Goal: Share content: Share content

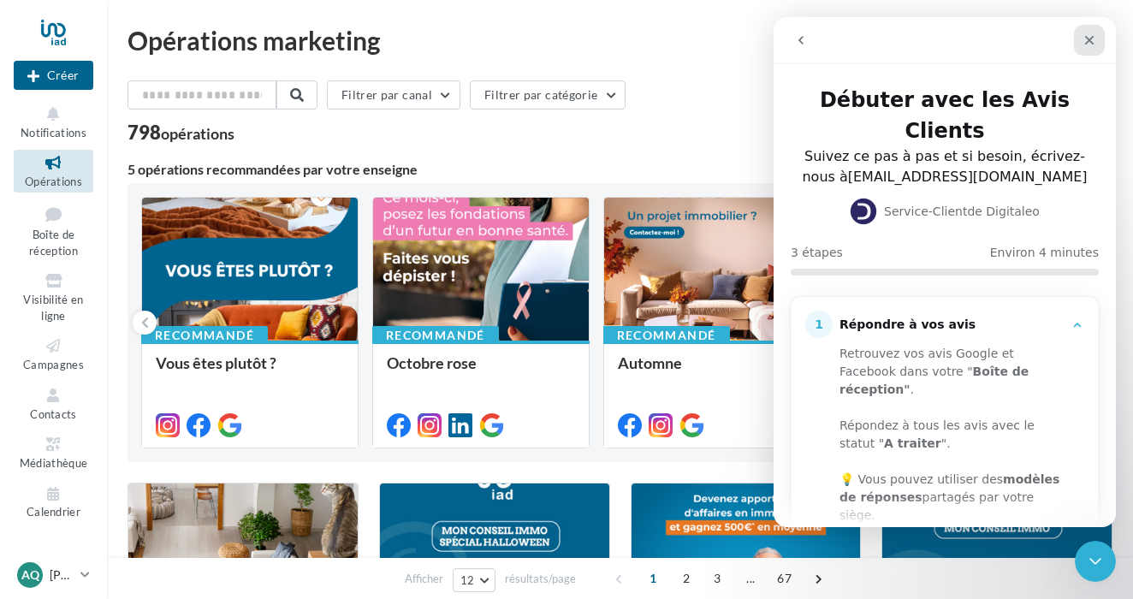
click at [1086, 40] on icon "Fermer" at bounding box center [1089, 40] width 14 height 14
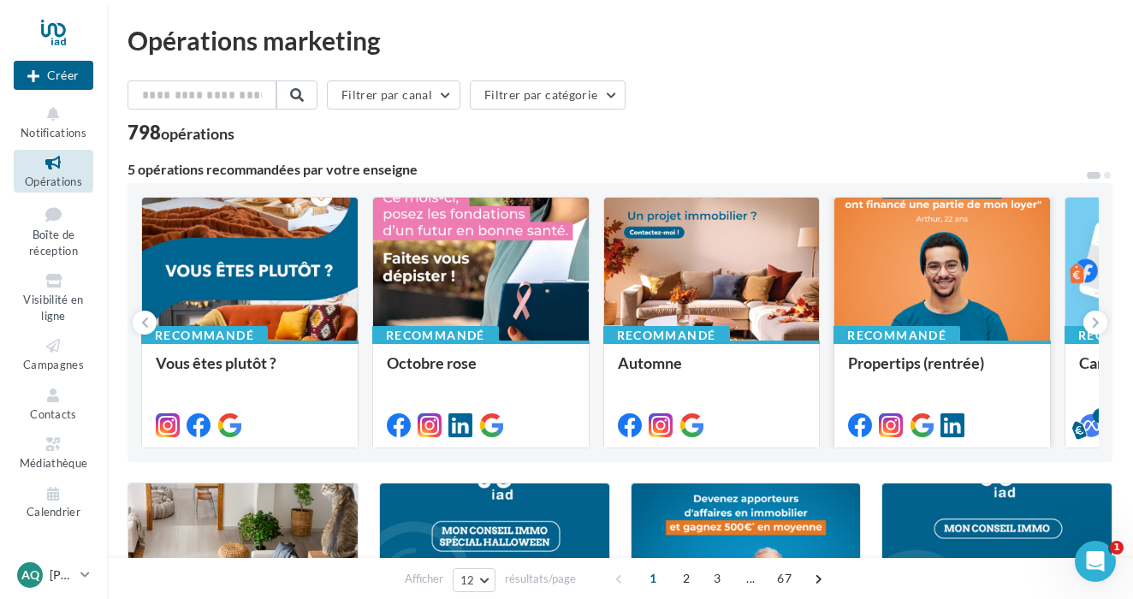
scroll to position [3, 0]
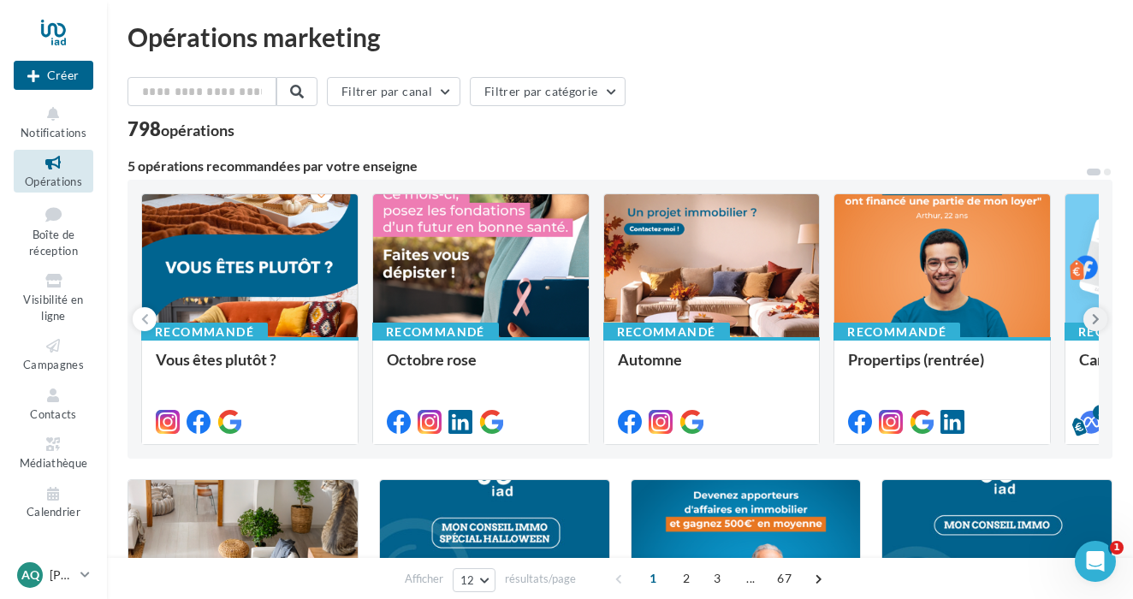
click at [1095, 321] on icon at bounding box center [1096, 319] width 8 height 17
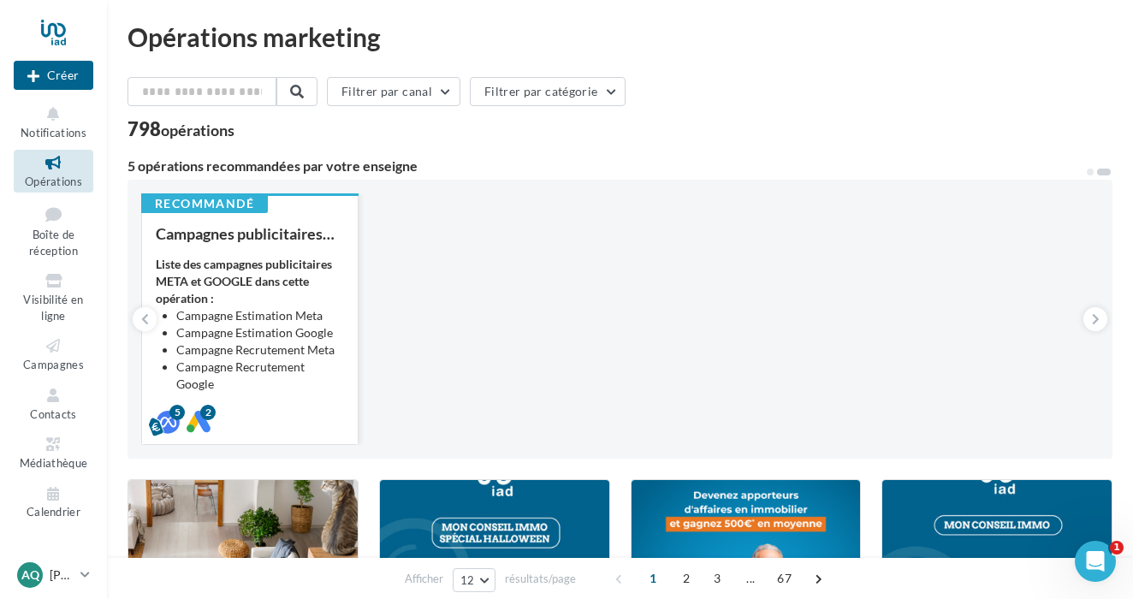
click at [298, 287] on strong "Liste des campagnes publicitaires META et GOOGLE dans cette opération :" at bounding box center [244, 281] width 176 height 49
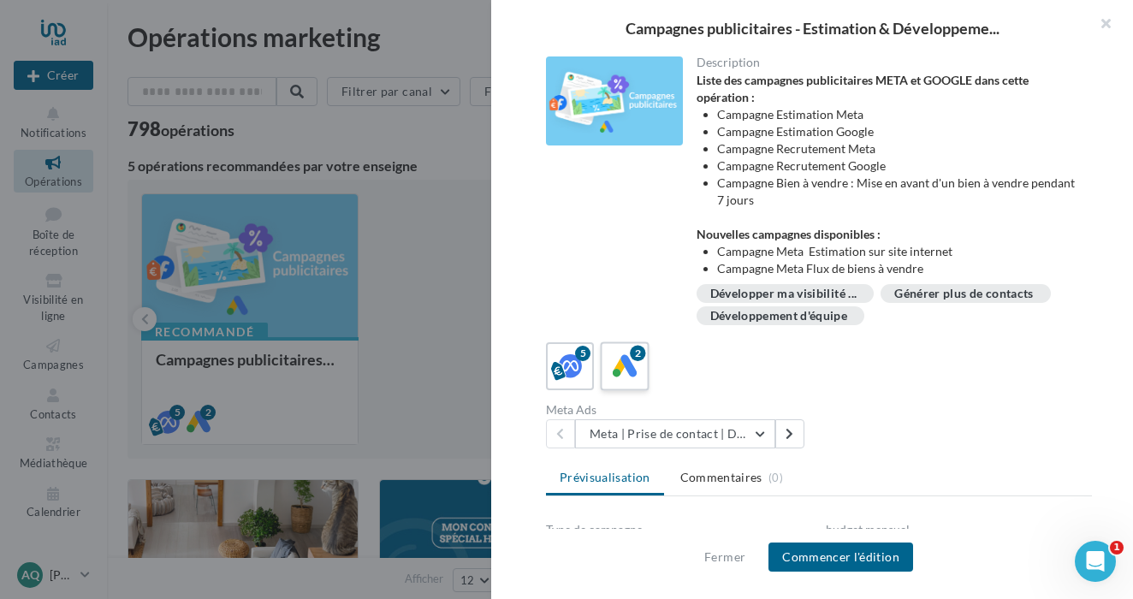
click at [625, 366] on icon at bounding box center [625, 366] width 25 height 25
click at [583, 365] on div "5" at bounding box center [570, 367] width 32 height 32
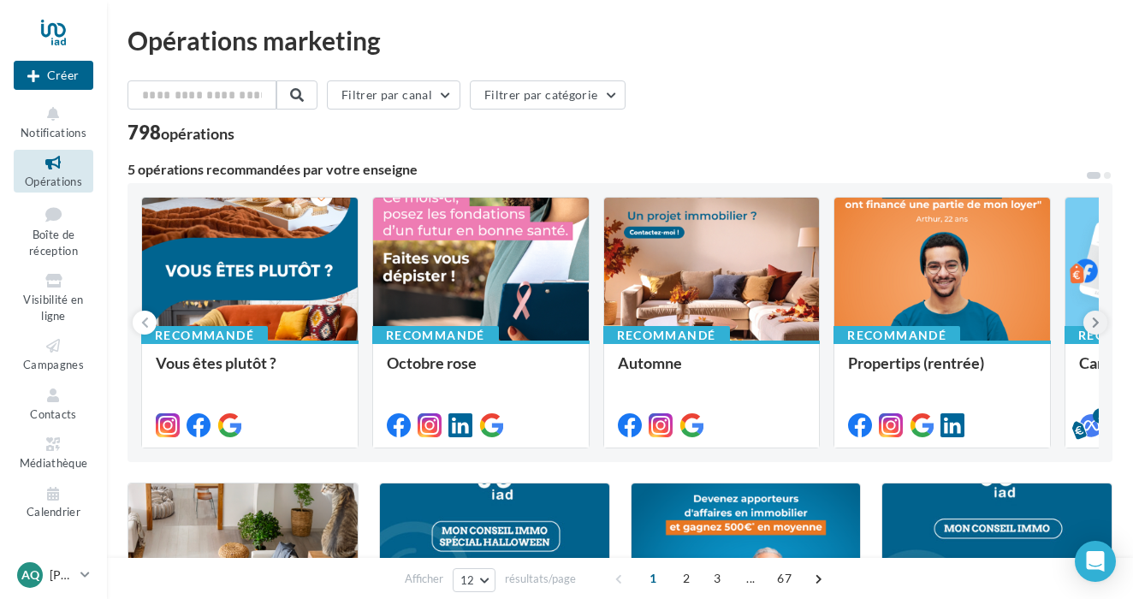
click at [1099, 323] on icon at bounding box center [1096, 322] width 8 height 17
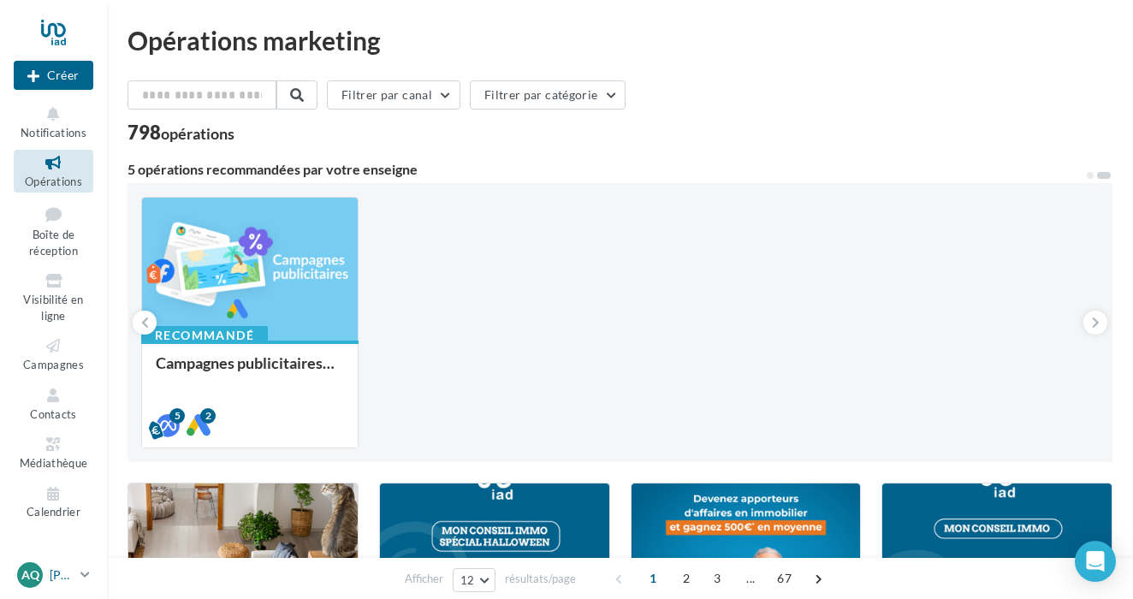
click at [71, 567] on p "[PERSON_NAME]" at bounding box center [62, 574] width 24 height 17
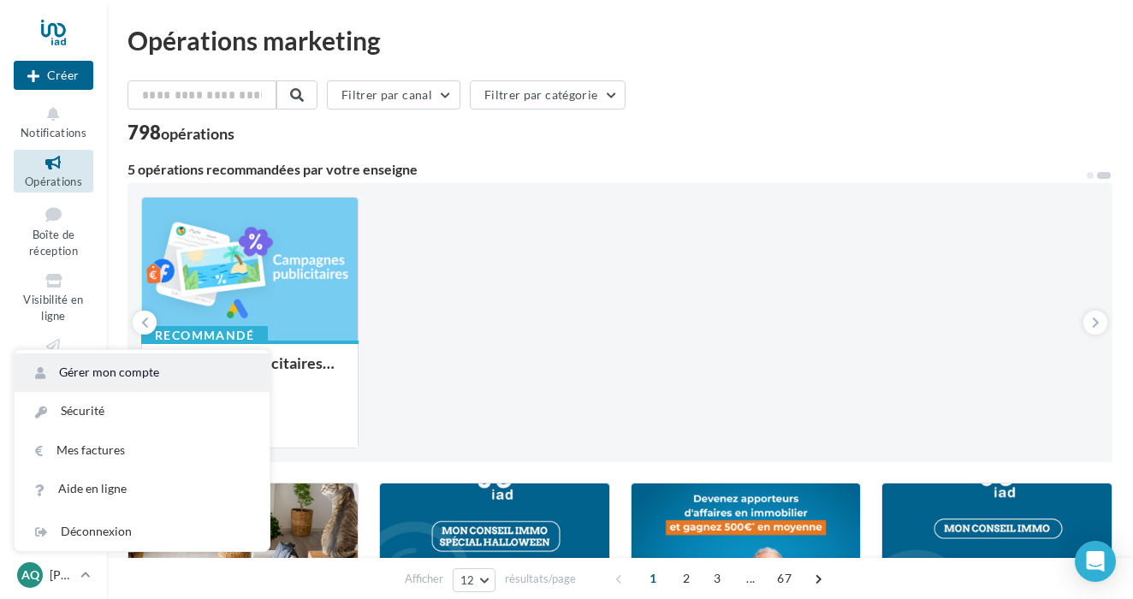
click at [167, 372] on link "Gérer mon compte" at bounding box center [142, 372] width 255 height 39
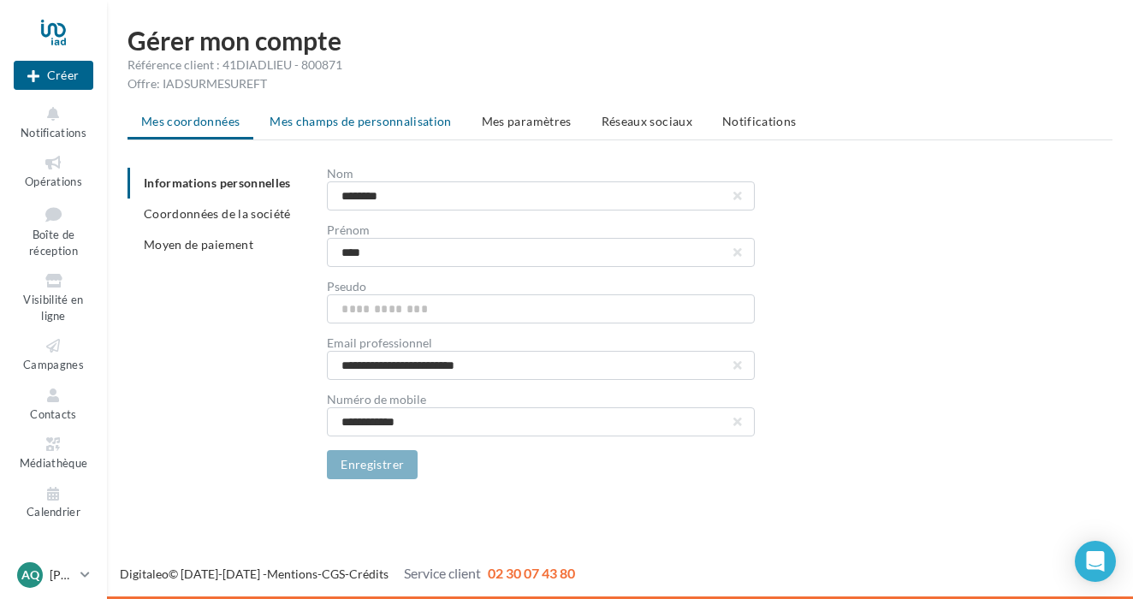
click at [403, 119] on span "Mes champs de personnalisation" at bounding box center [361, 121] width 182 height 15
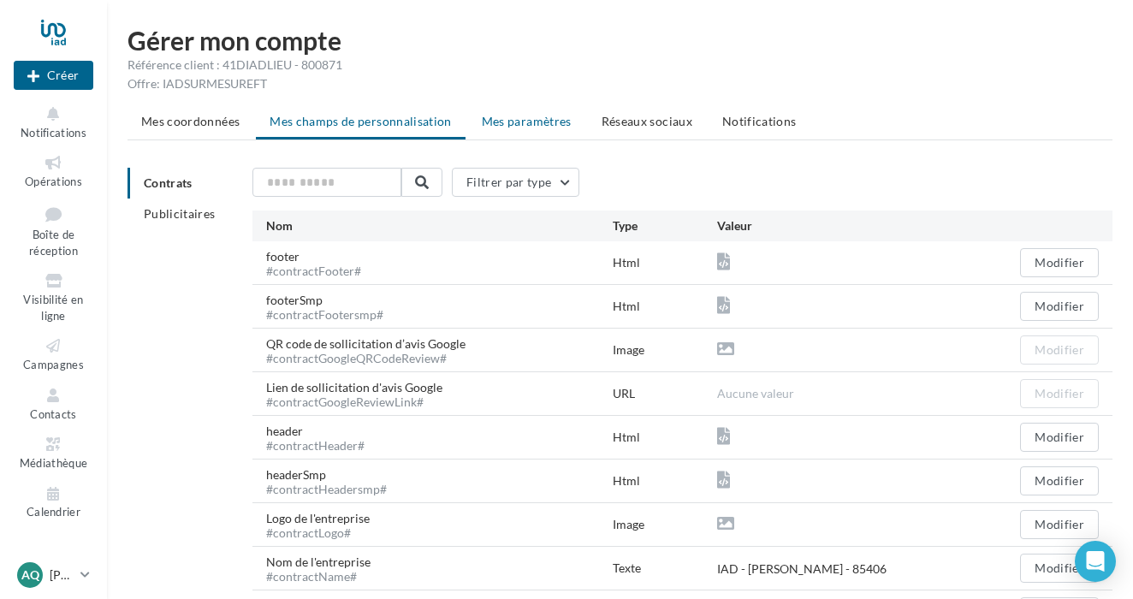
click at [525, 127] on span "Mes paramètres" at bounding box center [527, 121] width 90 height 15
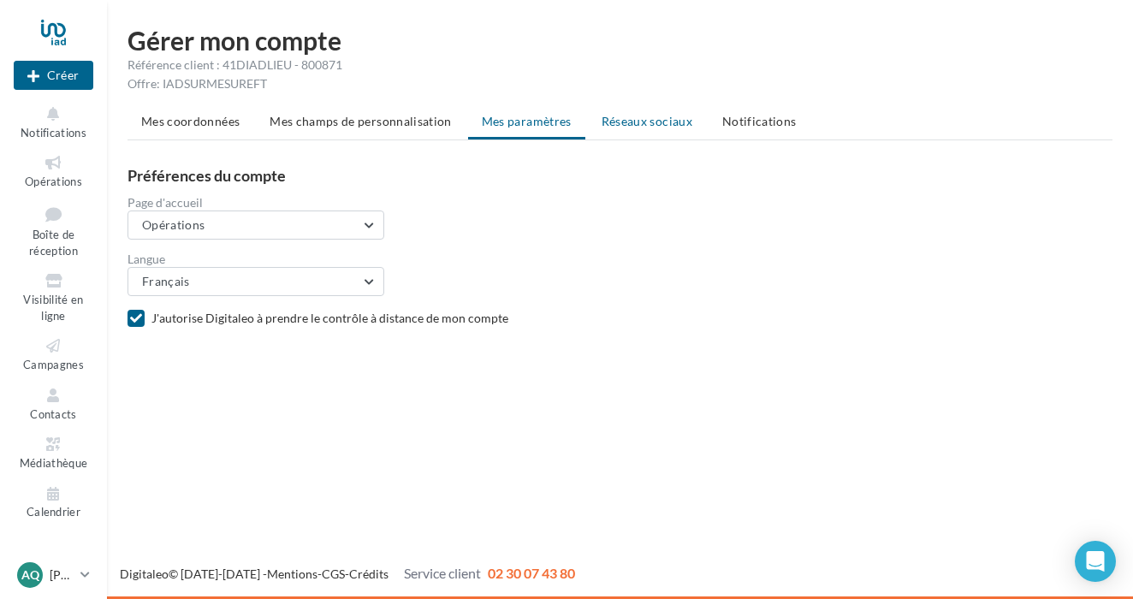
click at [640, 117] on span "Réseaux sociaux" at bounding box center [647, 121] width 91 height 15
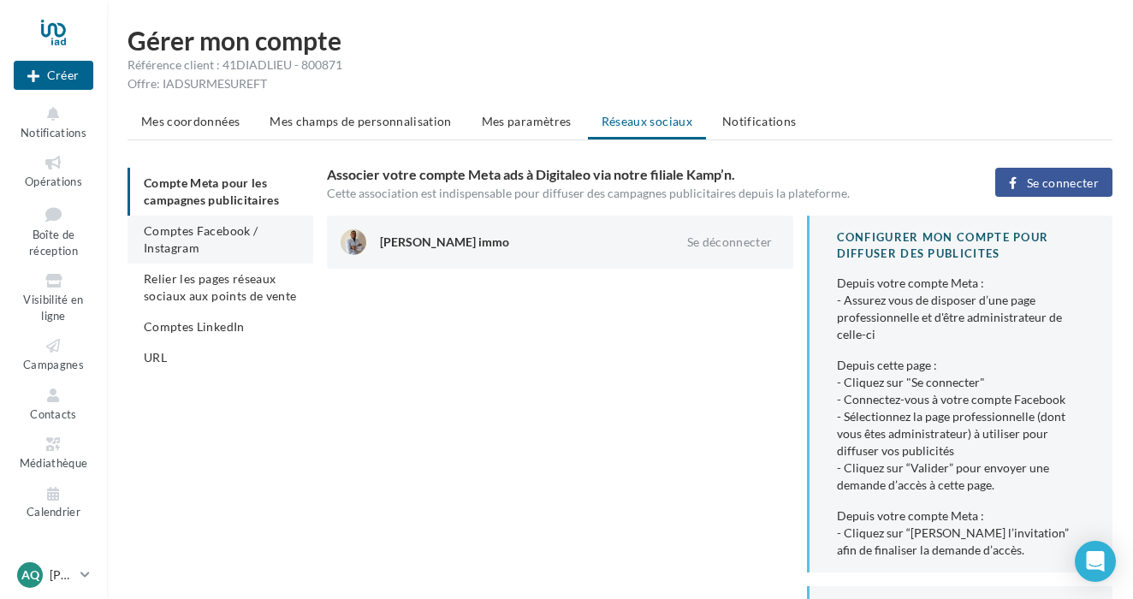
click at [249, 234] on span "Comptes Facebook / Instagram" at bounding box center [201, 239] width 114 height 32
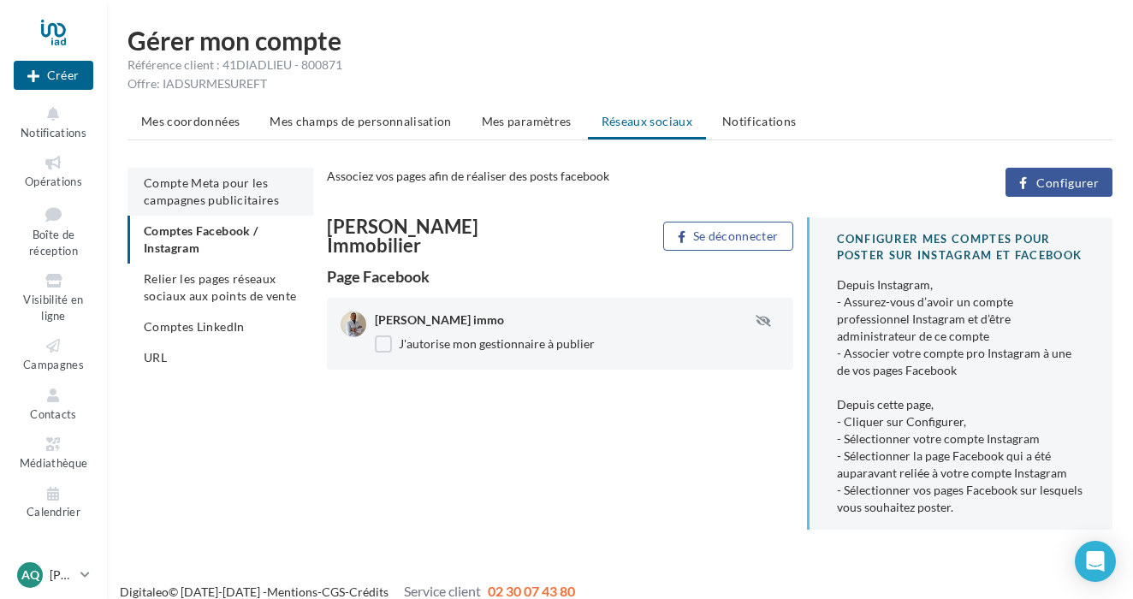
click at [238, 198] on span "Compte Meta pour les campagnes publicitaires" at bounding box center [211, 191] width 135 height 32
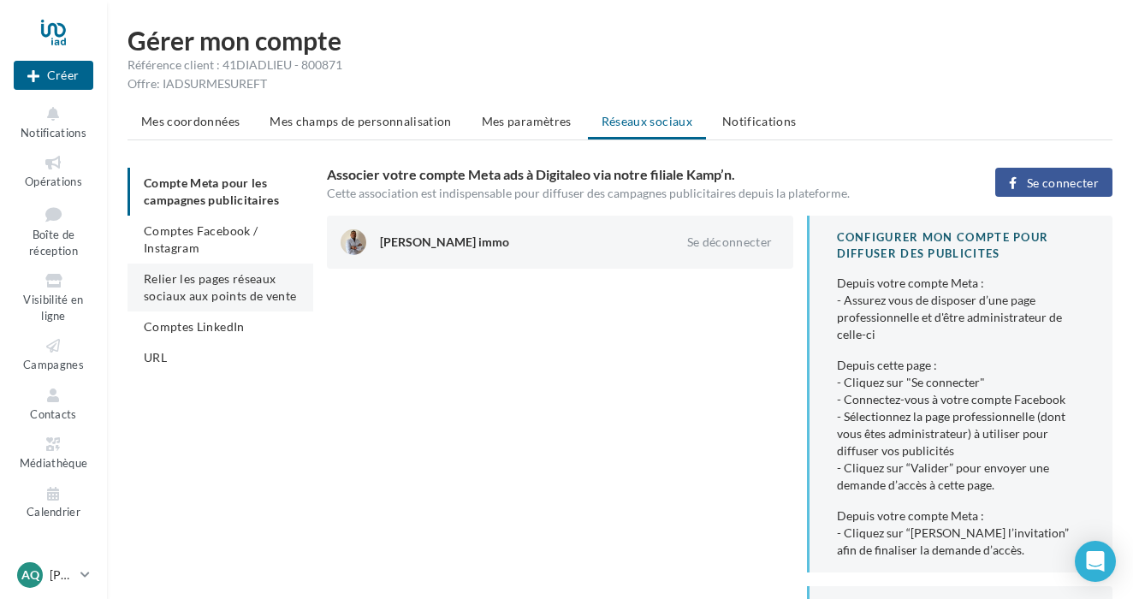
click at [237, 276] on span "Relier les pages réseaux sociaux aux points de vente" at bounding box center [220, 287] width 152 height 32
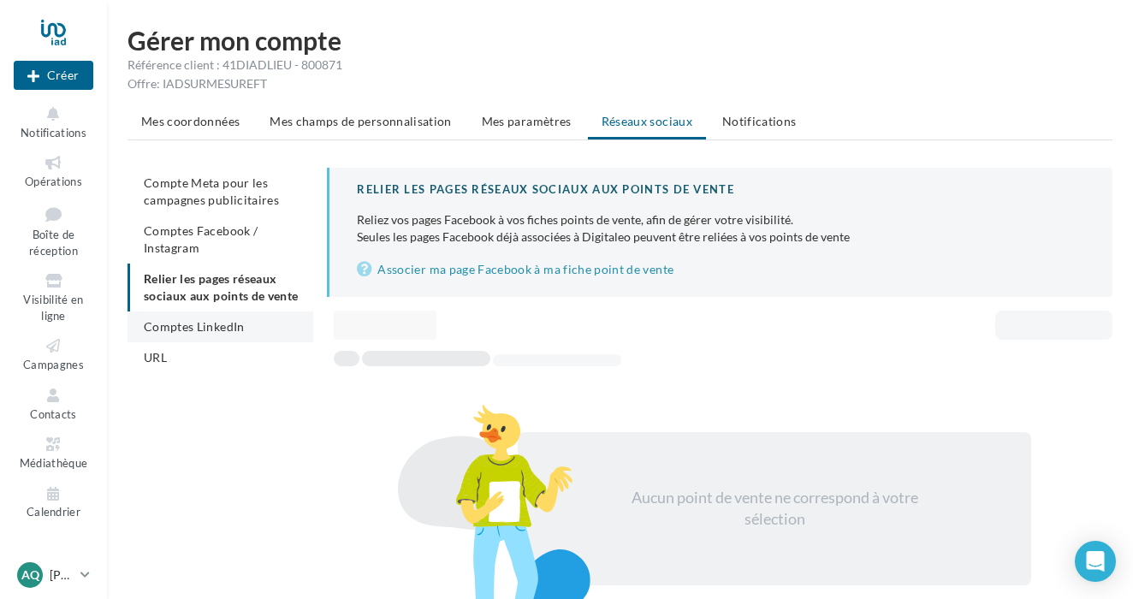
click at [236, 322] on span "Comptes LinkedIn" at bounding box center [194, 326] width 101 height 15
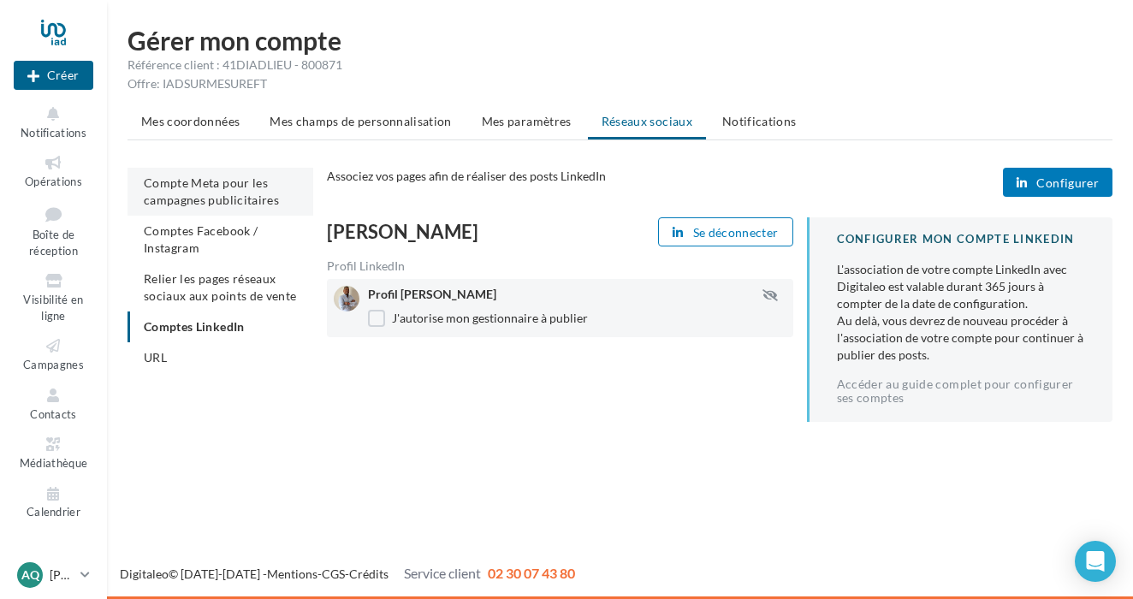
click at [267, 202] on span "Compte Meta pour les campagnes publicitaires" at bounding box center [211, 191] width 135 height 32
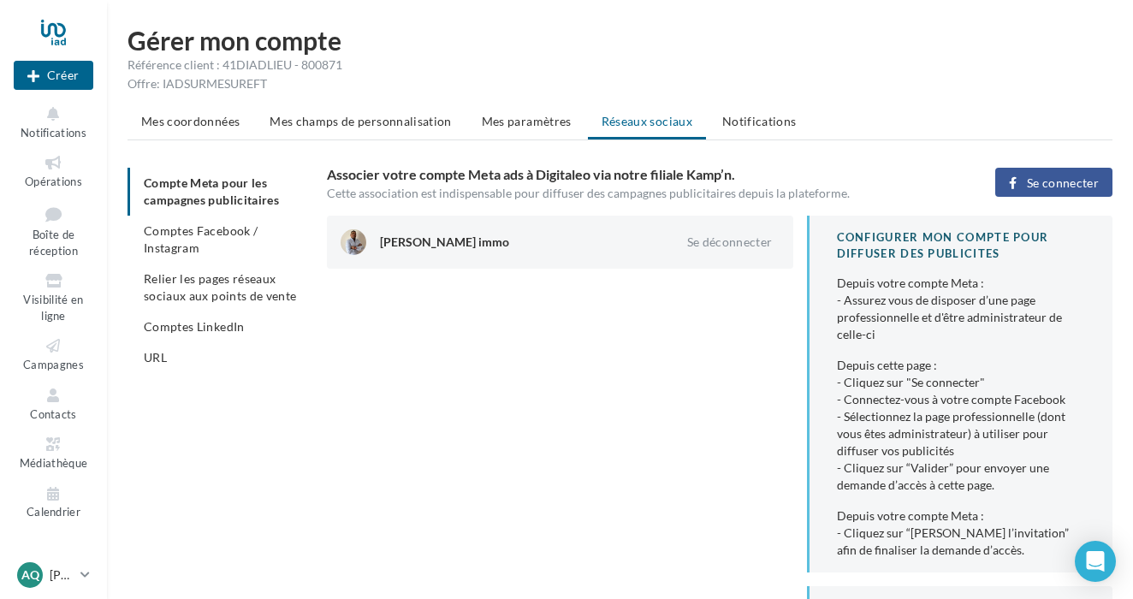
click at [525, 137] on ul "Mes coordonnées Mes champs de personnalisation Mes paramètres Réseaux sociaux N…" at bounding box center [619, 123] width 985 height 34
click at [527, 116] on span "Mes paramètres" at bounding box center [527, 121] width 90 height 15
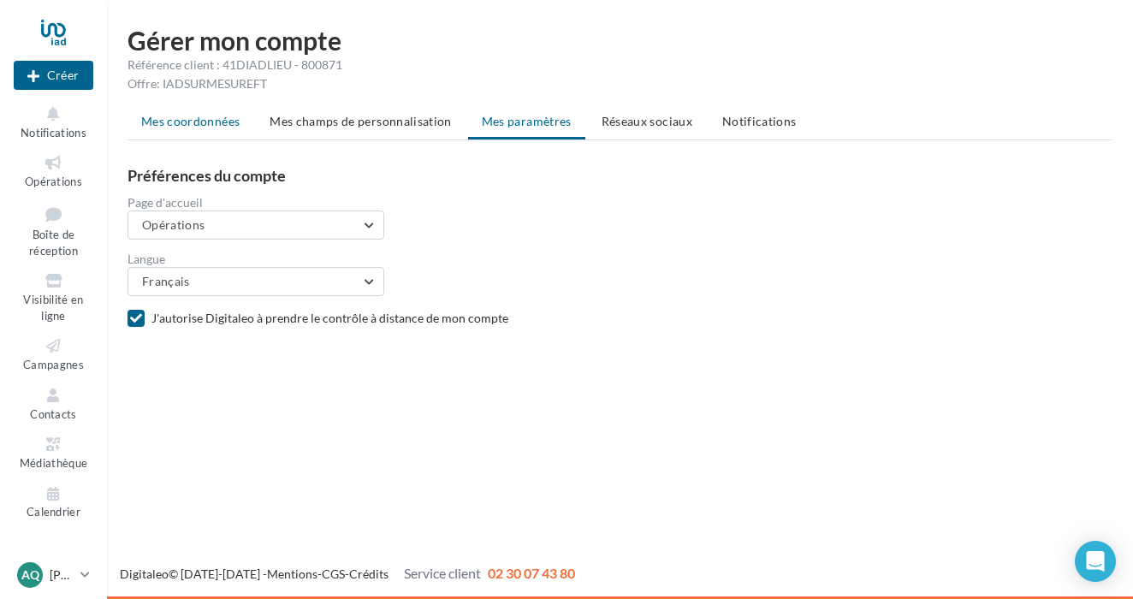
click at [219, 124] on span "Mes coordonnées" at bounding box center [190, 121] width 98 height 15
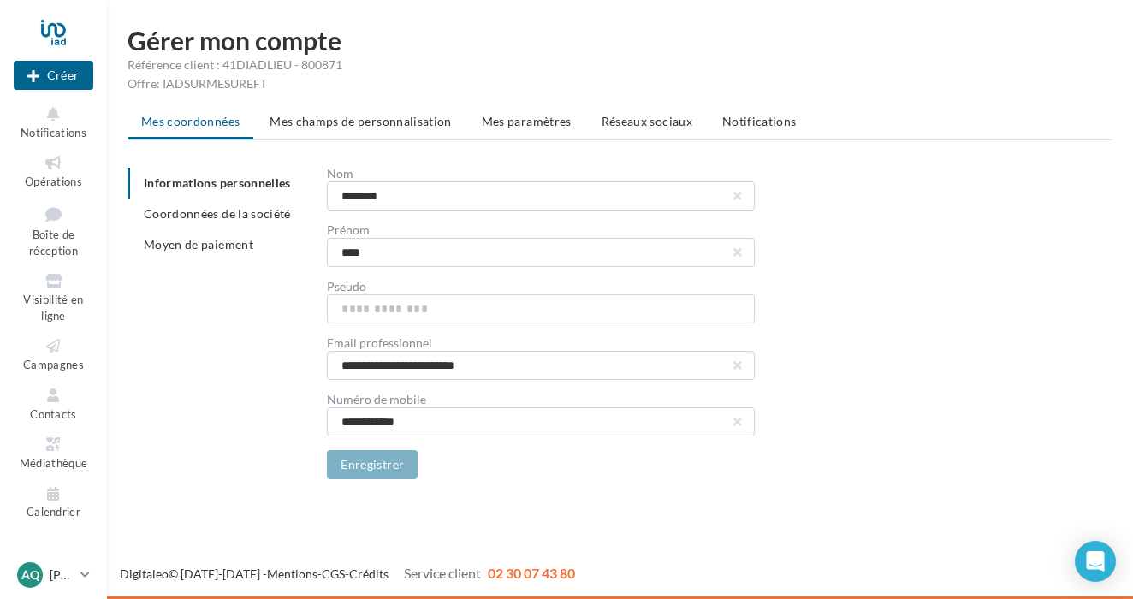
click at [55, 27] on div at bounding box center [54, 32] width 80 height 43
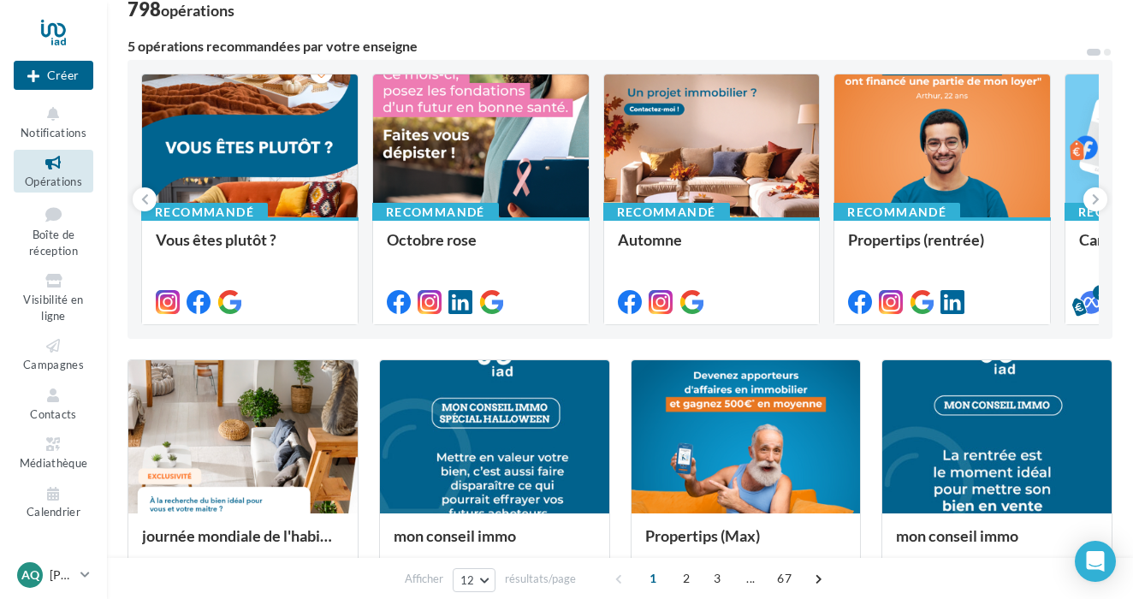
scroll to position [116, 0]
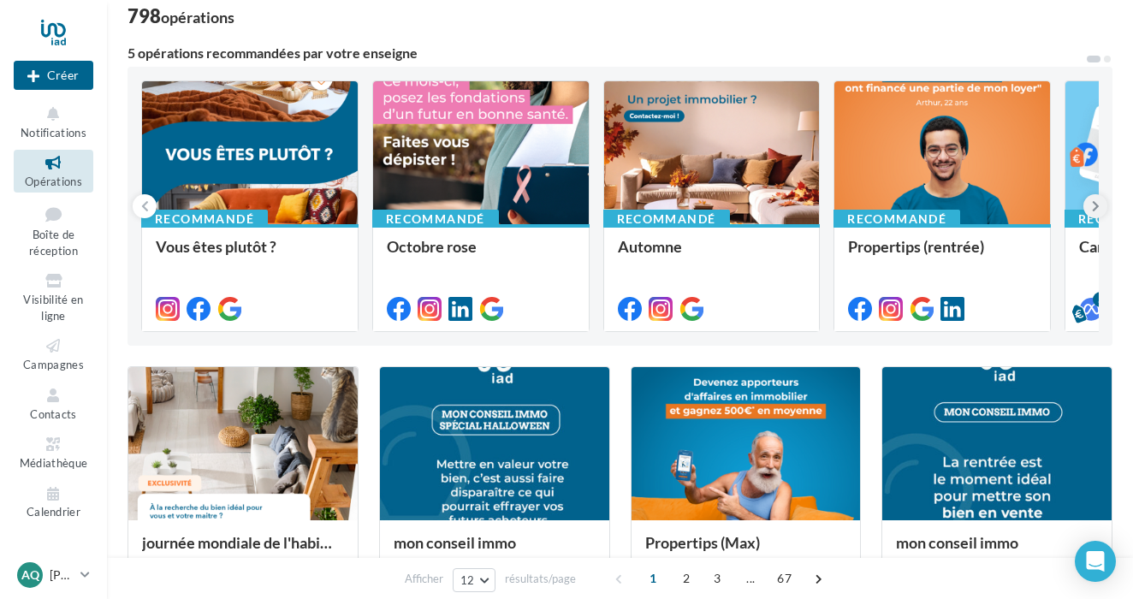
click at [1092, 203] on icon at bounding box center [1096, 206] width 8 height 17
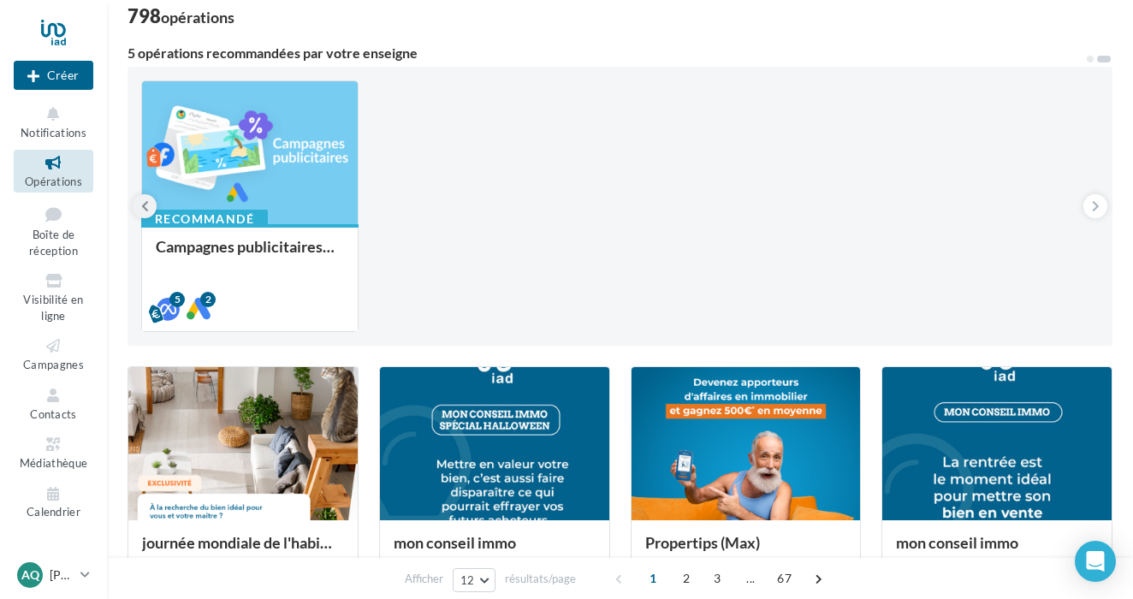
click at [141, 210] on icon at bounding box center [145, 206] width 8 height 17
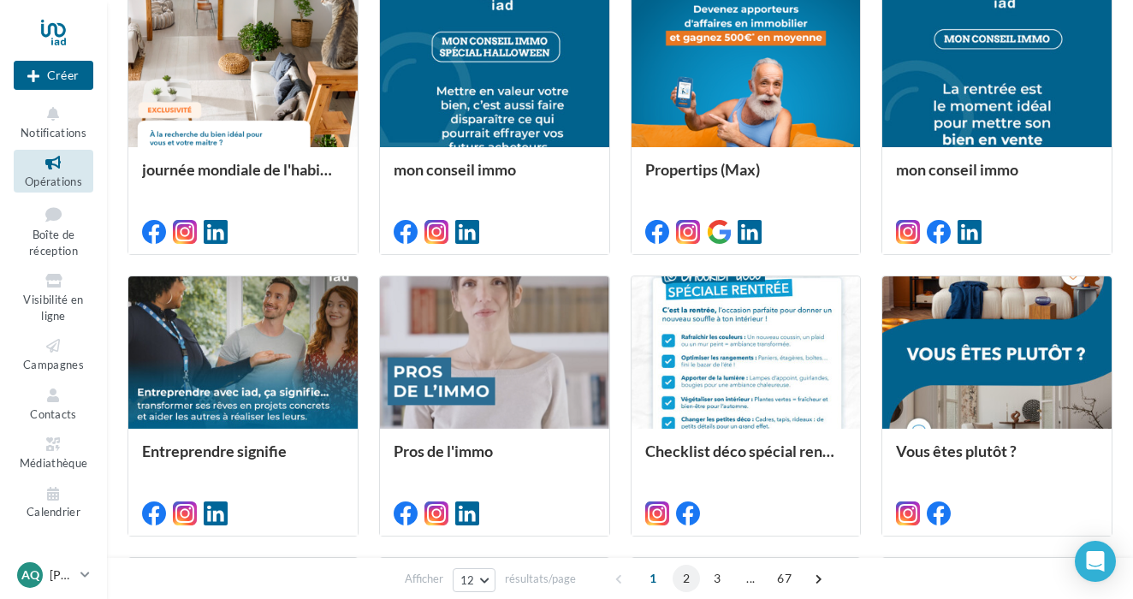
click at [682, 579] on span "2" at bounding box center [686, 578] width 27 height 27
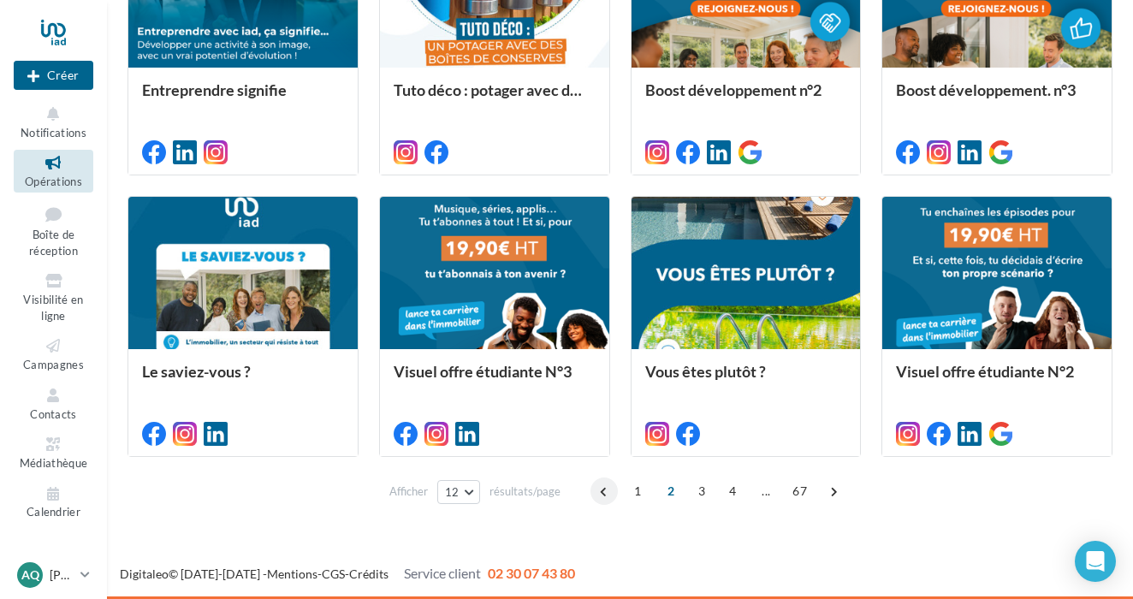
scroll to position [851, 0]
click at [634, 495] on span "1" at bounding box center [637, 490] width 27 height 27
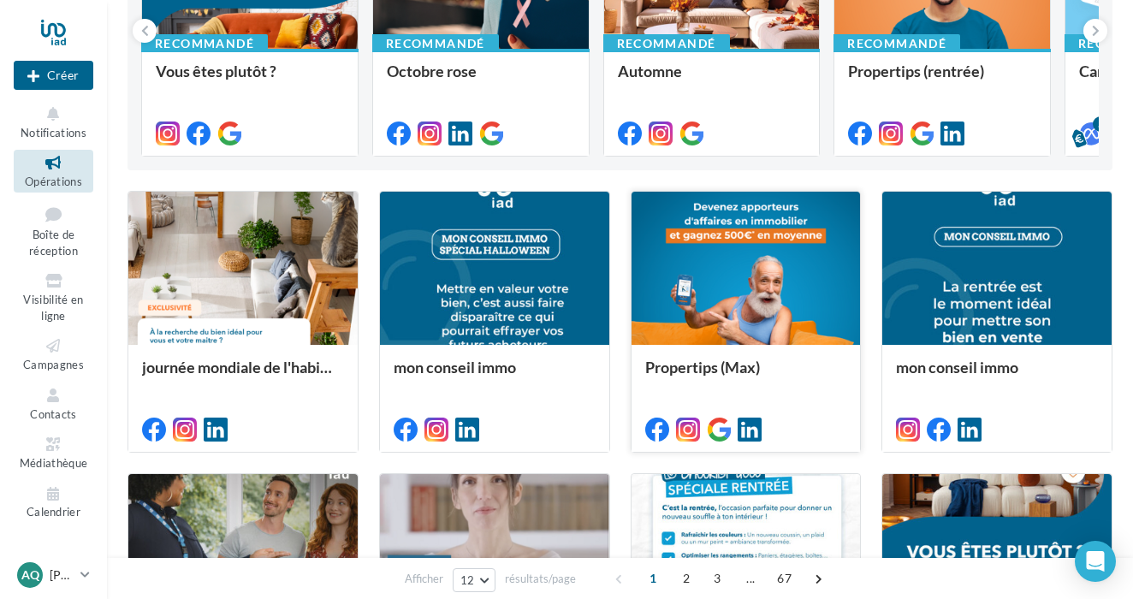
scroll to position [268, 0]
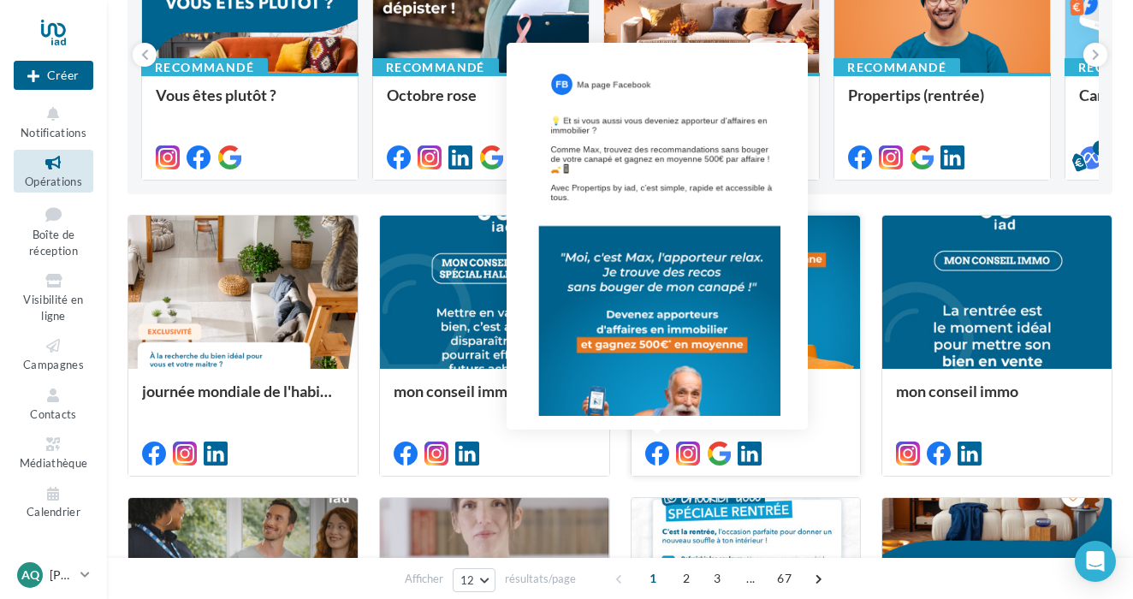
click at [661, 453] on icon at bounding box center [657, 454] width 24 height 24
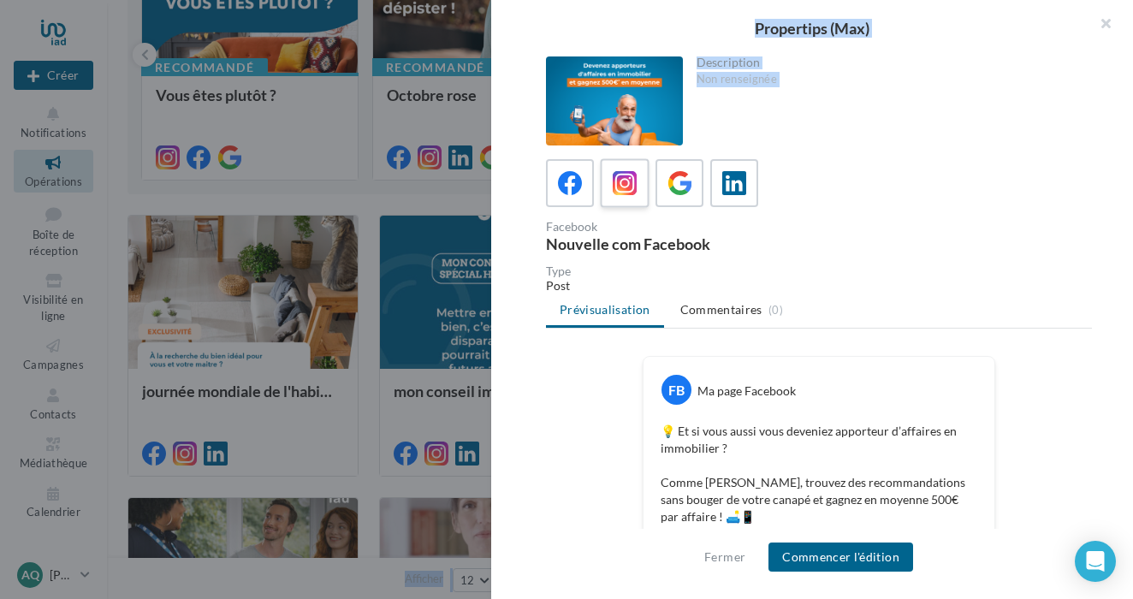
click at [632, 164] on label at bounding box center [624, 182] width 49 height 49
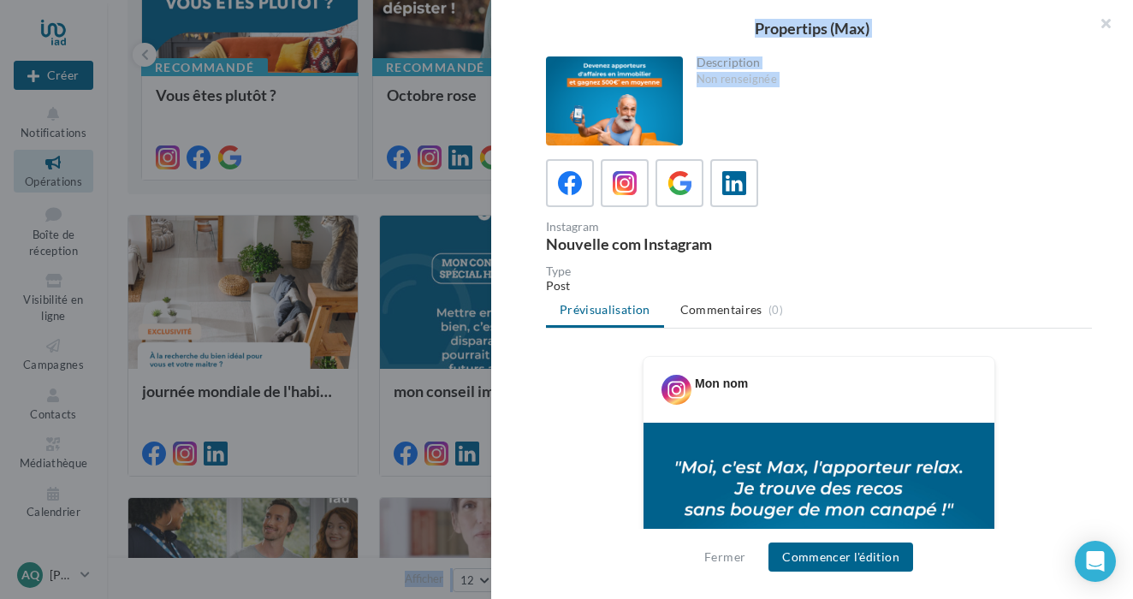
click at [826, 226] on div "Instagram Nouvelle com Instagram" at bounding box center [826, 236] width 560 height 31
click at [566, 187] on icon at bounding box center [570, 183] width 25 height 25
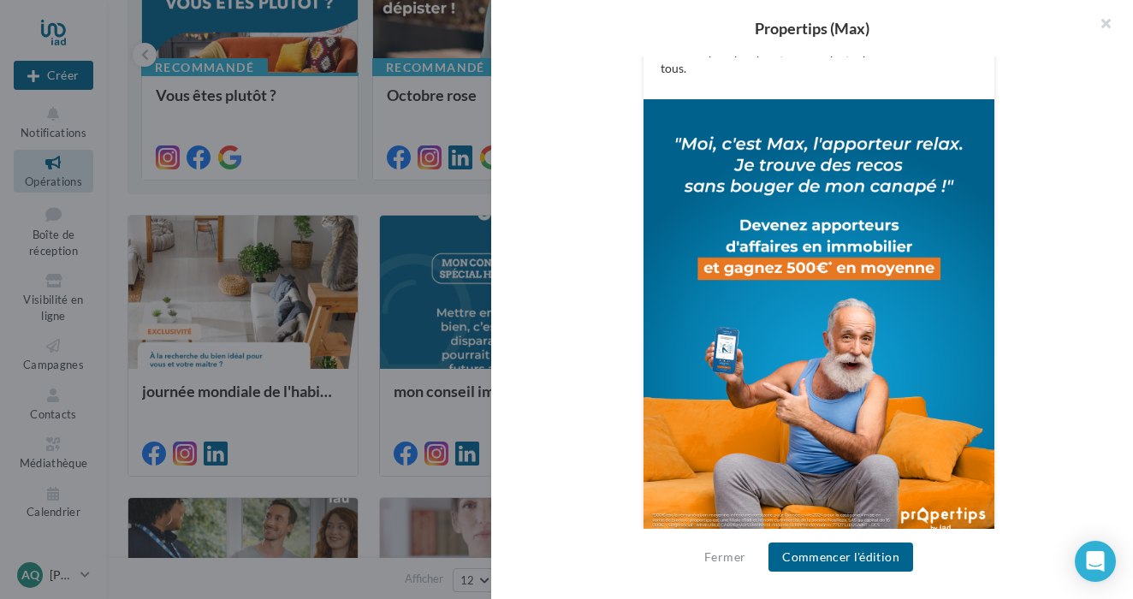
scroll to position [499, 0]
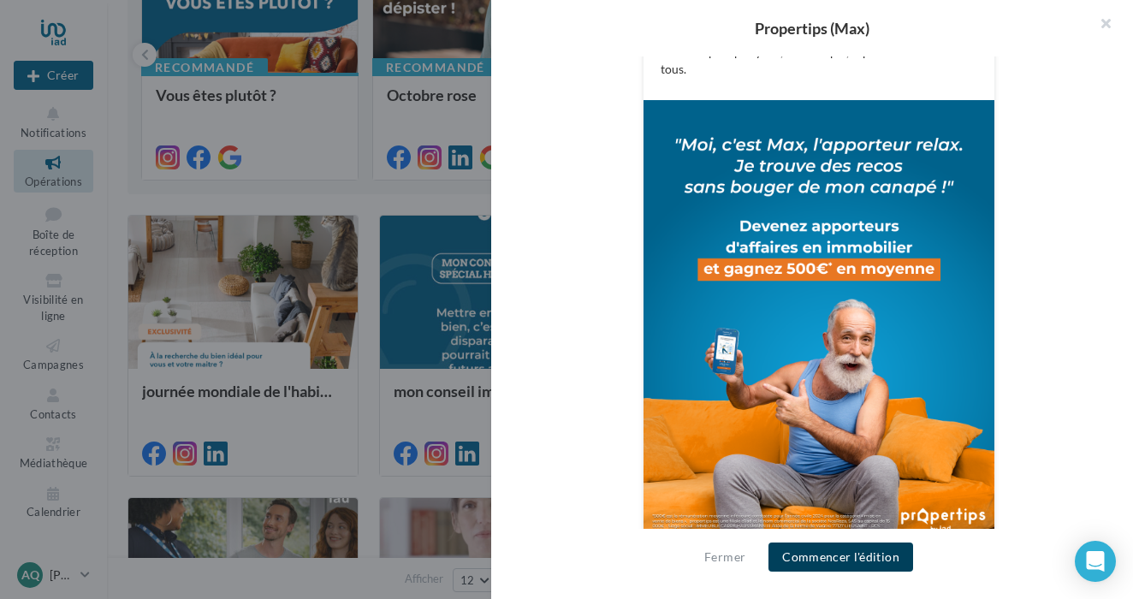
click at [859, 560] on button "Commencer l'édition" at bounding box center [840, 556] width 145 height 29
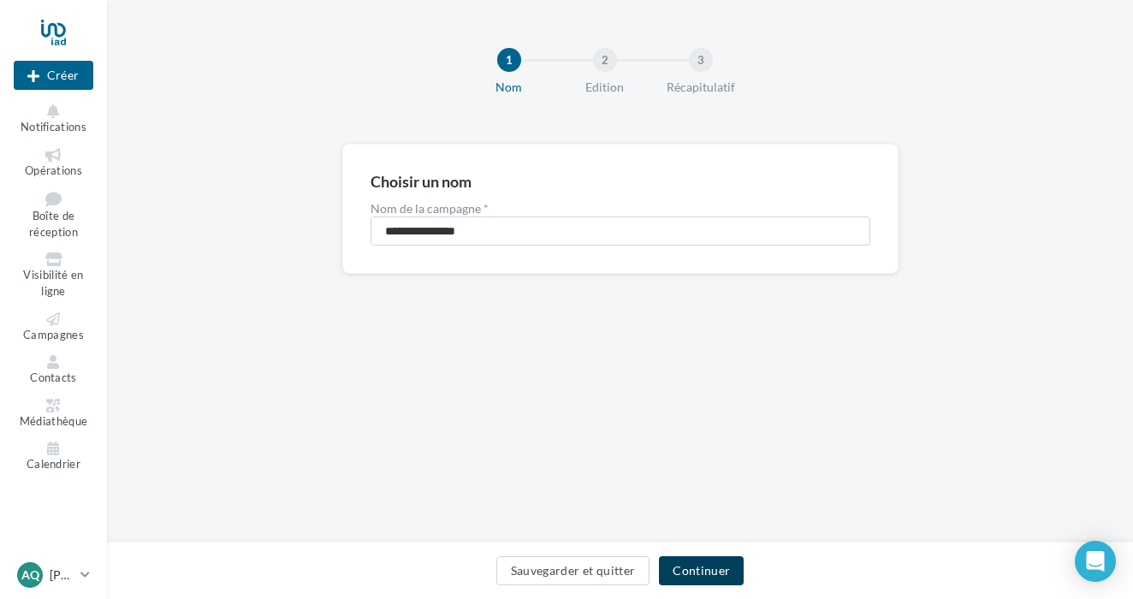
click at [727, 568] on button "Continuer" at bounding box center [701, 570] width 85 height 29
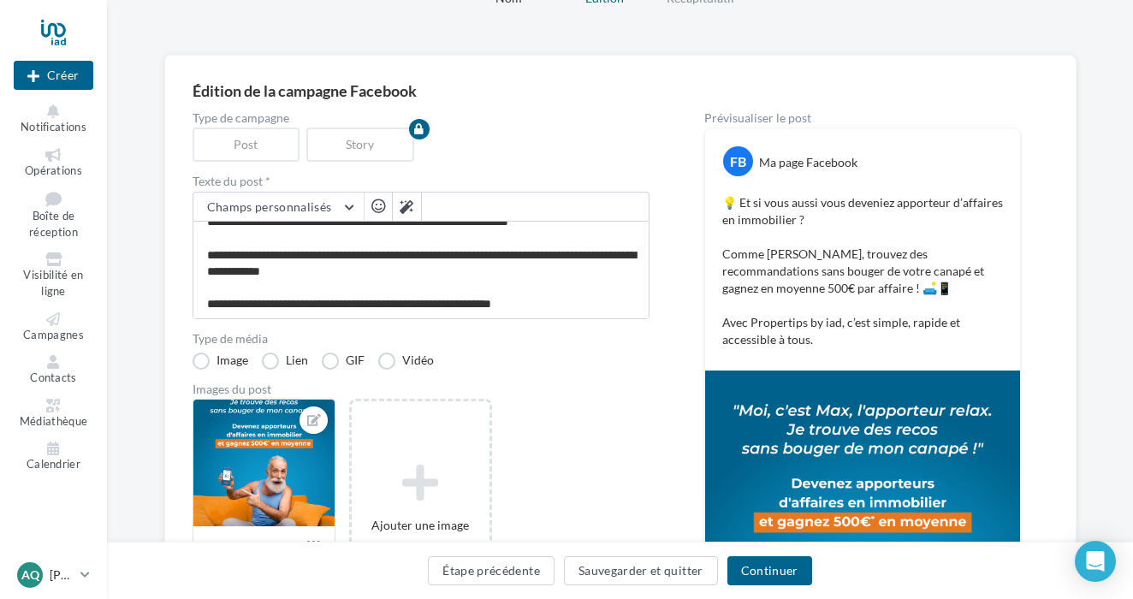
scroll to position [92, 0]
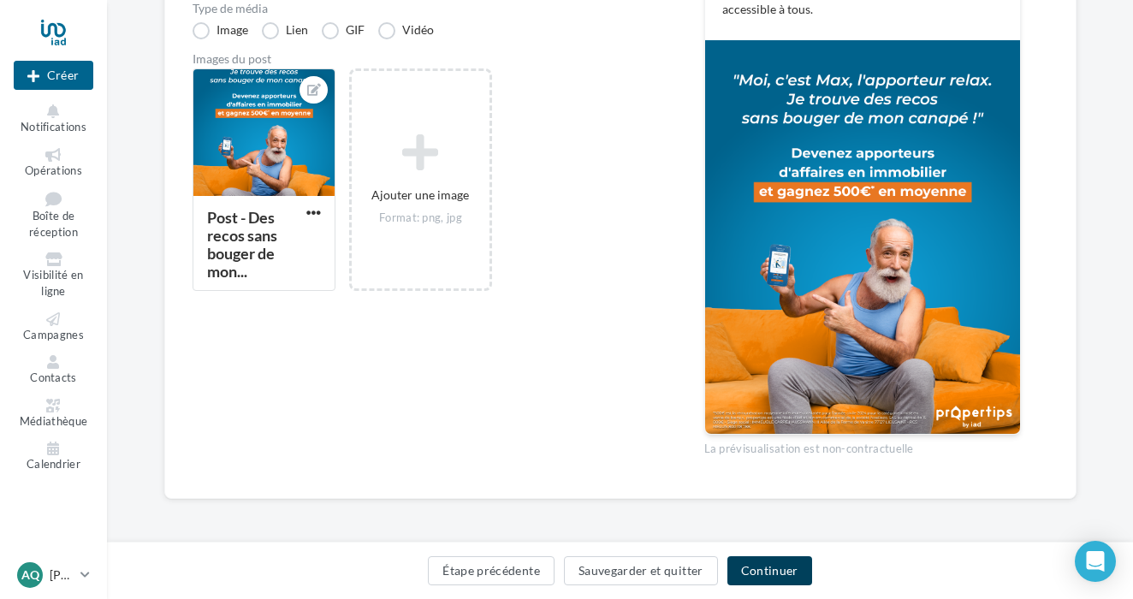
click at [750, 570] on button "Continuer" at bounding box center [769, 570] width 85 height 29
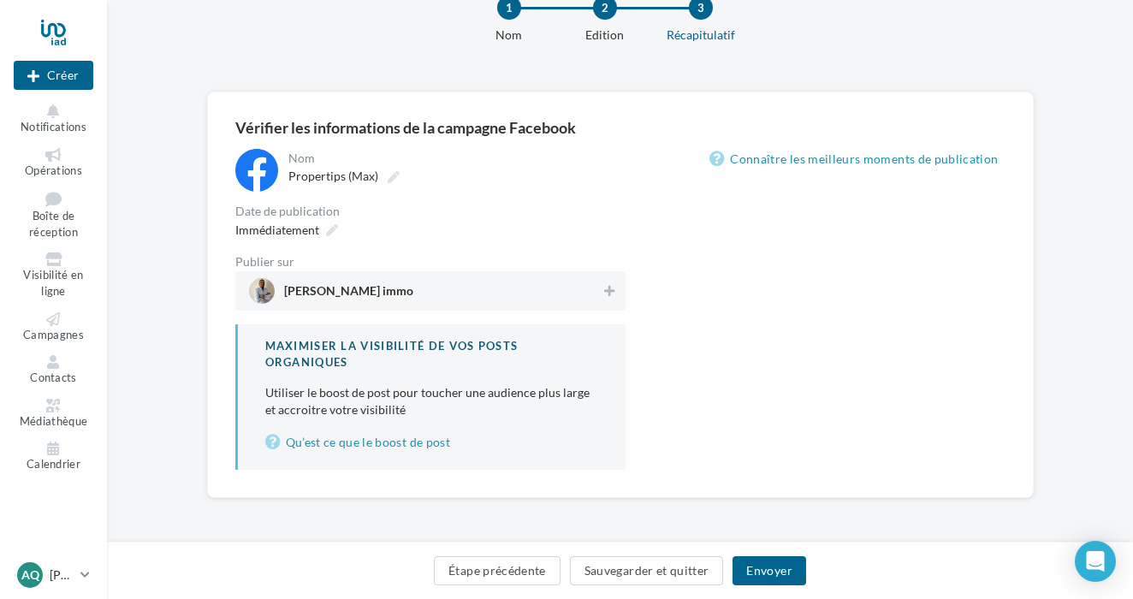
scroll to position [50, 0]
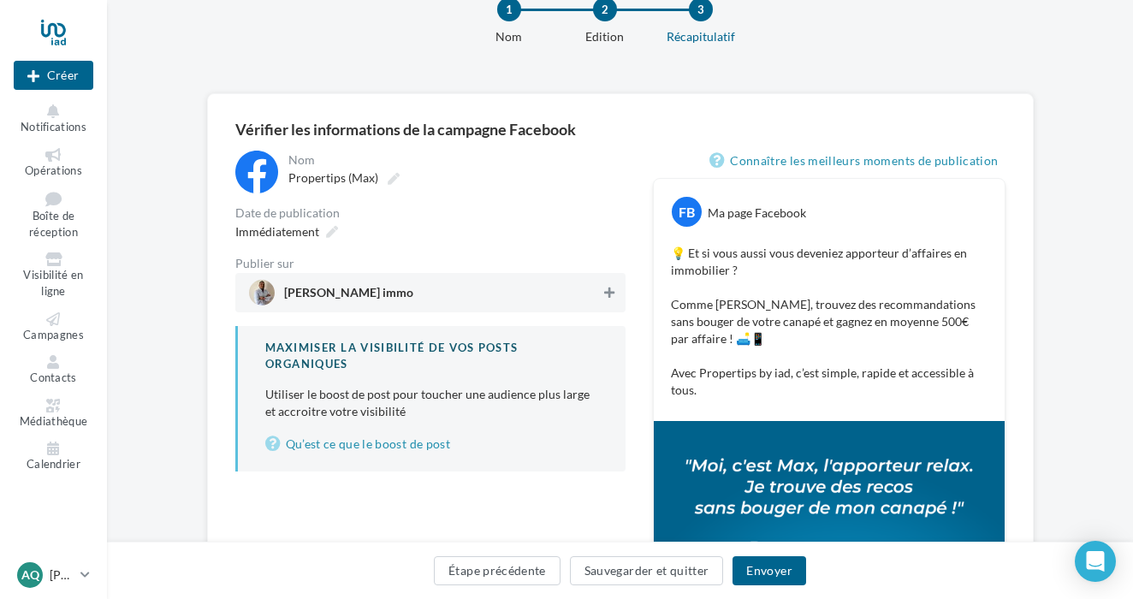
click at [615, 291] on button at bounding box center [609, 292] width 17 height 21
click at [773, 566] on button "Envoyer" at bounding box center [768, 570] width 73 height 29
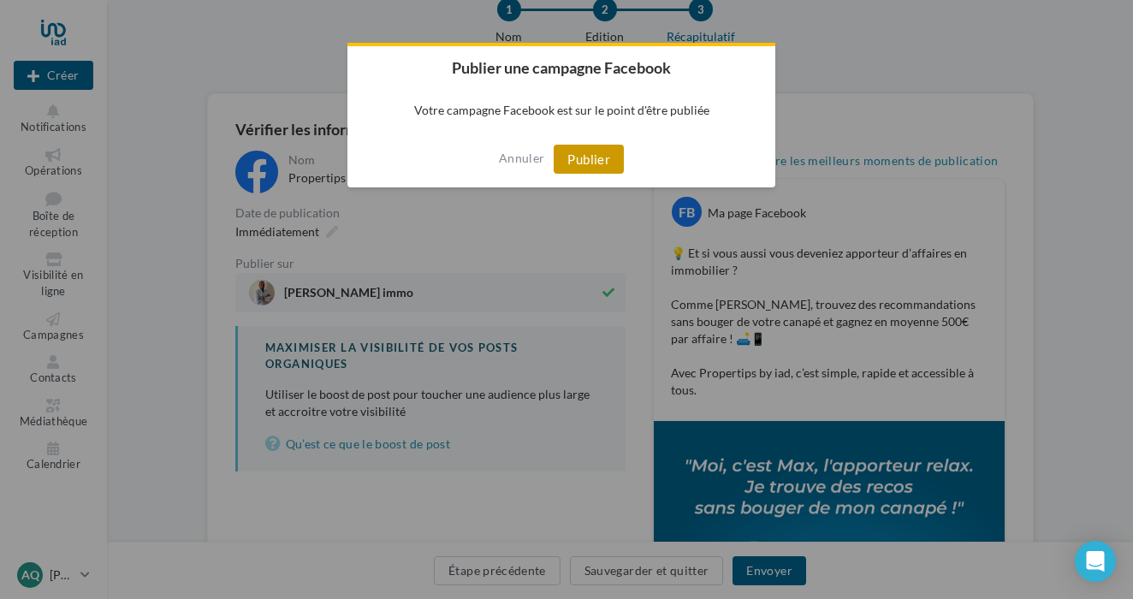
click at [609, 160] on button "Publier" at bounding box center [589, 159] width 70 height 29
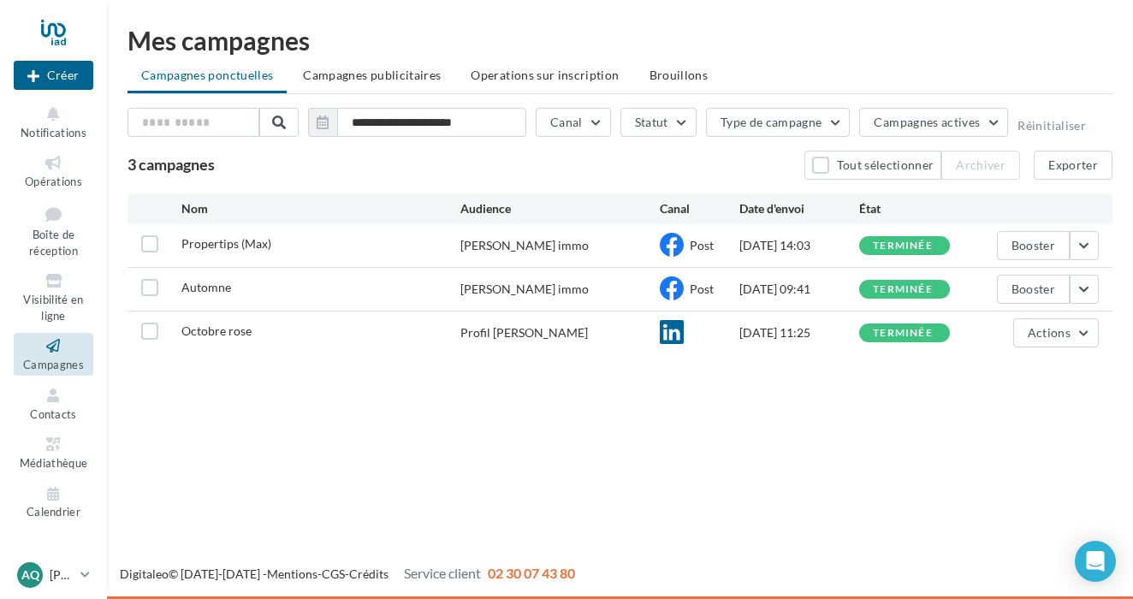
click at [67, 39] on div at bounding box center [54, 32] width 80 height 43
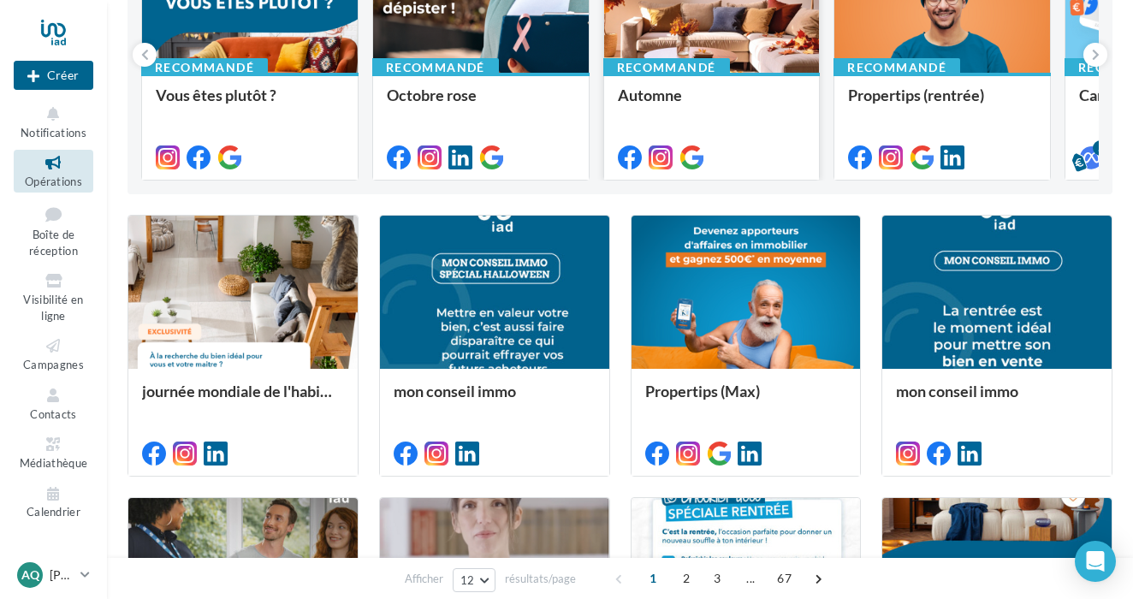
scroll to position [305, 0]
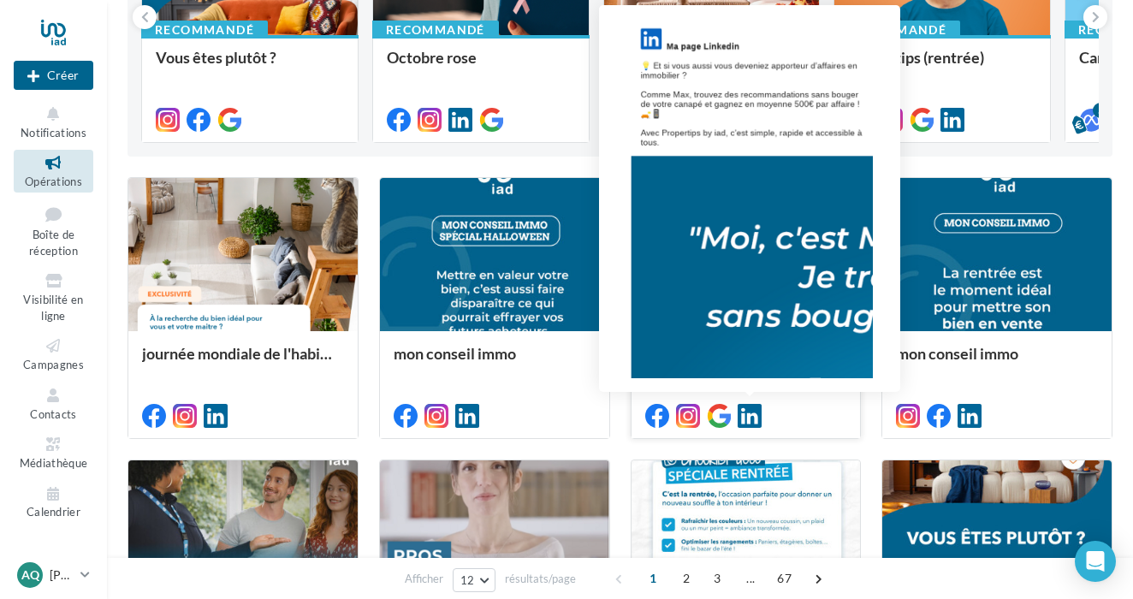
click at [752, 414] on icon at bounding box center [750, 416] width 24 height 24
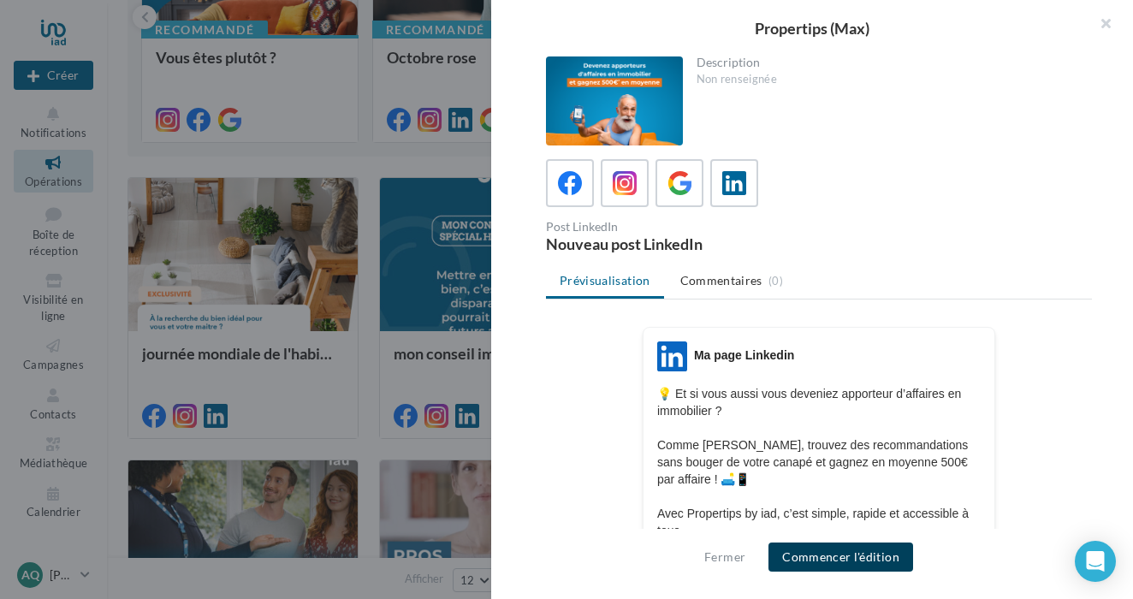
click at [851, 549] on button "Commencer l'édition" at bounding box center [840, 556] width 145 height 29
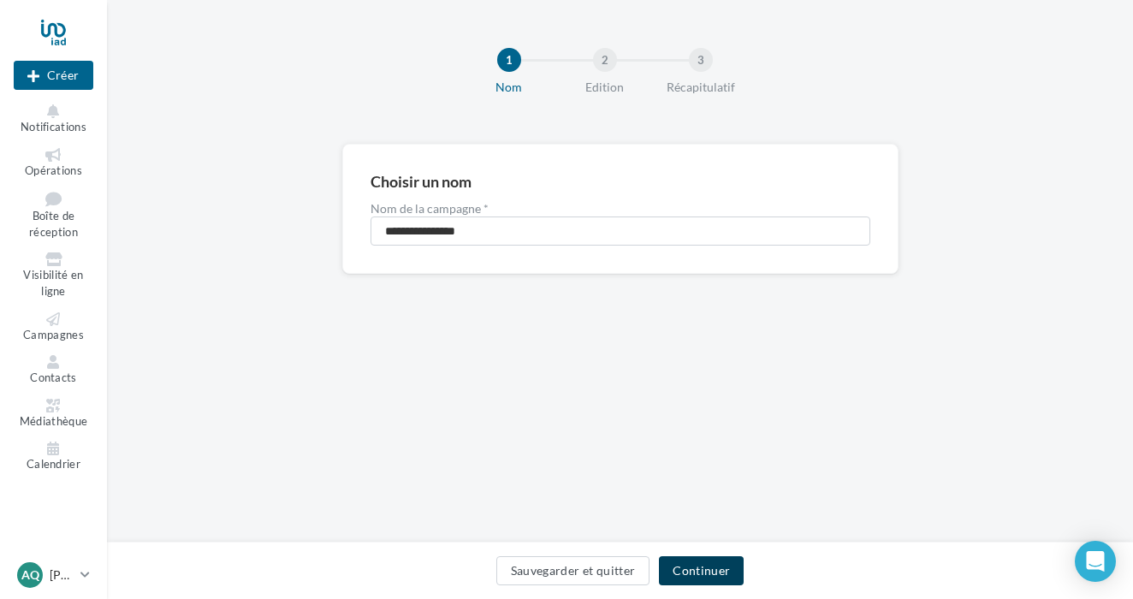
click at [722, 566] on button "Continuer" at bounding box center [701, 570] width 85 height 29
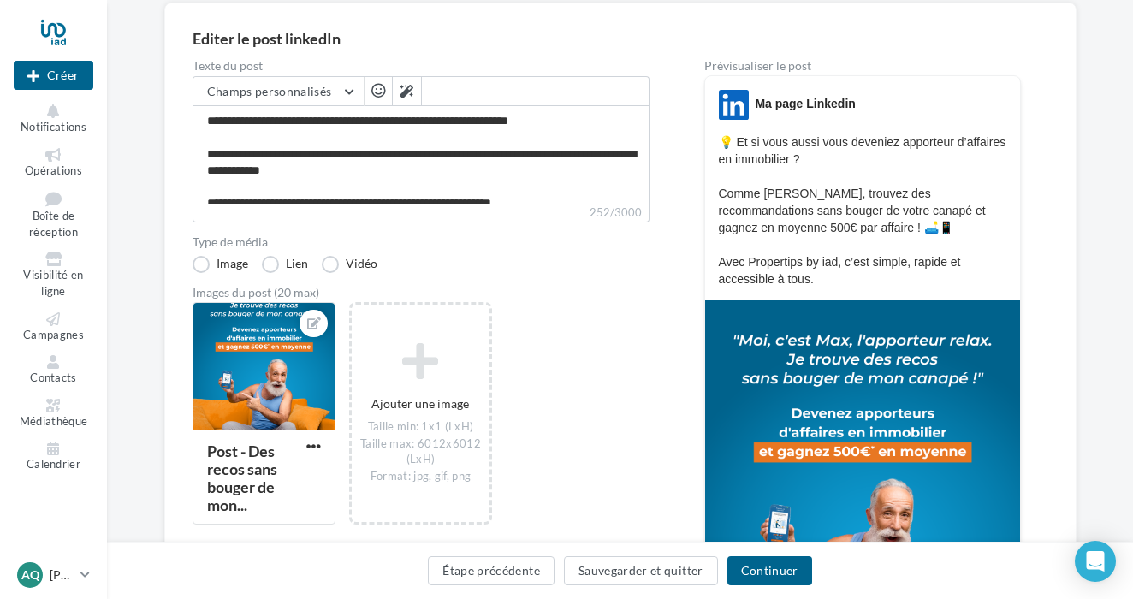
scroll to position [148, 0]
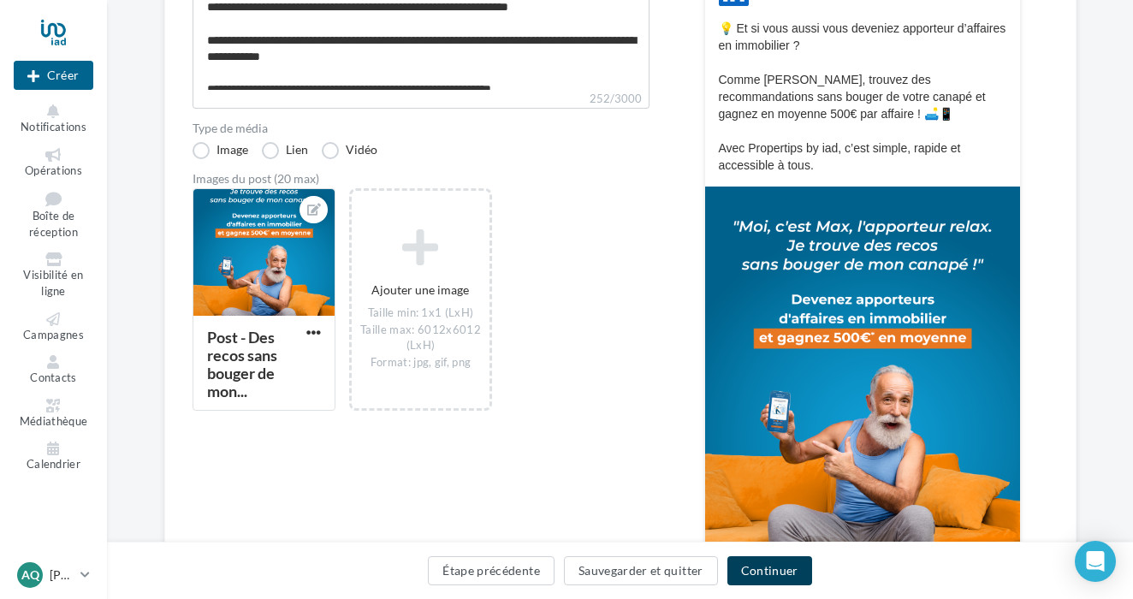
click at [762, 563] on button "Continuer" at bounding box center [769, 570] width 85 height 29
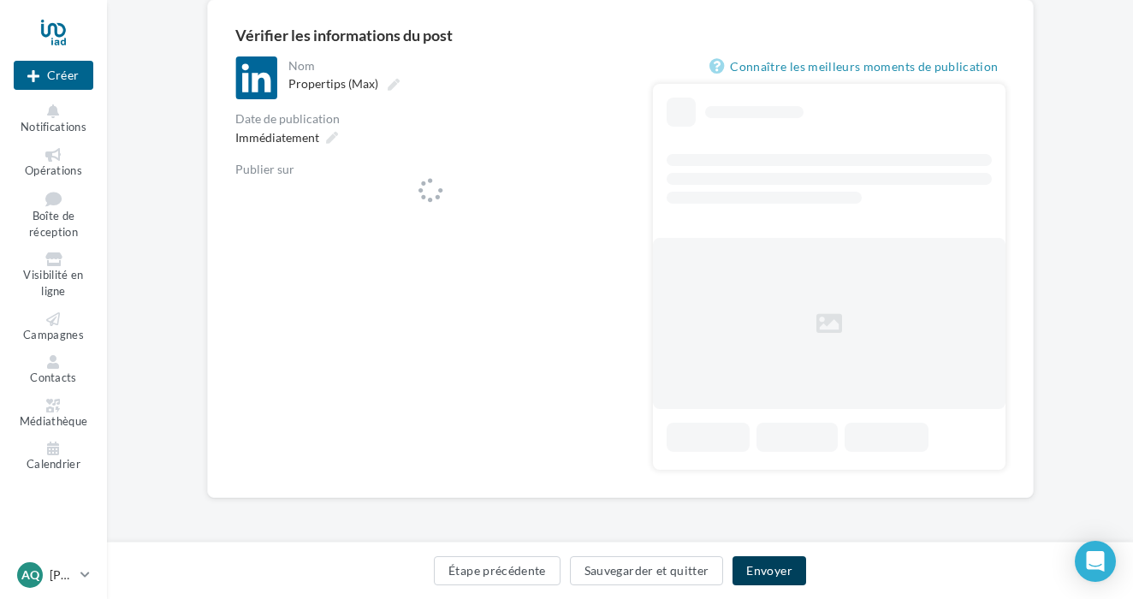
scroll to position [145, 0]
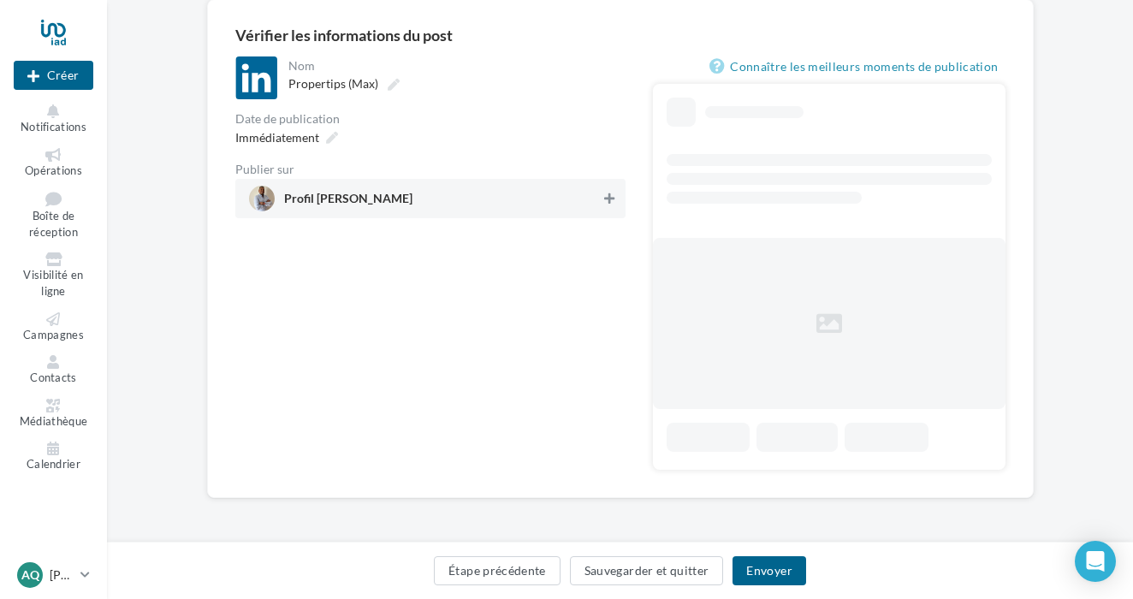
click at [606, 203] on icon at bounding box center [609, 199] width 10 height 12
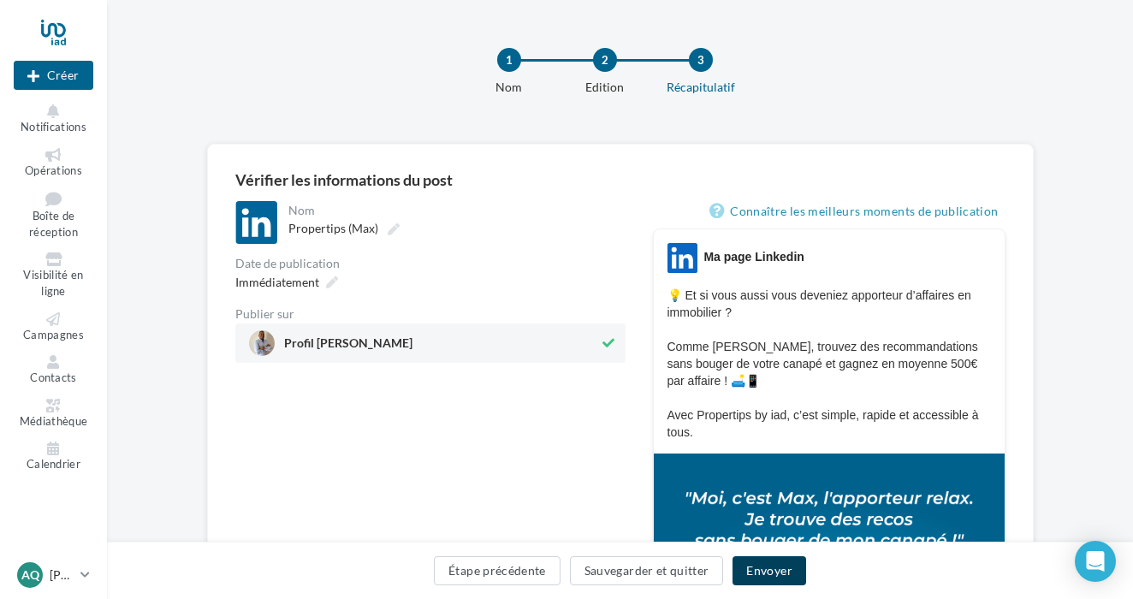
click at [772, 565] on button "Envoyer" at bounding box center [768, 570] width 73 height 29
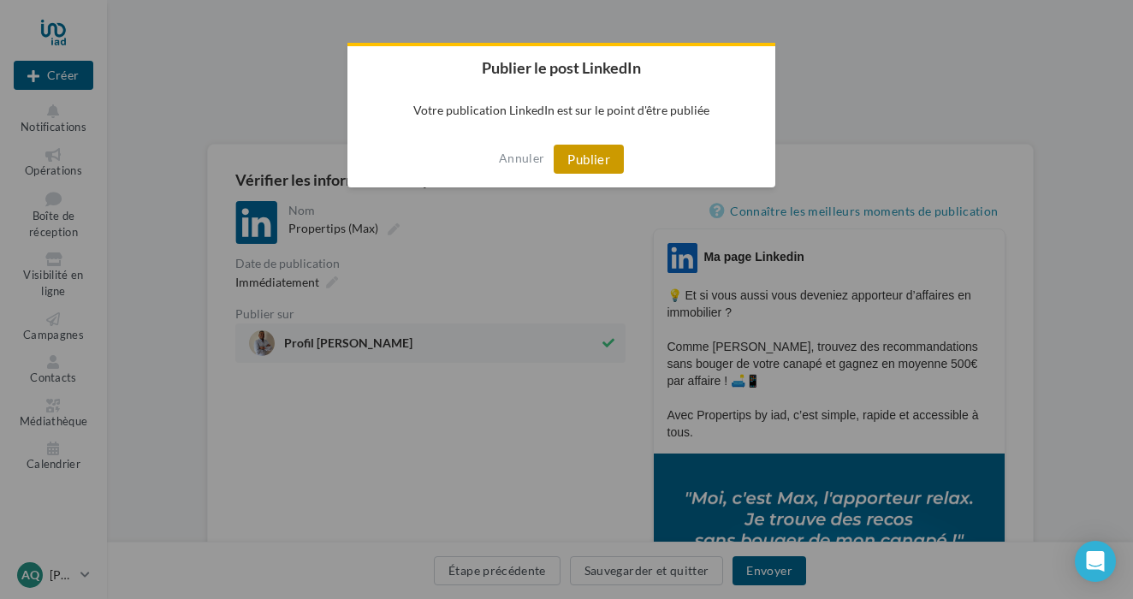
click at [613, 162] on button "Publier" at bounding box center [589, 159] width 70 height 29
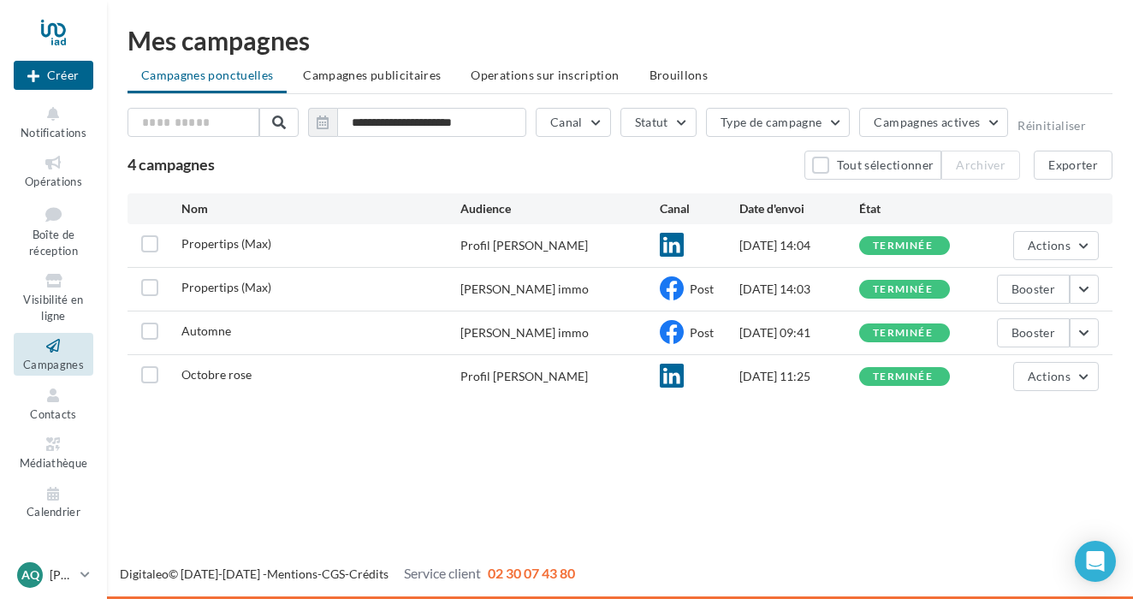
click at [62, 32] on div at bounding box center [54, 32] width 80 height 43
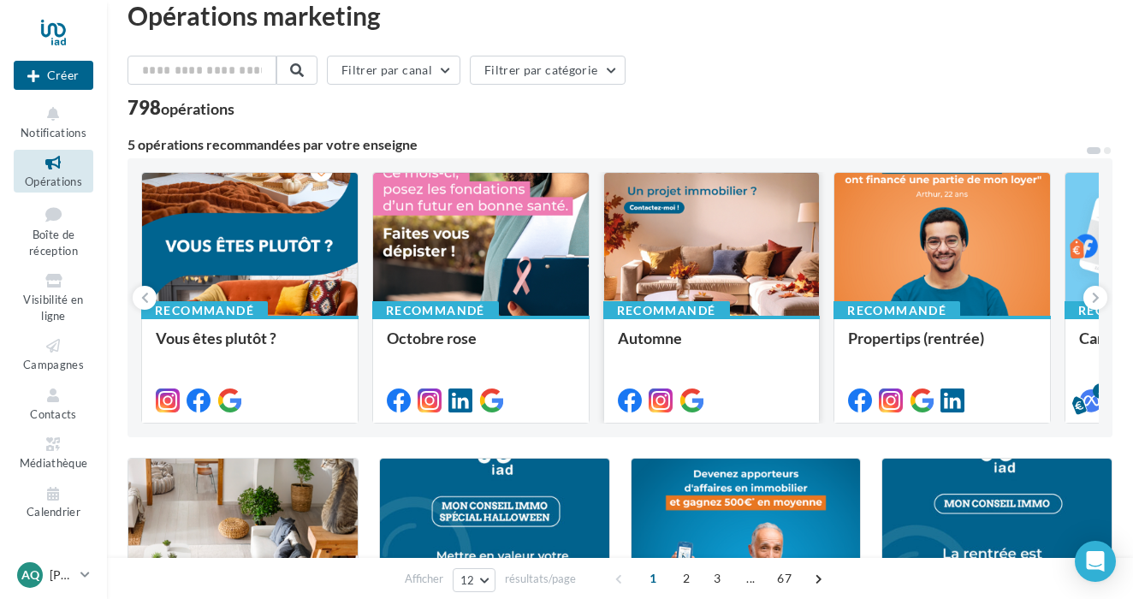
scroll to position [36, 0]
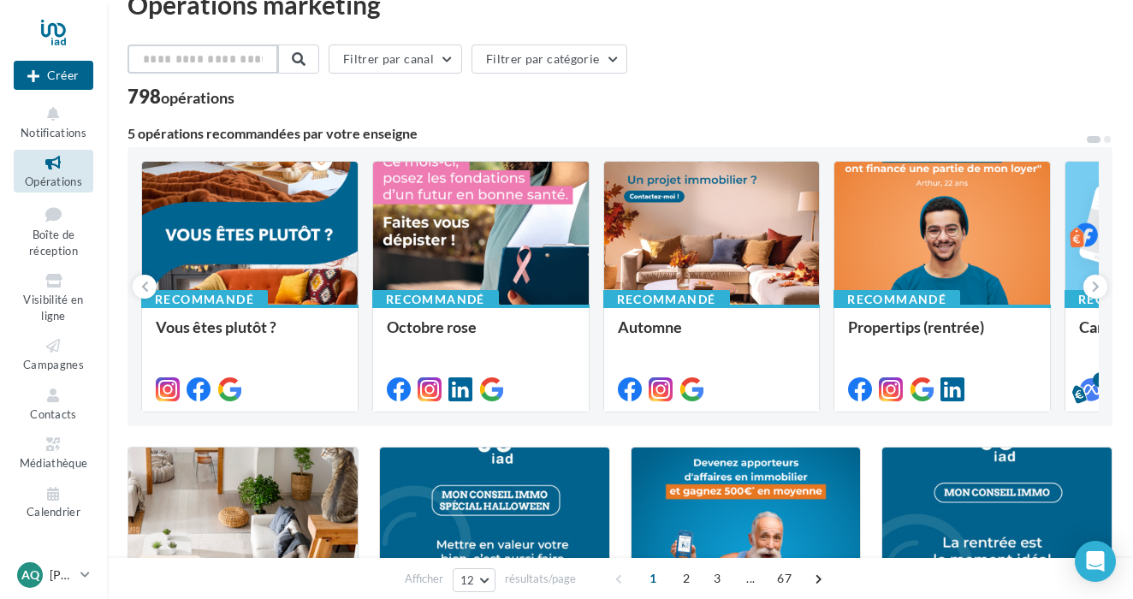
click at [228, 68] on input "text" at bounding box center [202, 58] width 151 height 29
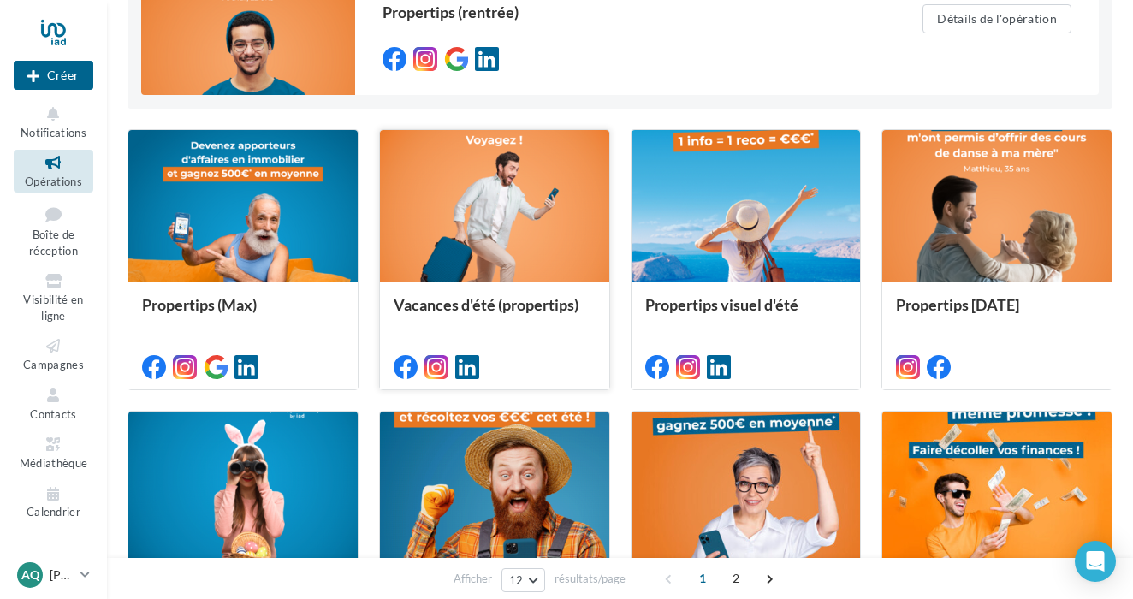
scroll to position [254, 0]
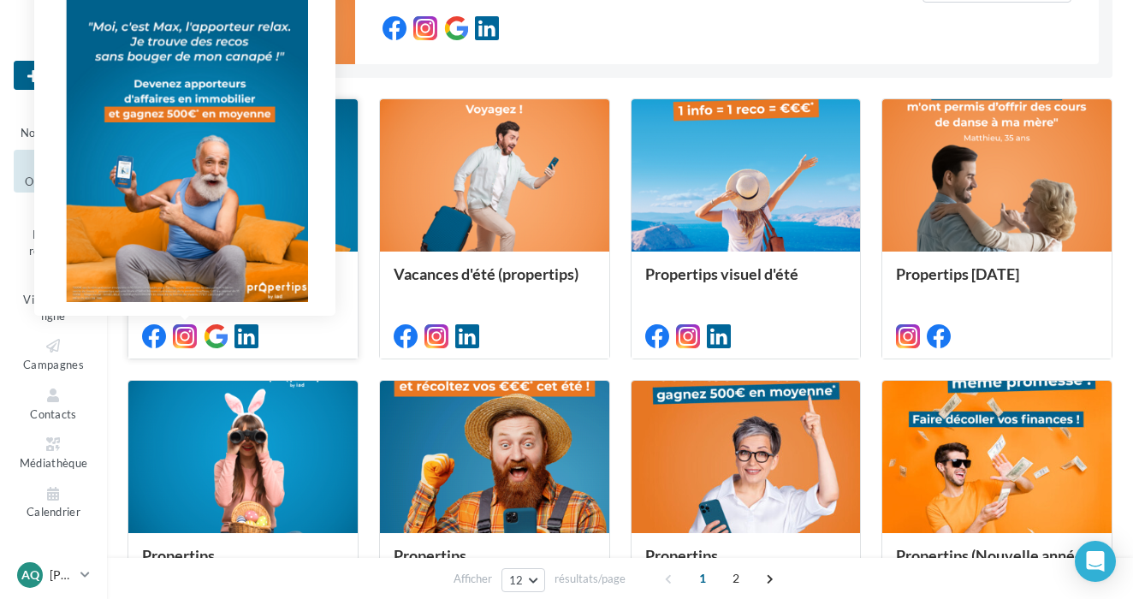
type input "**********"
click at [191, 336] on icon at bounding box center [185, 336] width 24 height 24
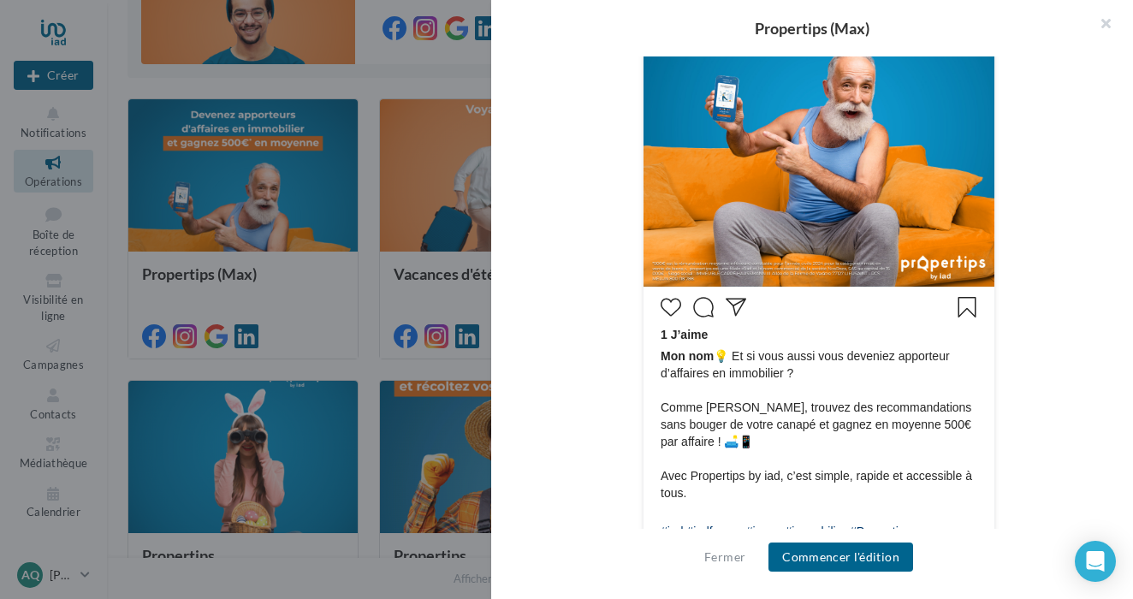
scroll to position [576, 0]
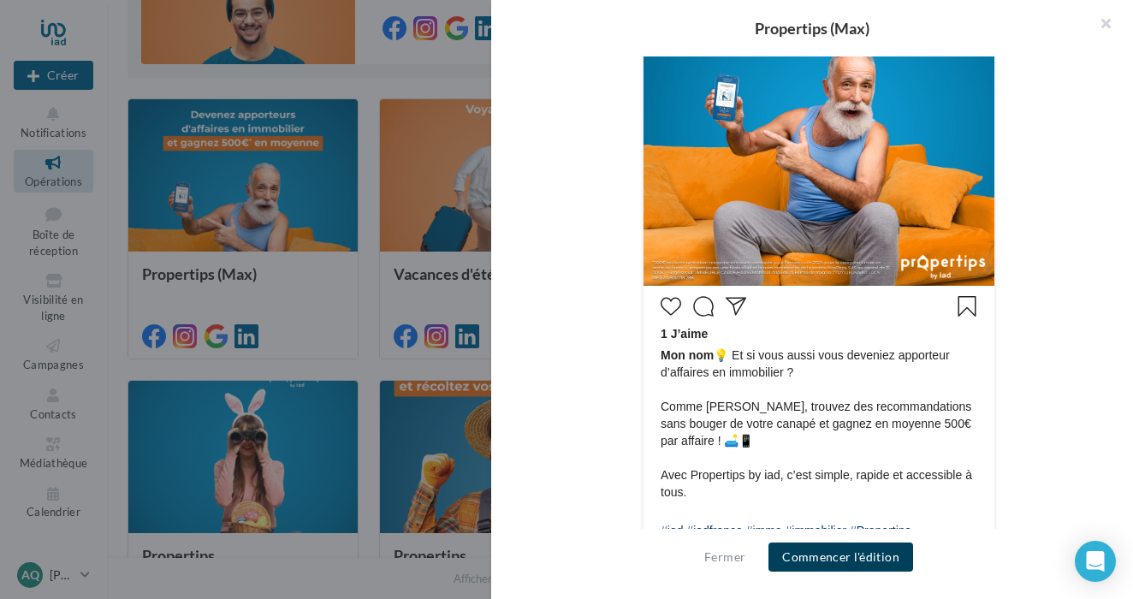
click at [864, 554] on button "Commencer l'édition" at bounding box center [840, 556] width 145 height 29
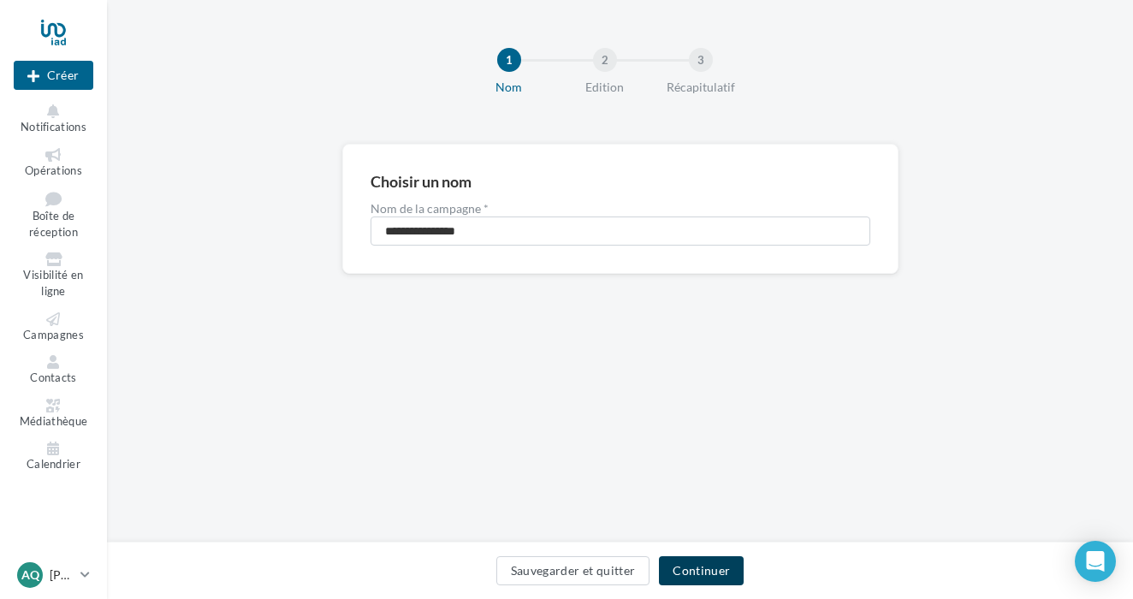
click at [721, 573] on button "Continuer" at bounding box center [701, 570] width 85 height 29
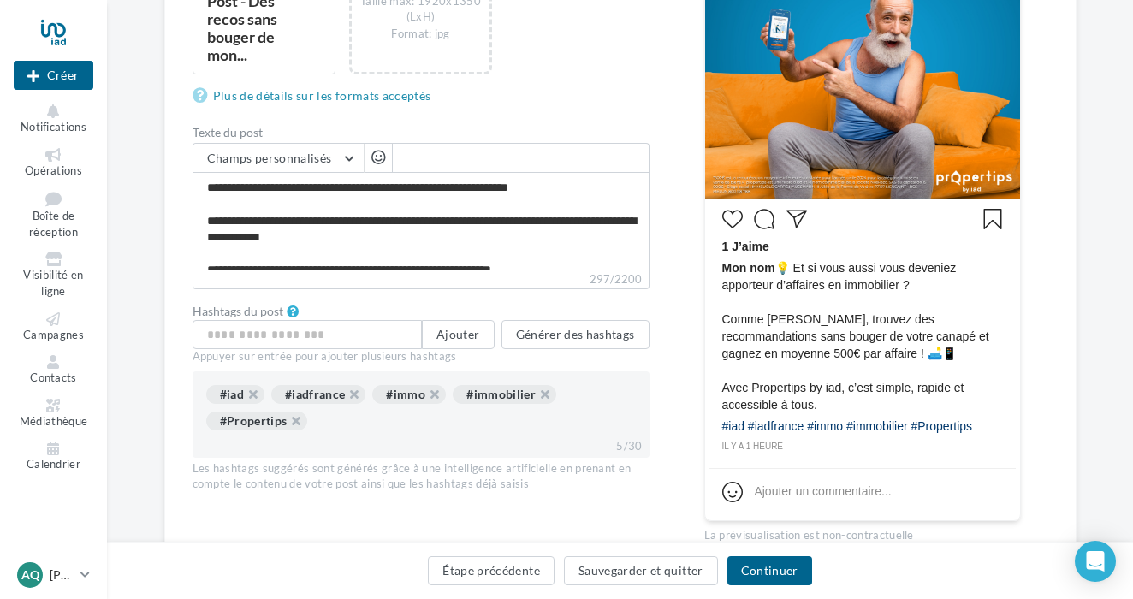
scroll to position [465, 0]
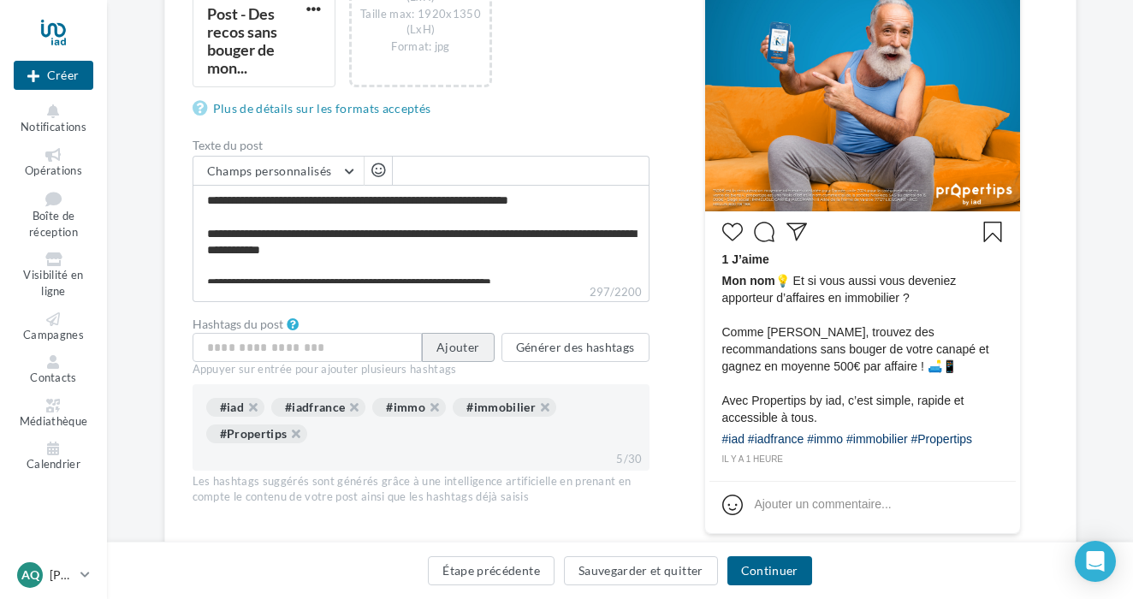
click at [467, 341] on button "Ajouter" at bounding box center [458, 347] width 72 height 29
click at [615, 345] on button "Générer des hashtags" at bounding box center [575, 347] width 148 height 29
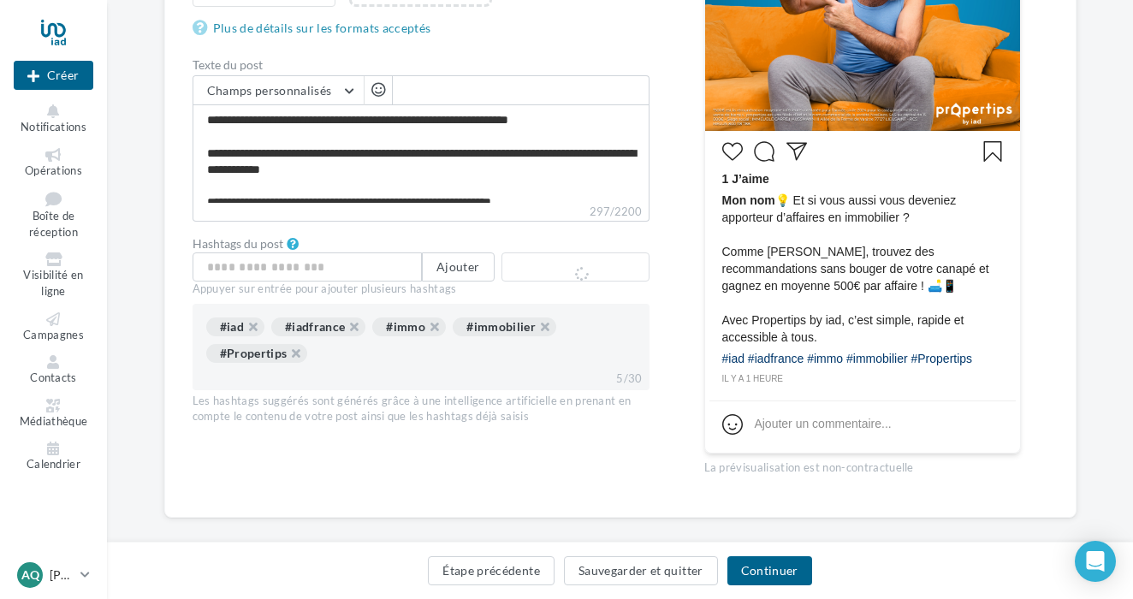
scroll to position [550, 0]
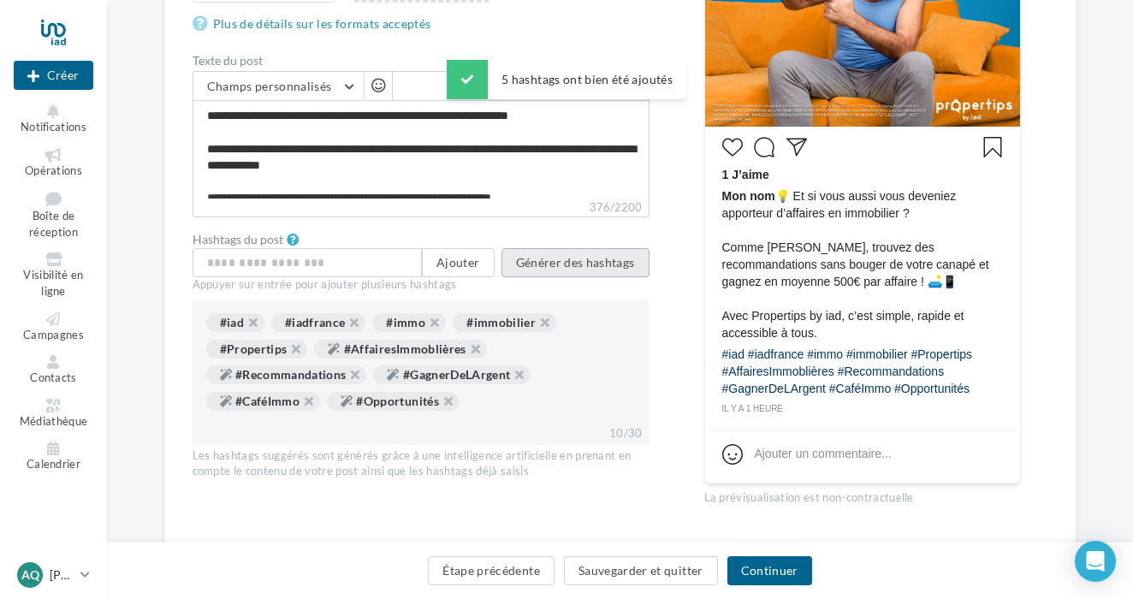
click at [598, 265] on button "Générer des hashtags" at bounding box center [575, 262] width 148 height 29
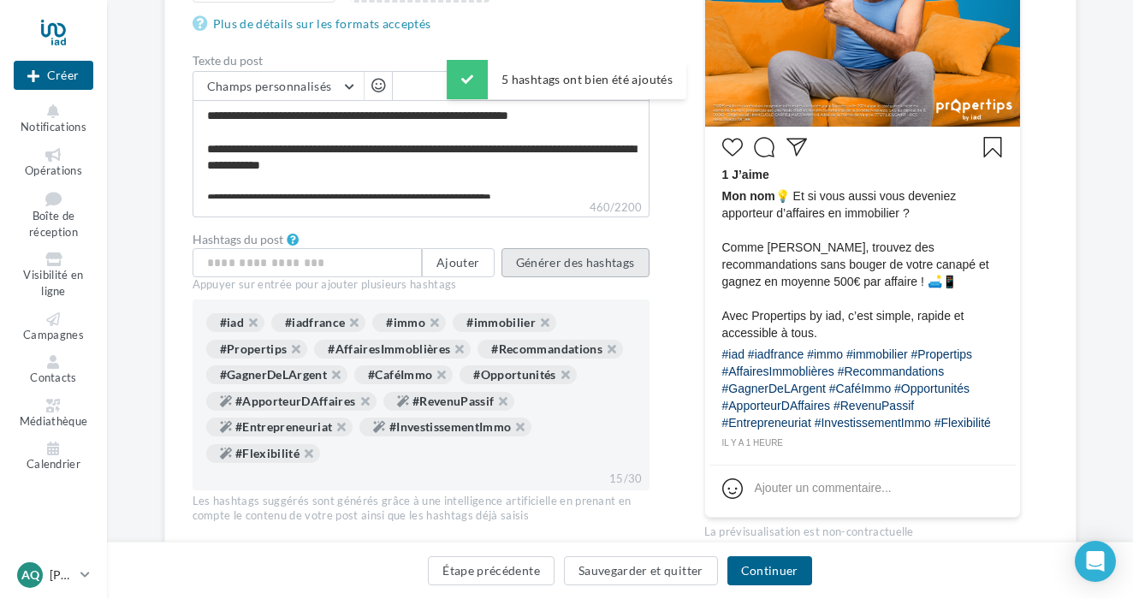
click at [619, 266] on button "Générer des hashtags" at bounding box center [575, 262] width 148 height 29
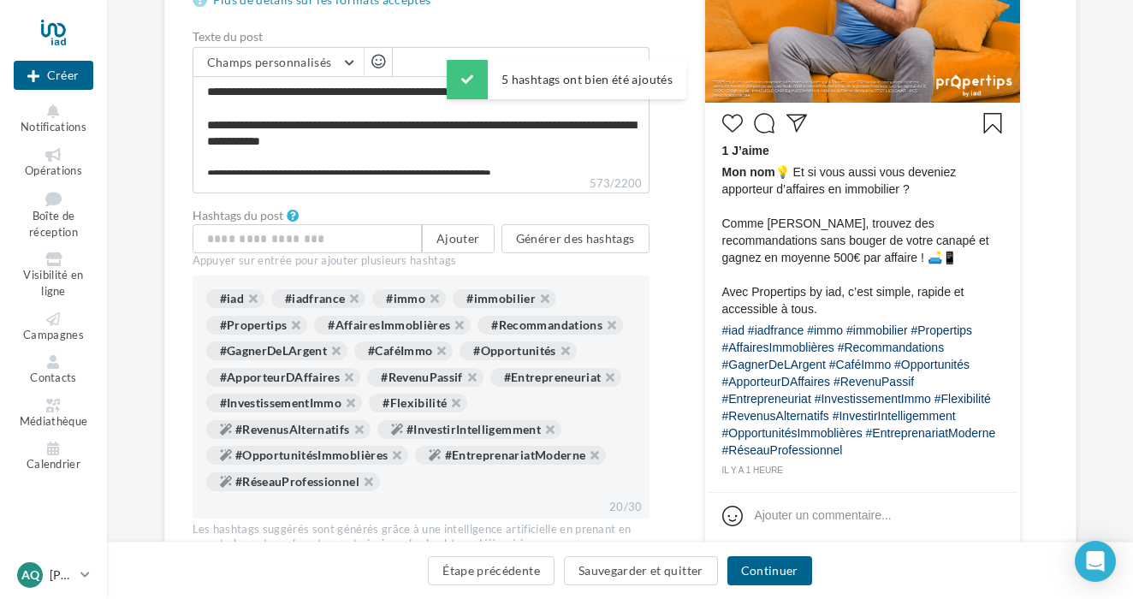
scroll to position [577, 0]
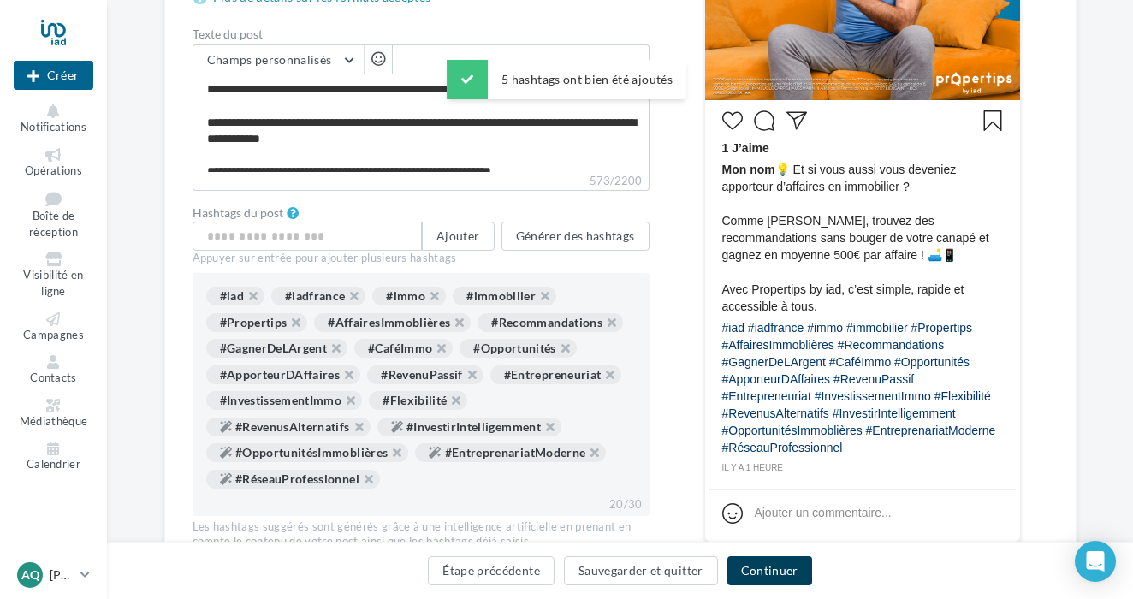
click at [773, 568] on button "Continuer" at bounding box center [769, 570] width 85 height 29
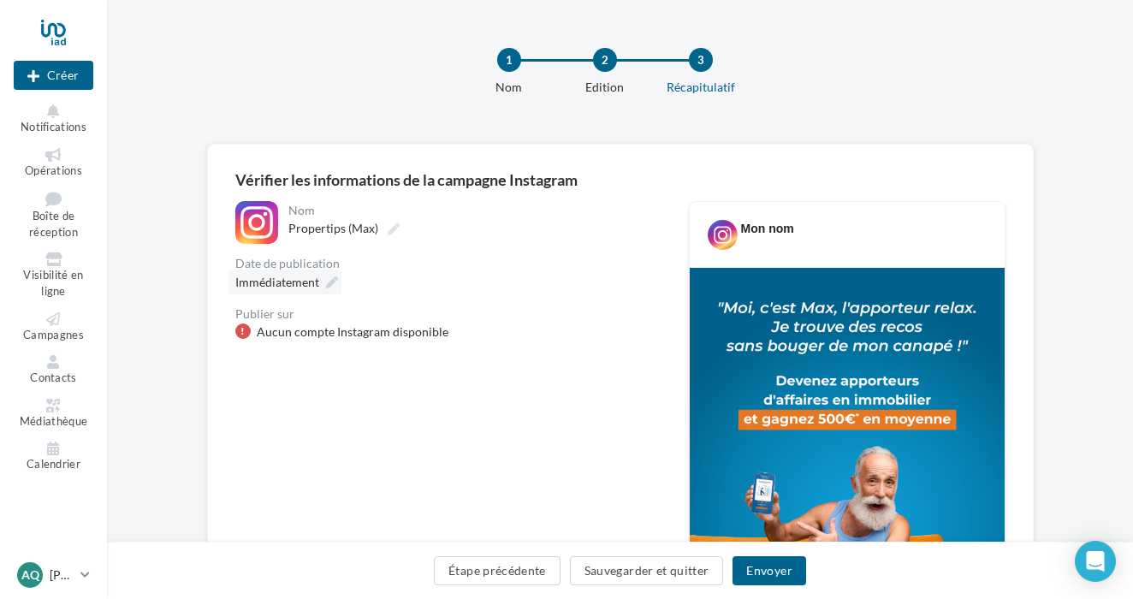
click at [333, 283] on icon at bounding box center [332, 282] width 12 height 12
click at [405, 262] on div "Date de publication" at bounding box center [448, 264] width 426 height 12
click at [393, 224] on icon at bounding box center [394, 229] width 12 height 12
click at [393, 224] on input "**********" at bounding box center [362, 230] width 149 height 29
click at [461, 302] on div "**********" at bounding box center [448, 270] width 426 height 139
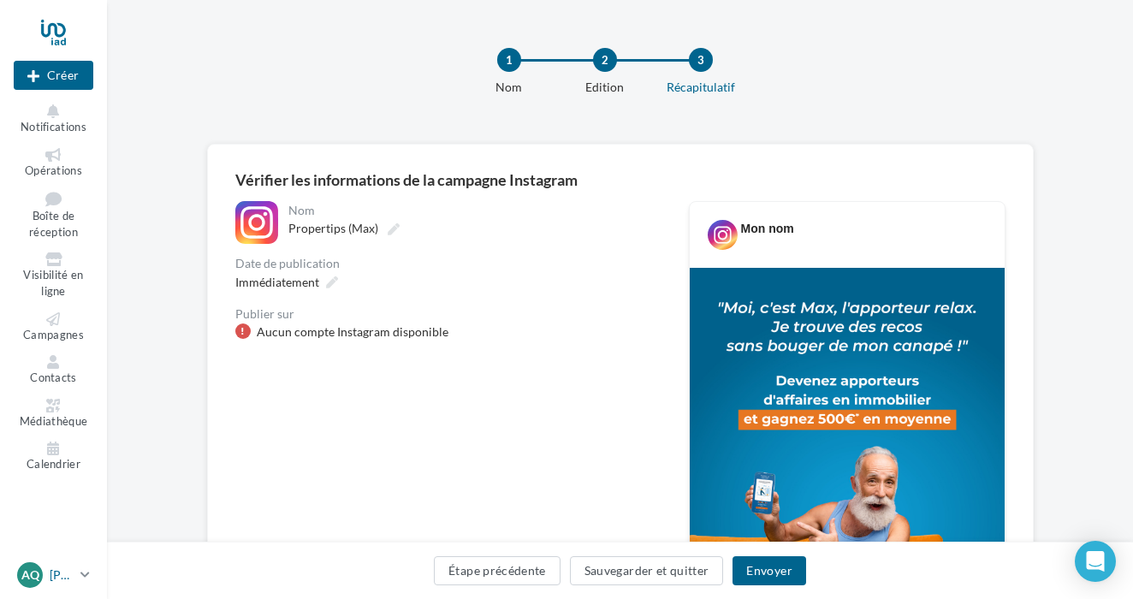
click at [86, 566] on link "AQ Axel QUELLEUC axel.quelleuc@iadfrance.fr" at bounding box center [54, 575] width 80 height 33
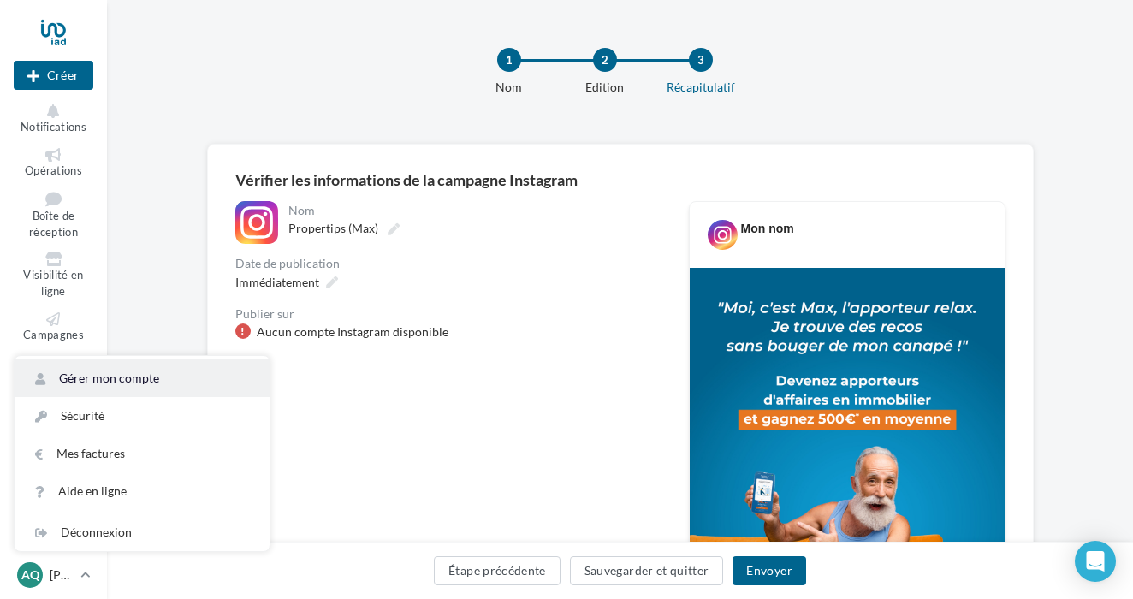
click at [121, 373] on link "Gérer mon compte" at bounding box center [142, 378] width 255 height 38
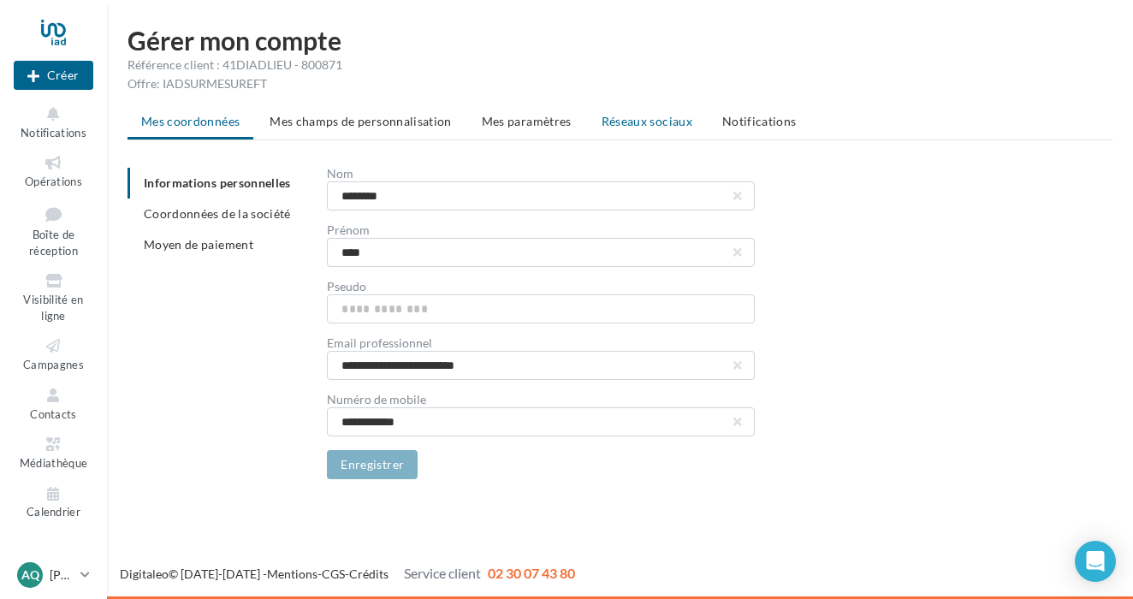
click at [634, 127] on span "Réseaux sociaux" at bounding box center [647, 121] width 91 height 15
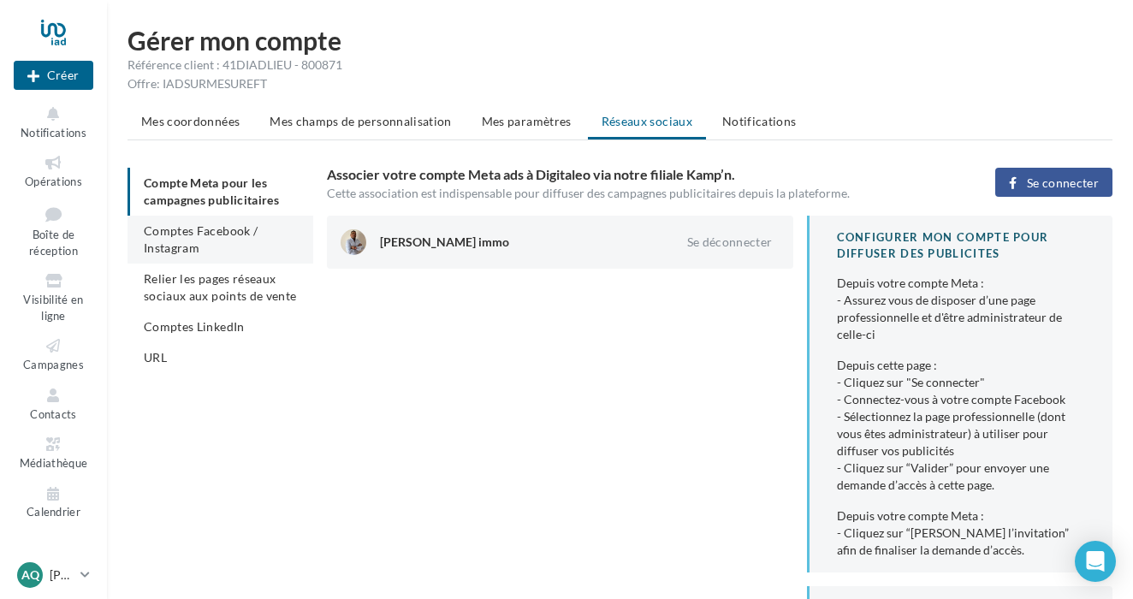
click at [234, 244] on li "Comptes Facebook / Instagram" at bounding box center [220, 240] width 186 height 48
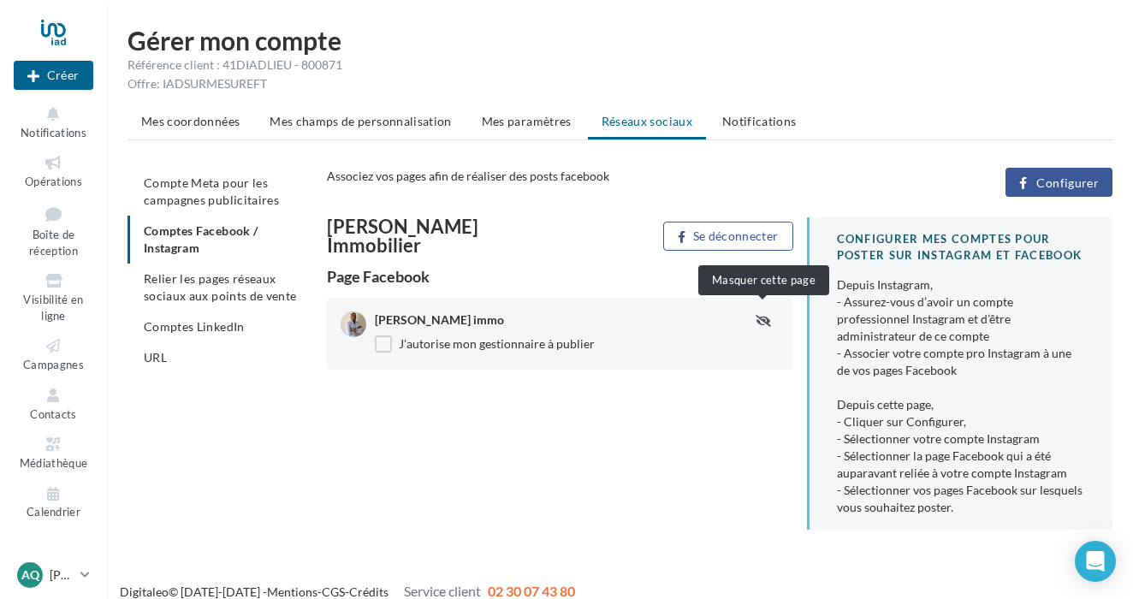
click at [762, 315] on icon "button" at bounding box center [763, 321] width 15 height 12
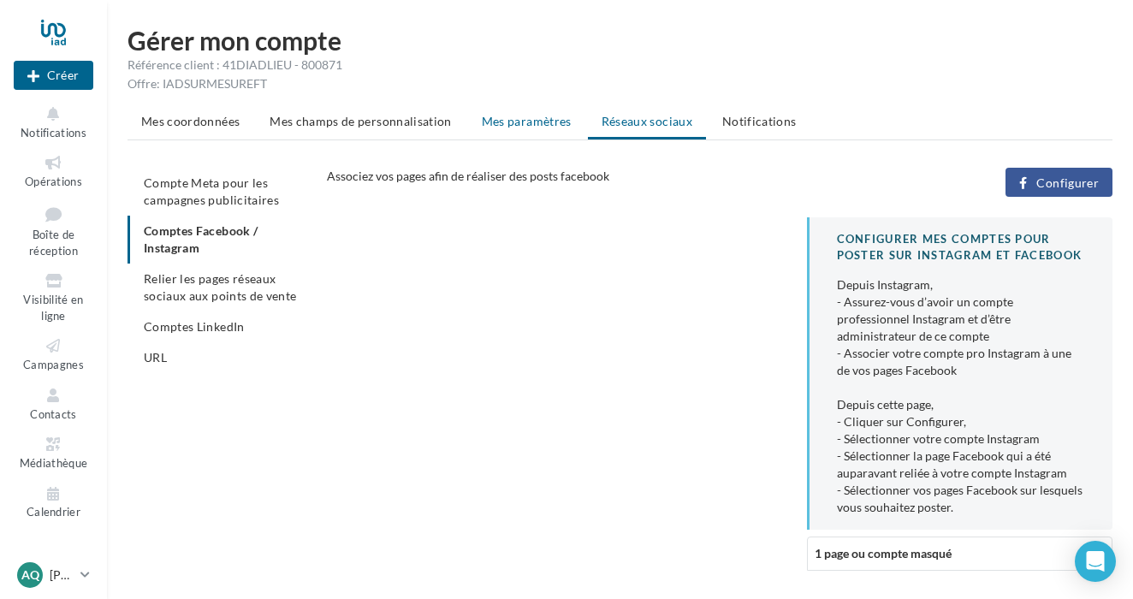
click at [536, 127] on span "Mes paramètres" at bounding box center [527, 121] width 90 height 15
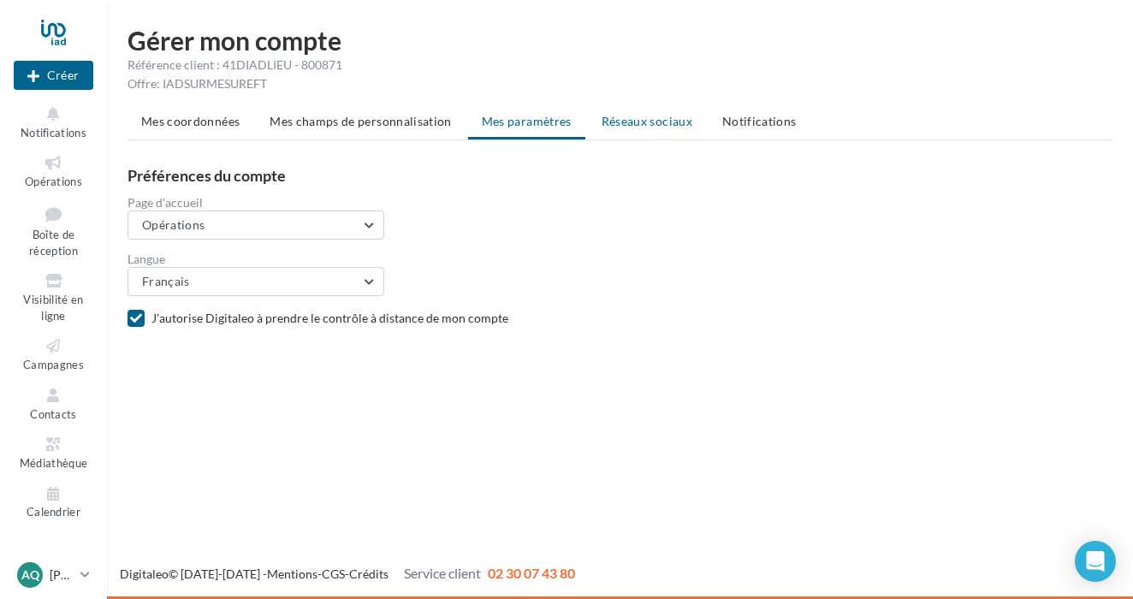
click at [623, 122] on span "Réseaux sociaux" at bounding box center [647, 121] width 91 height 15
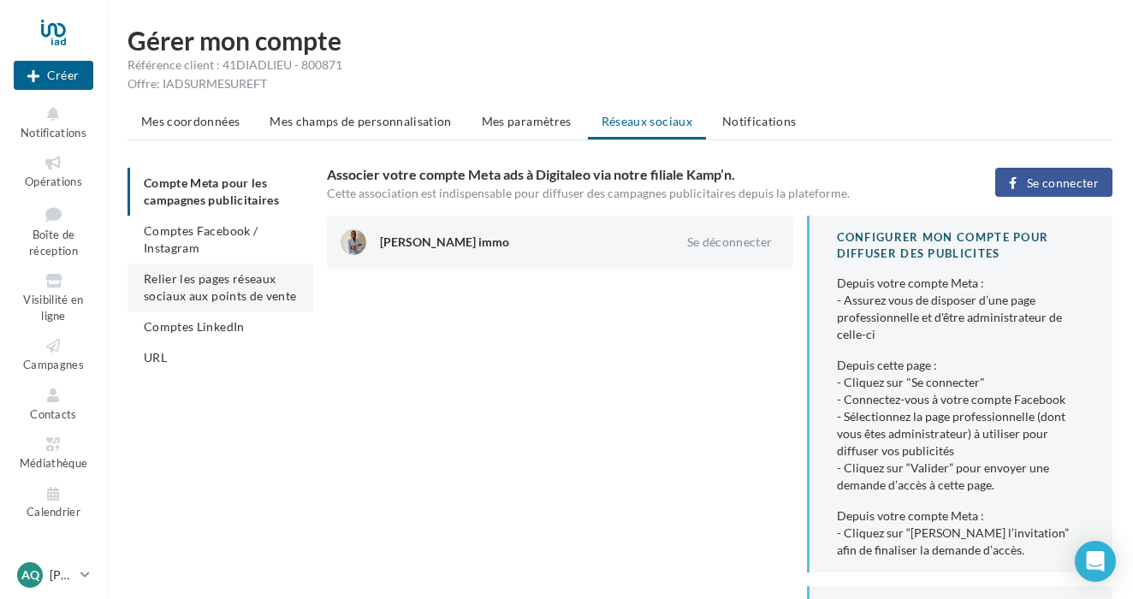
click at [253, 281] on span "Relier les pages réseaux sociaux aux points de vente" at bounding box center [220, 287] width 152 height 32
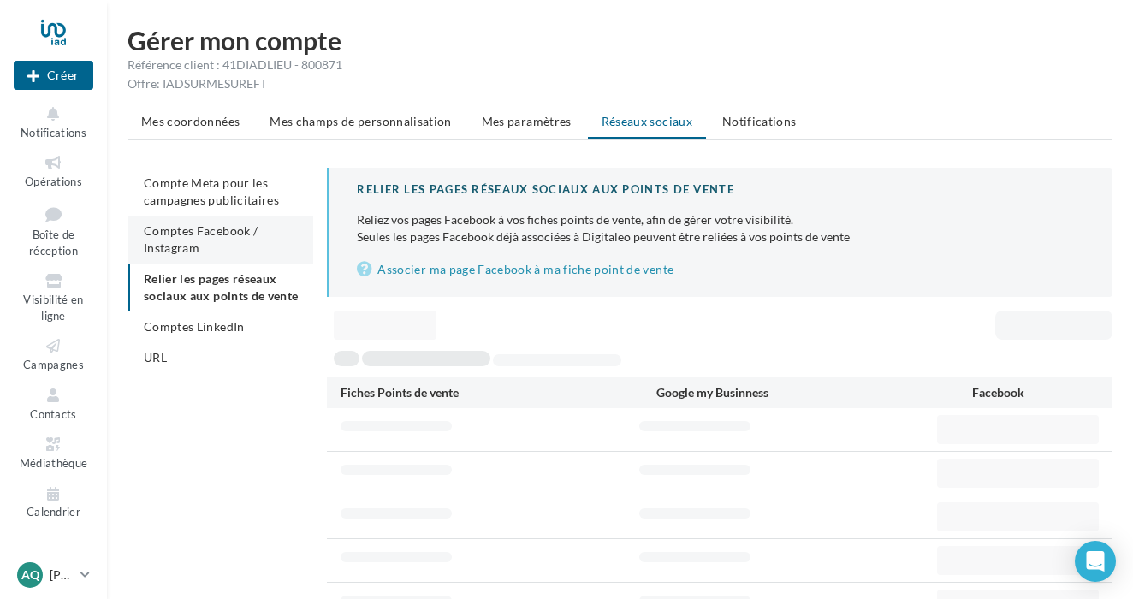
click at [252, 237] on span "Comptes Facebook / Instagram" at bounding box center [201, 239] width 114 height 32
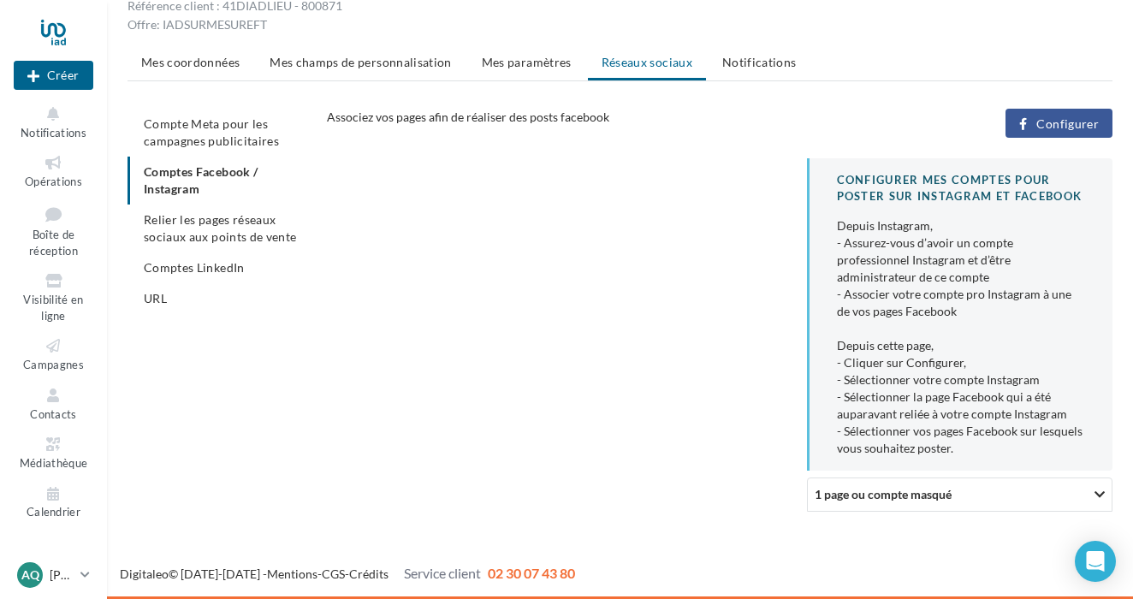
scroll to position [57, 0]
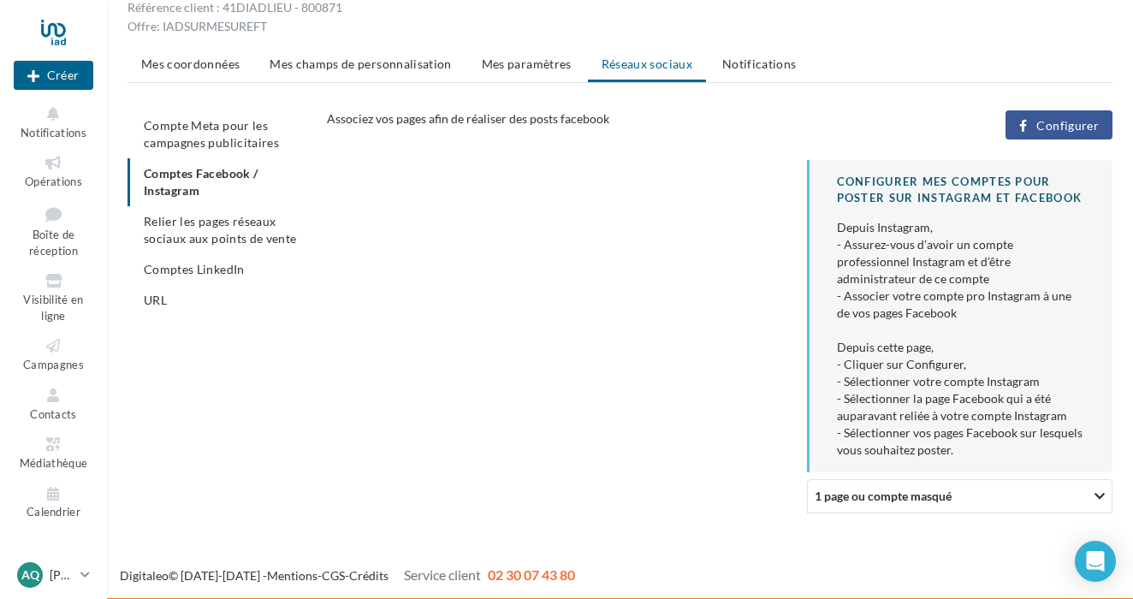
click at [905, 499] on span "1 page ou compte masqué" at bounding box center [883, 496] width 137 height 15
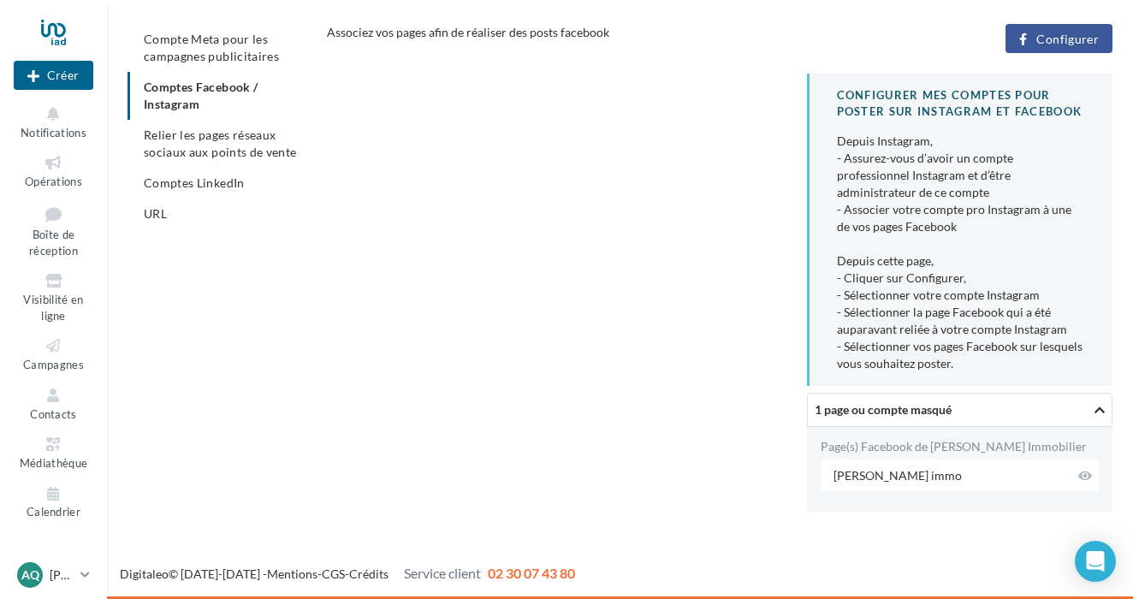
scroll to position [143, 0]
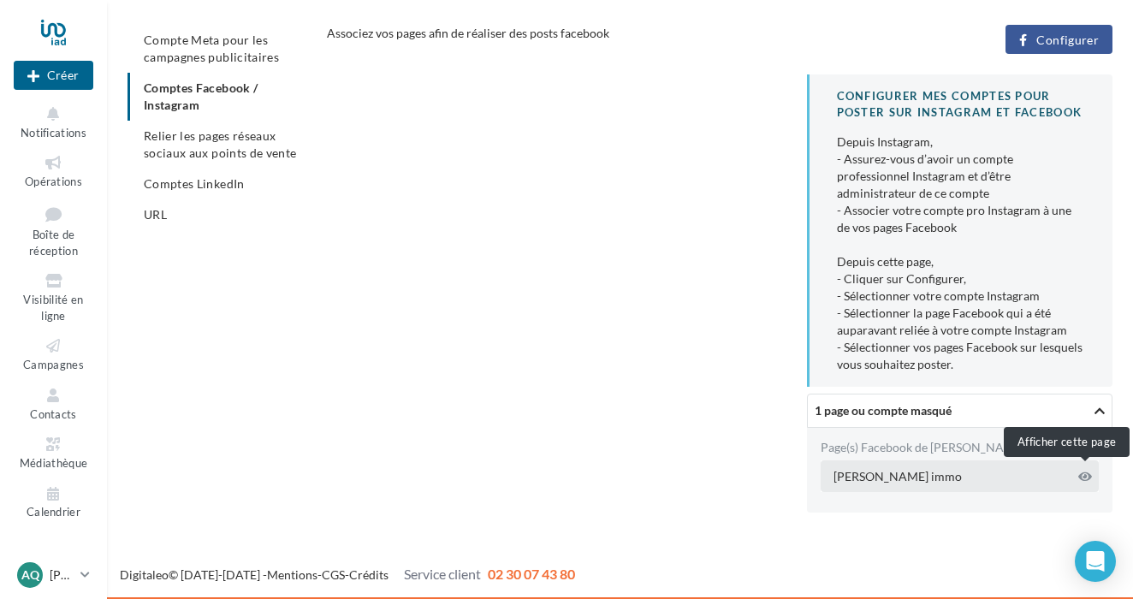
click at [1087, 476] on icon at bounding box center [1085, 477] width 14 height 12
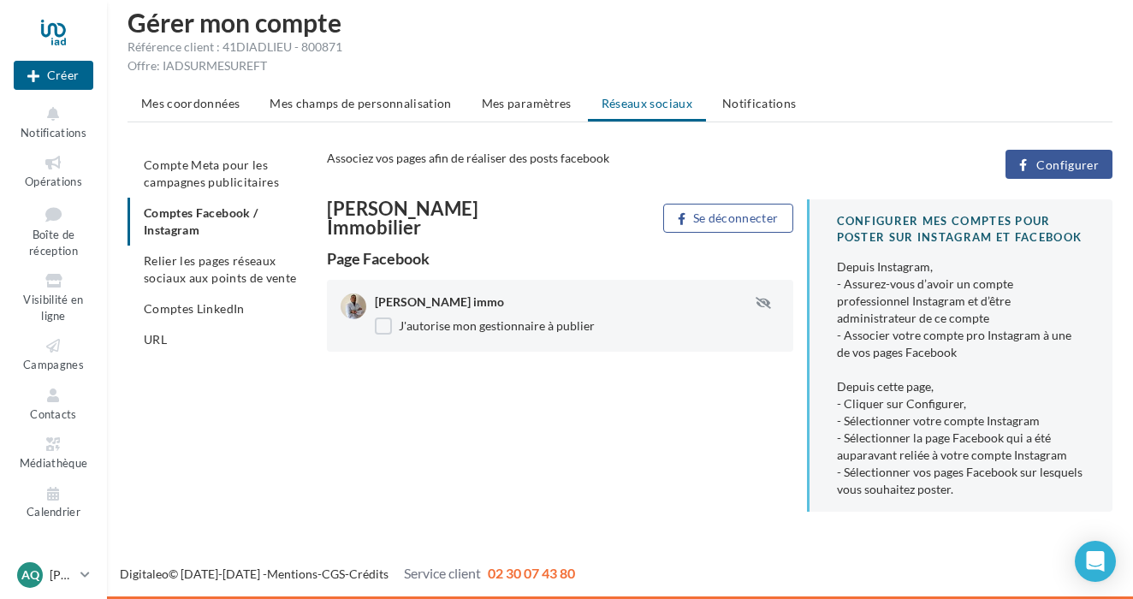
scroll to position [17, 0]
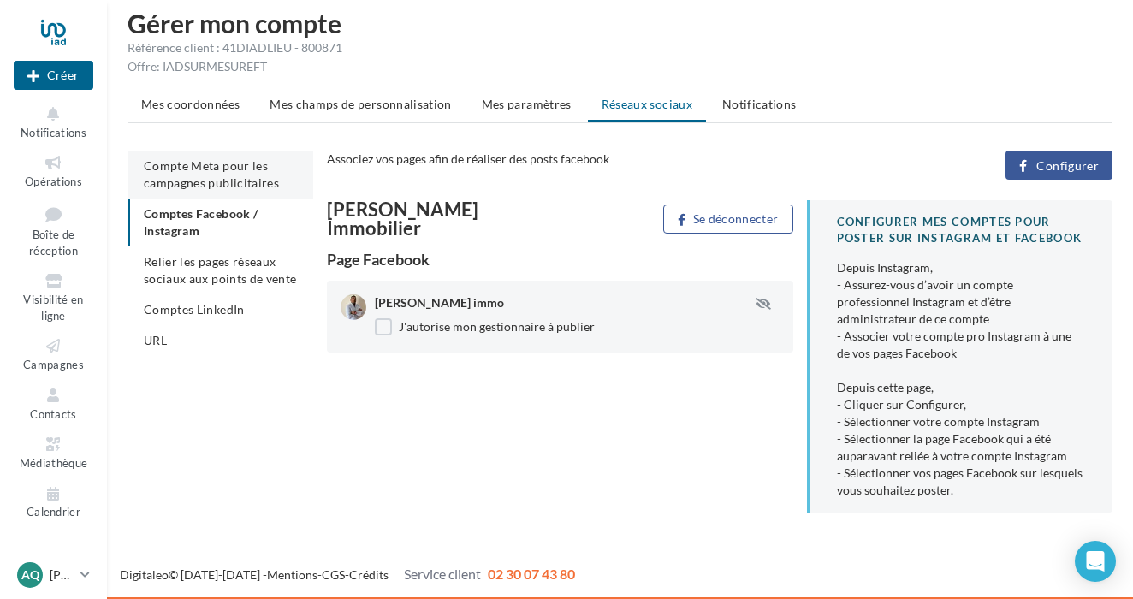
click at [248, 180] on span "Compte Meta pour les campagnes publicitaires" at bounding box center [211, 174] width 135 height 32
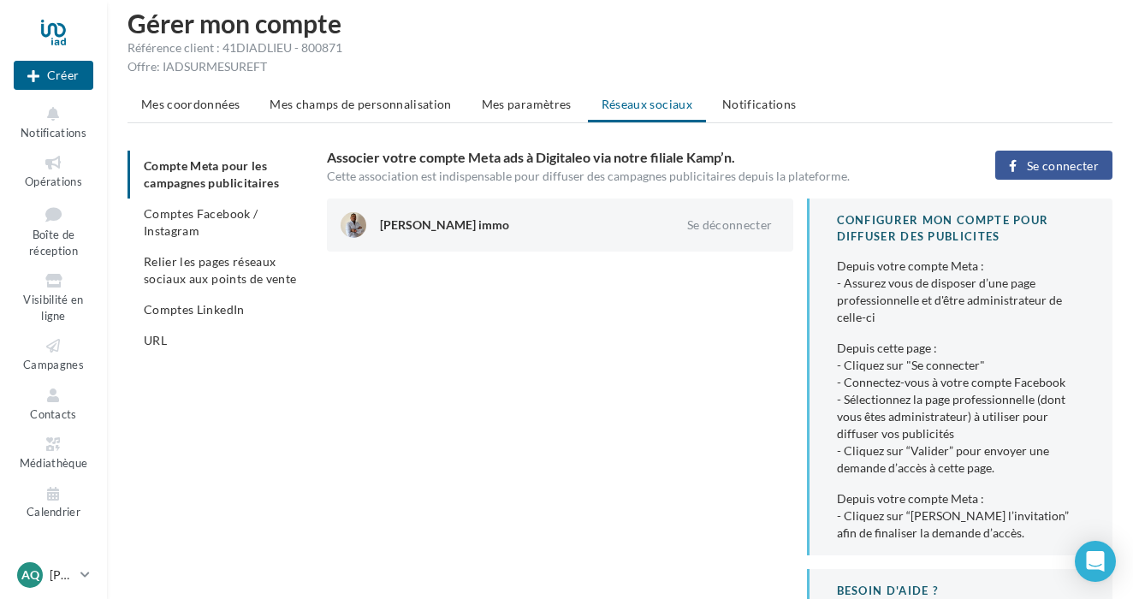
click at [409, 228] on div "Axel Quelleuc immo" at bounding box center [511, 224] width 262 height 17
click at [240, 202] on li "Comptes Facebook / Instagram" at bounding box center [220, 223] width 186 height 48
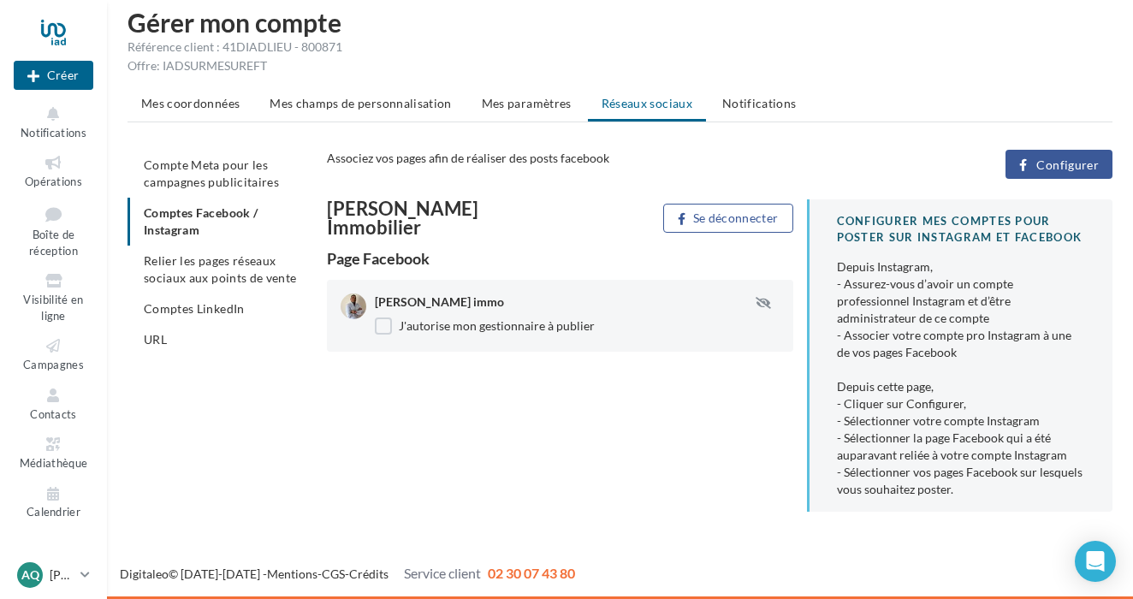
scroll to position [17, 0]
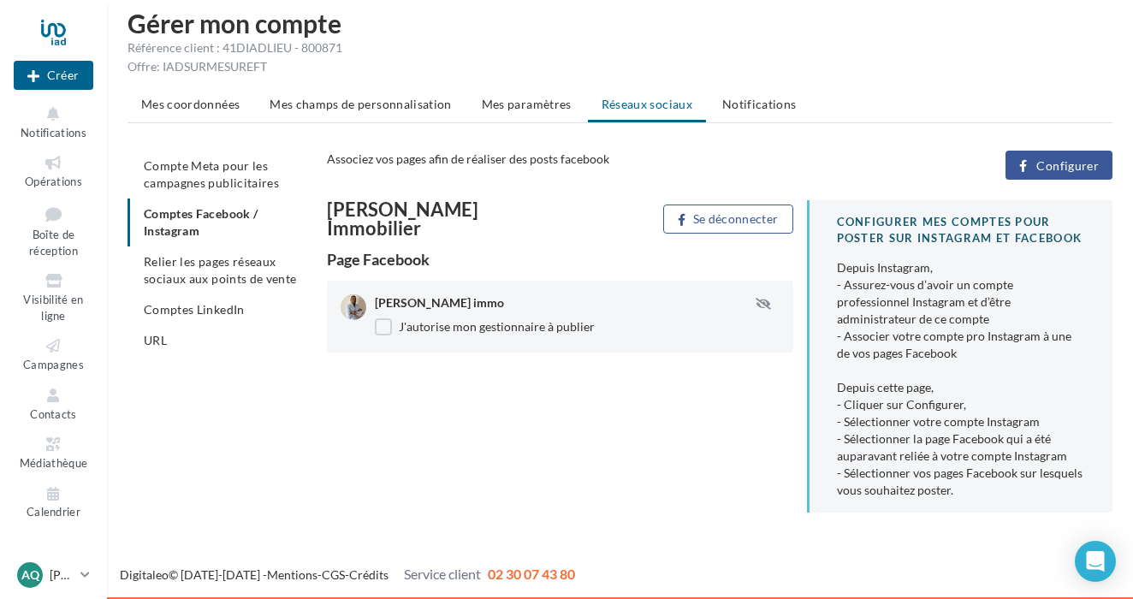
click at [1057, 174] on button "Configurer" at bounding box center [1058, 165] width 107 height 29
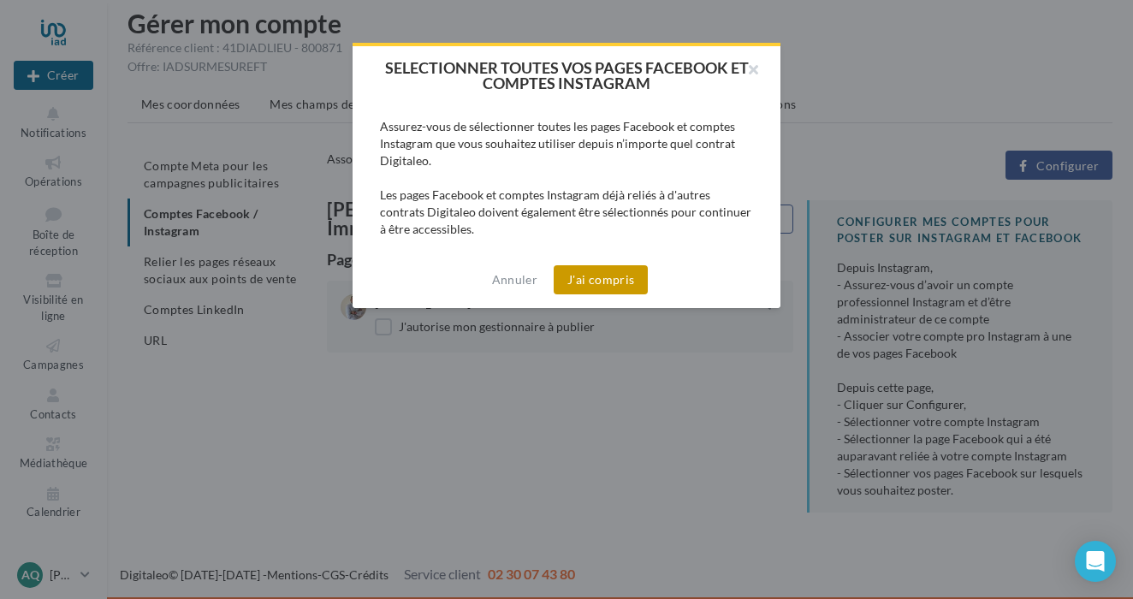
click at [620, 281] on button "J'ai compris" at bounding box center [601, 279] width 94 height 29
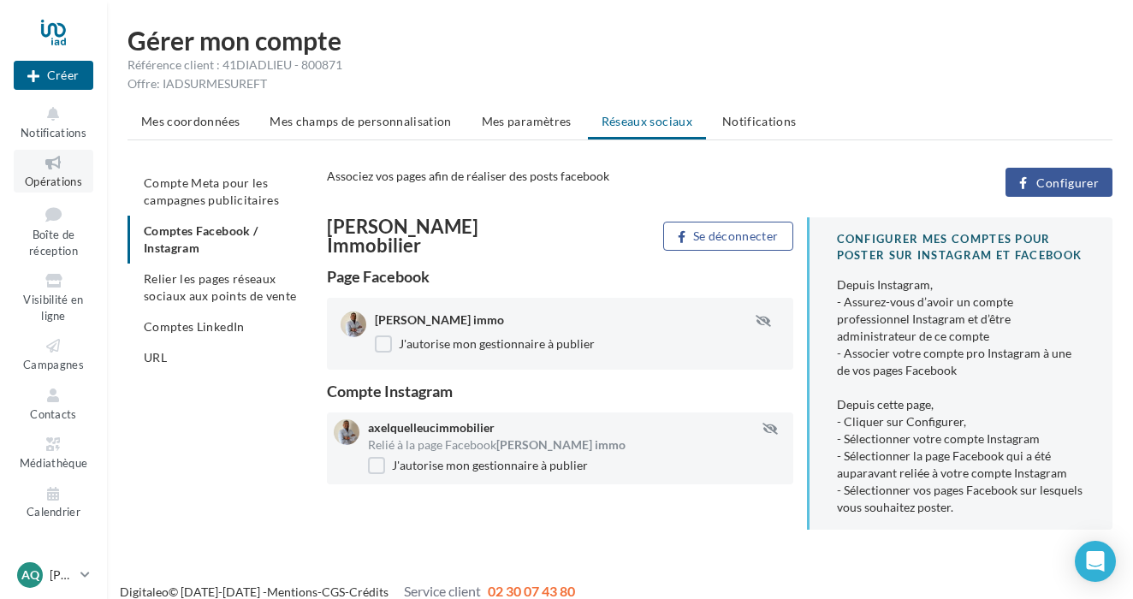
click at [71, 168] on icon at bounding box center [53, 163] width 69 height 20
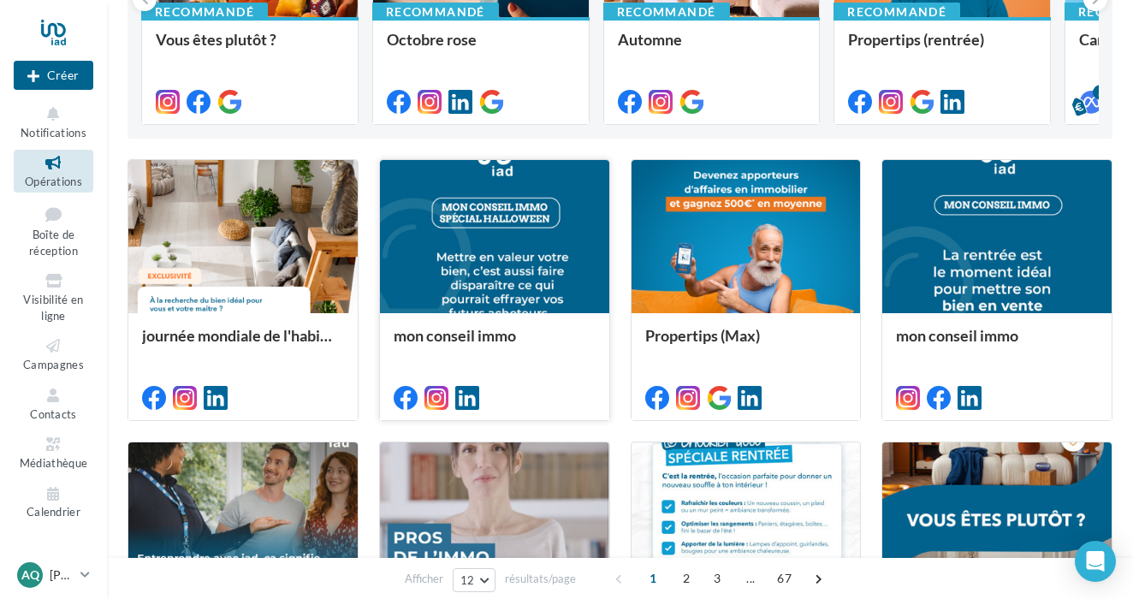
scroll to position [326, 0]
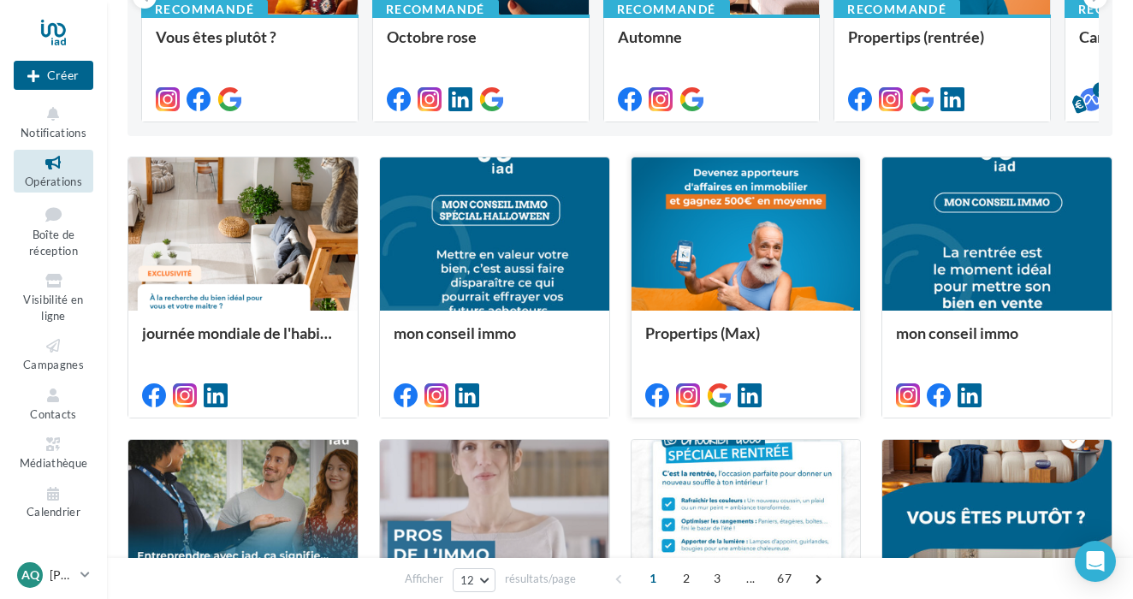
click at [690, 388] on icon at bounding box center [688, 395] width 24 height 24
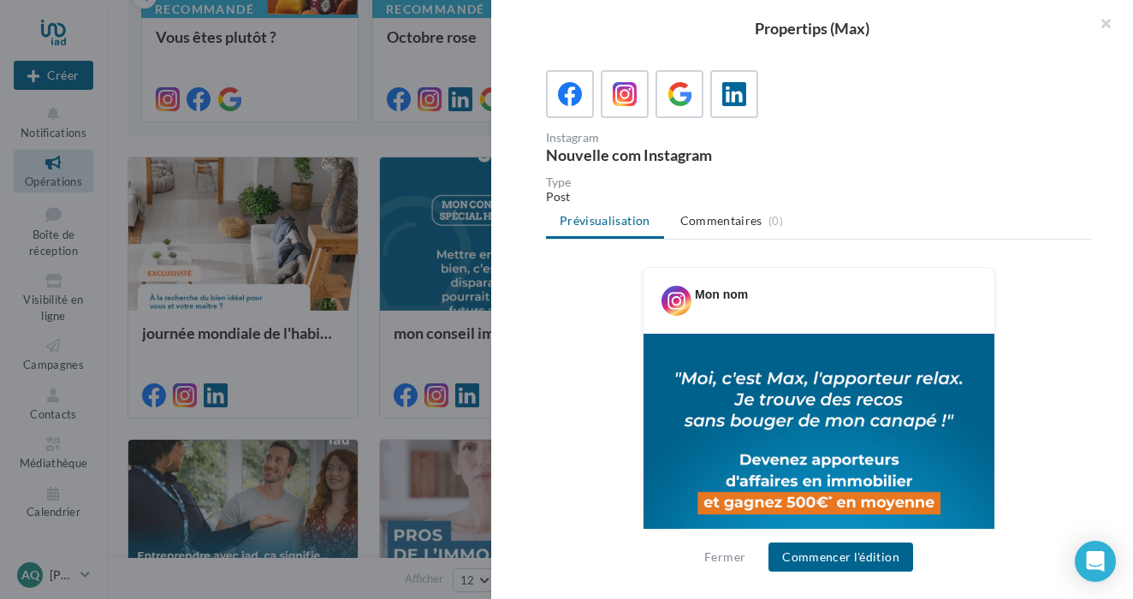
scroll to position [104, 0]
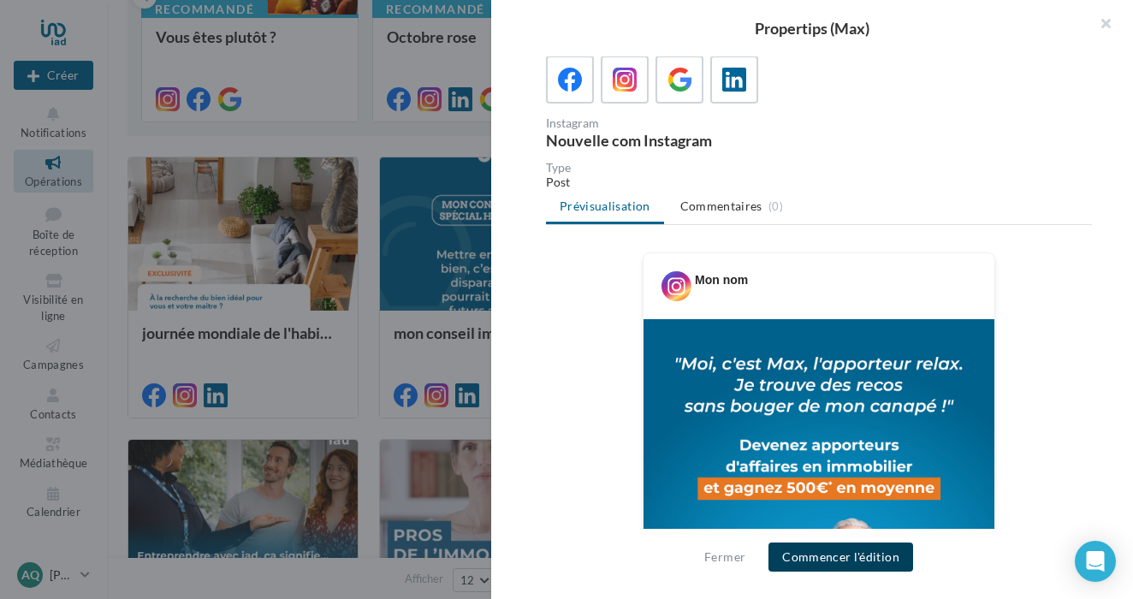
click at [839, 564] on button "Commencer l'édition" at bounding box center [840, 556] width 145 height 29
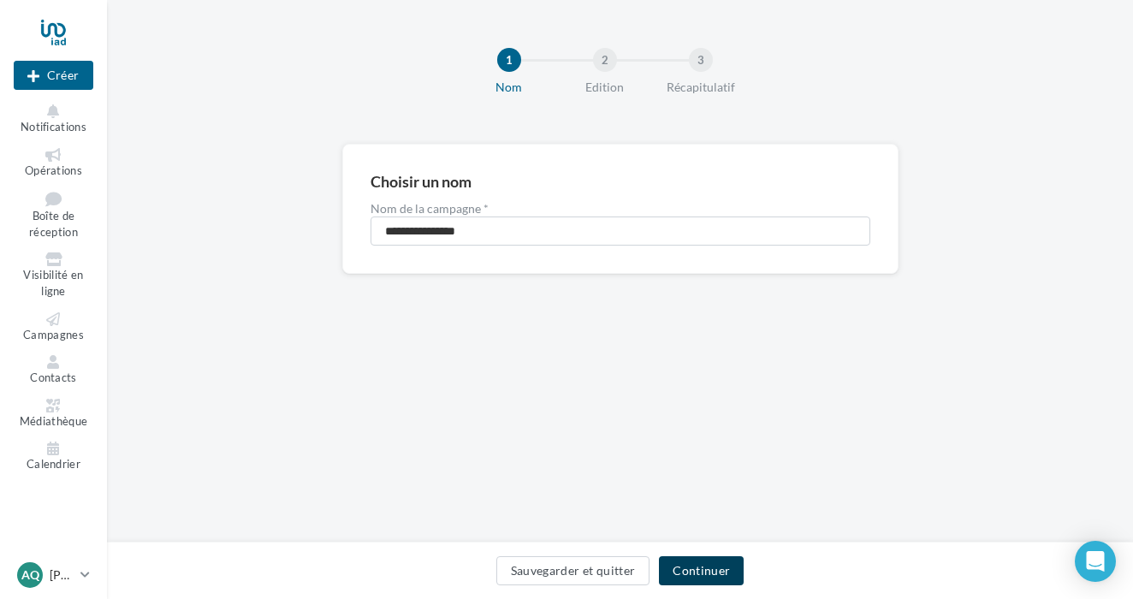
click at [720, 560] on button "Continuer" at bounding box center [701, 570] width 85 height 29
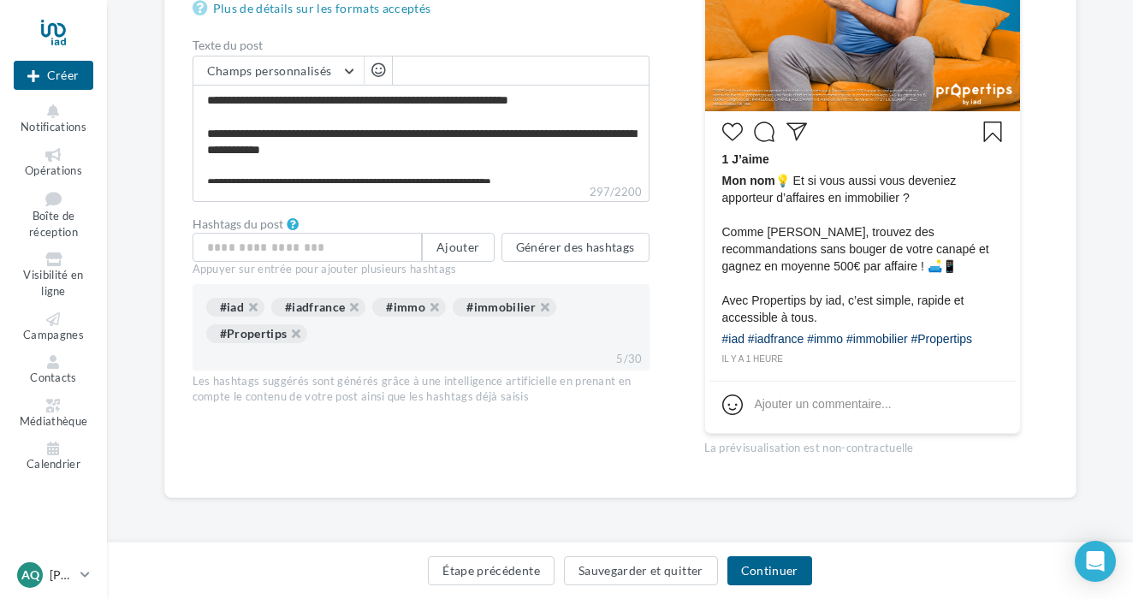
scroll to position [534, 0]
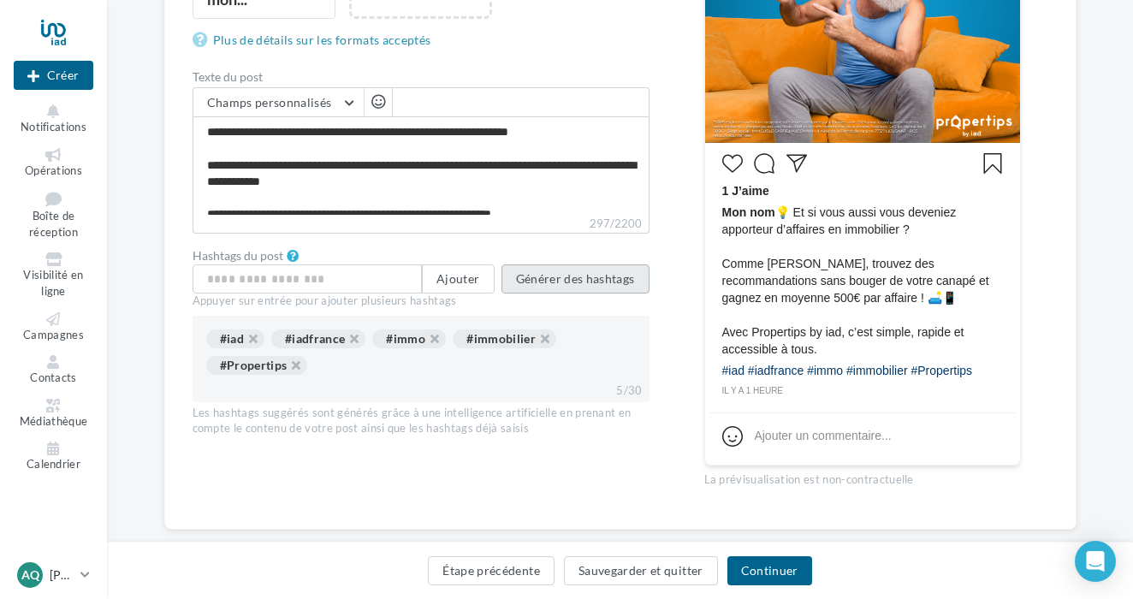
click at [597, 281] on button "Générer des hashtags" at bounding box center [575, 278] width 148 height 29
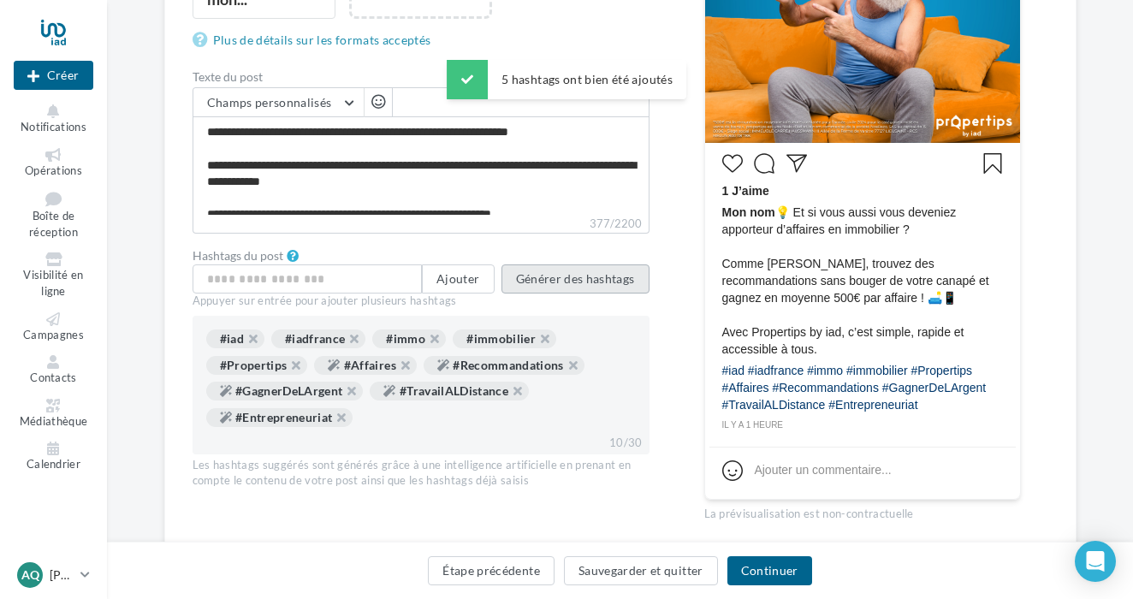
click at [608, 276] on button "Générer des hashtags" at bounding box center [575, 278] width 148 height 29
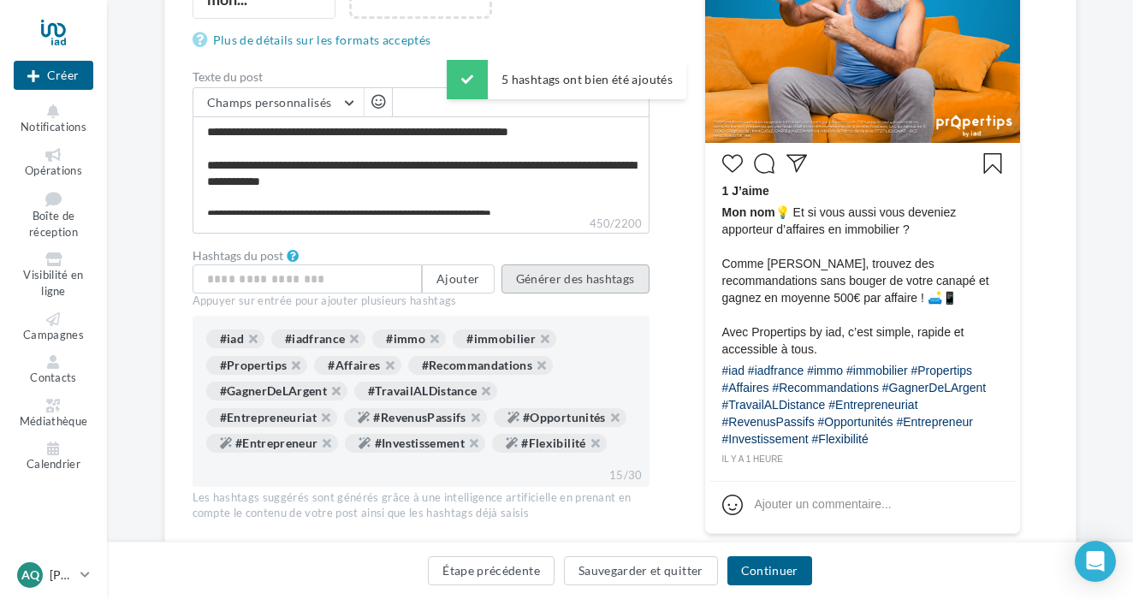
click at [609, 277] on button "Générer des hashtags" at bounding box center [575, 278] width 148 height 29
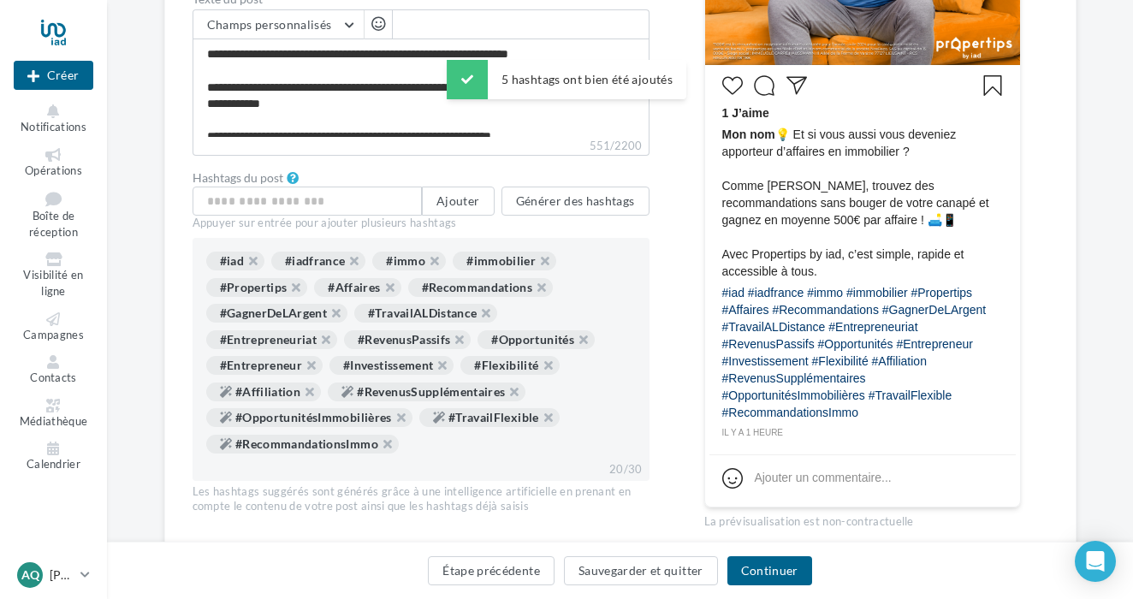
scroll to position [613, 0]
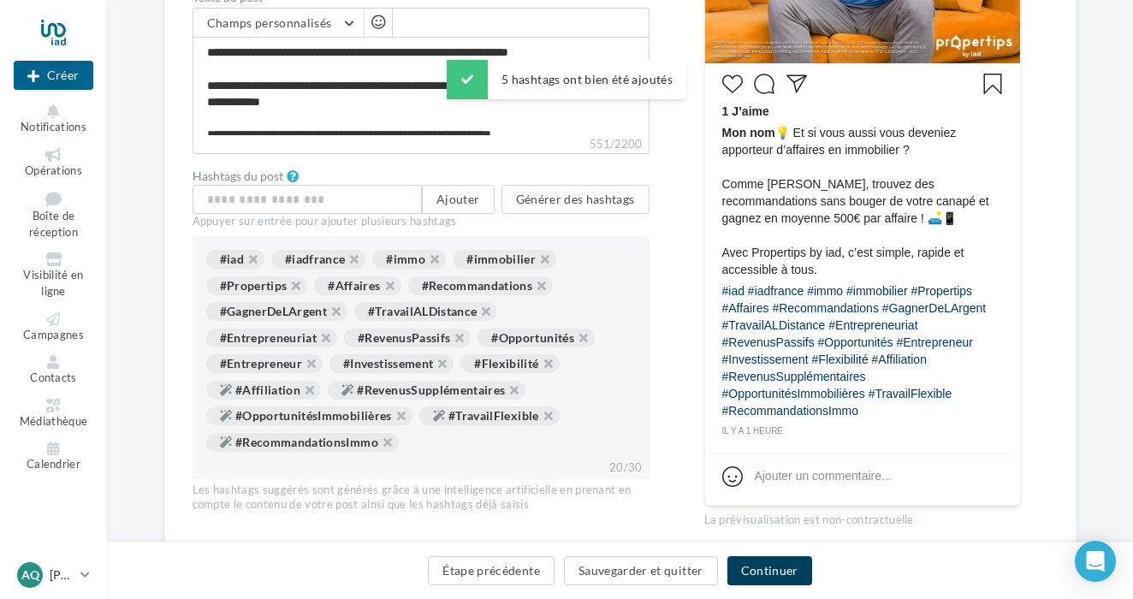
click at [751, 566] on button "Continuer" at bounding box center [769, 570] width 85 height 29
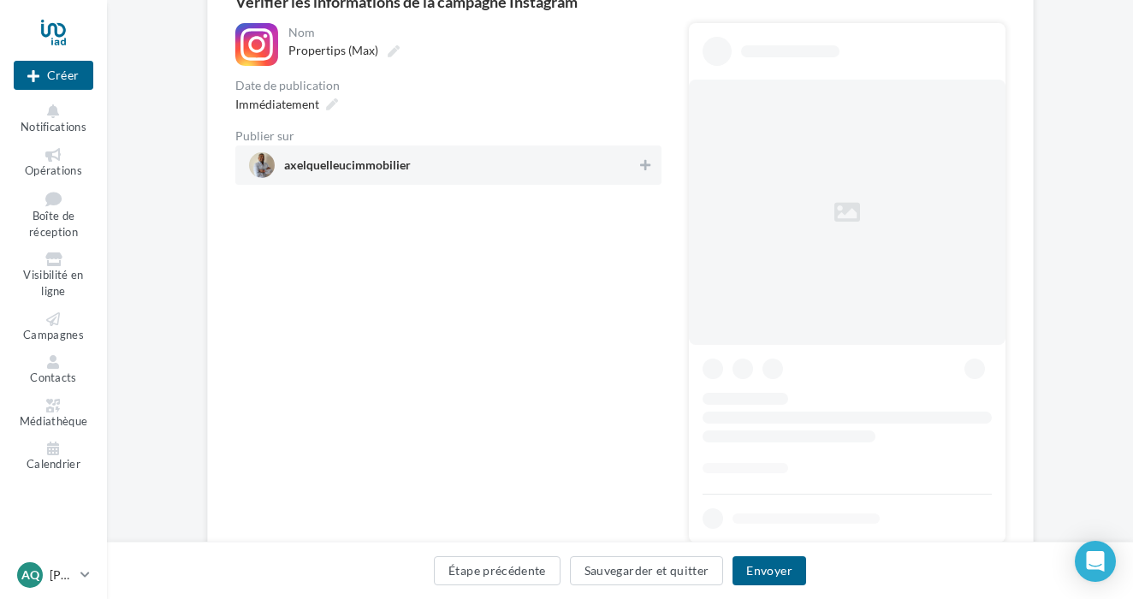
scroll to position [138, 0]
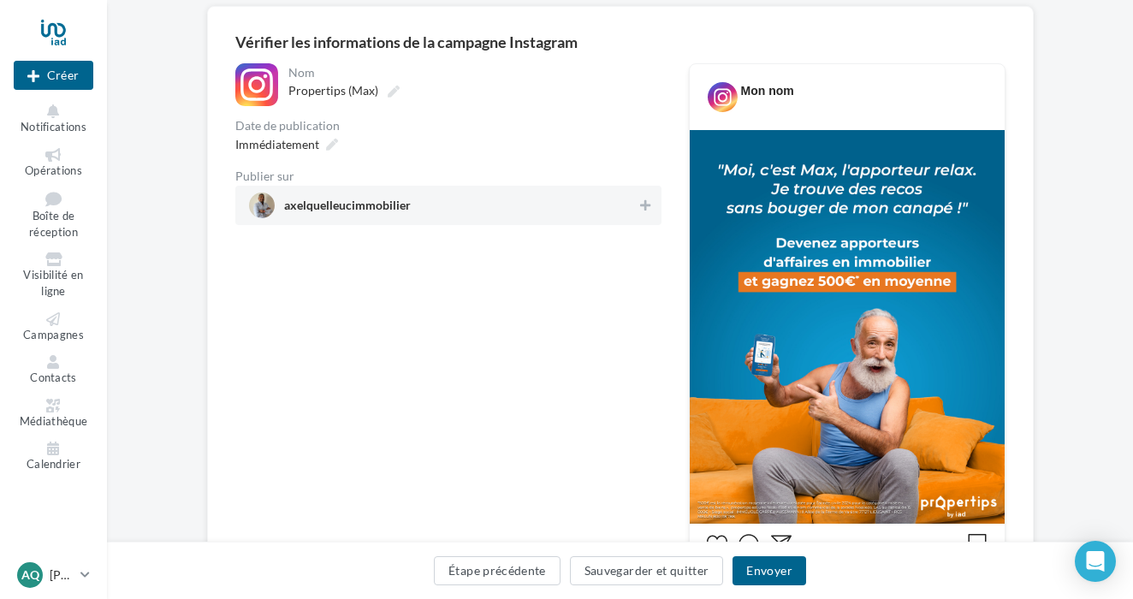
click at [643, 341] on div "**********" at bounding box center [448, 532] width 426 height 939
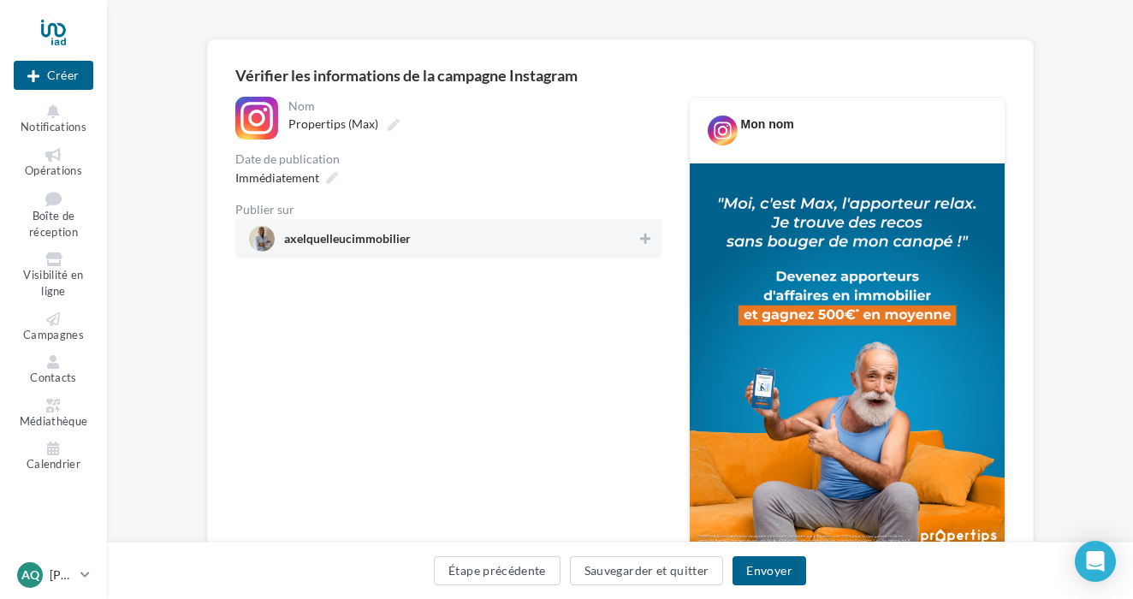
scroll to position [105, 0]
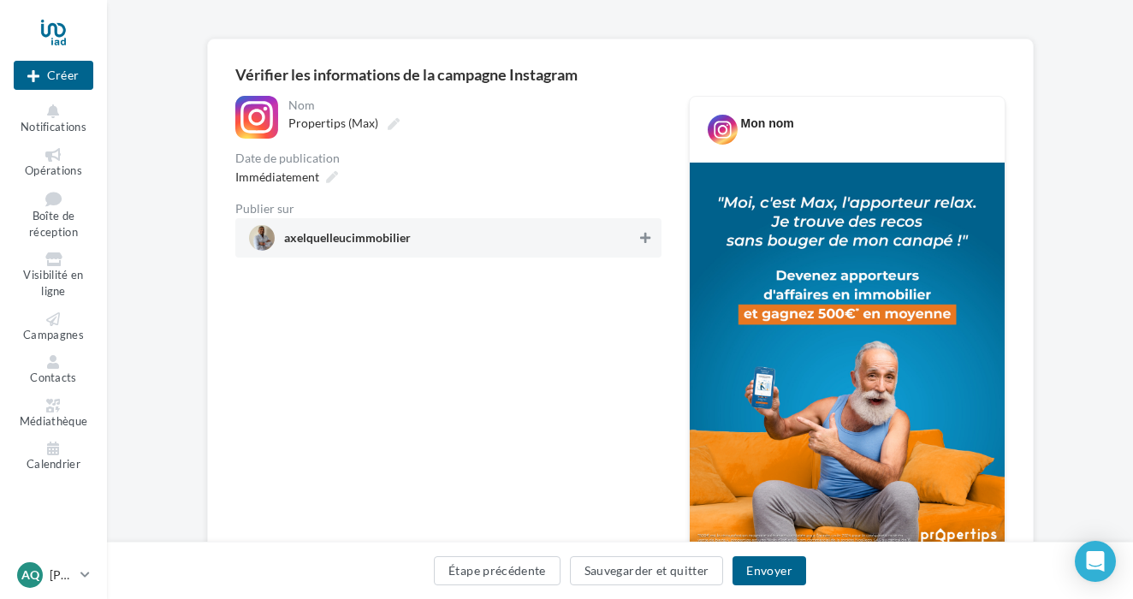
click at [647, 242] on icon at bounding box center [645, 238] width 10 height 12
click at [762, 569] on button "Envoyer" at bounding box center [768, 570] width 73 height 29
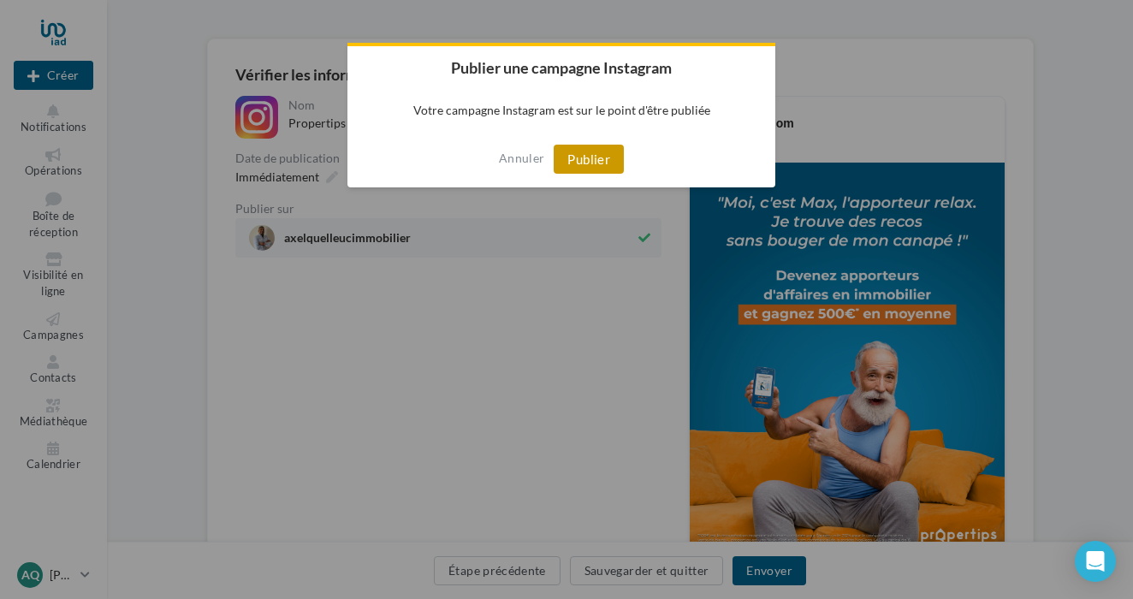
click at [598, 164] on button "Publier" at bounding box center [589, 159] width 70 height 29
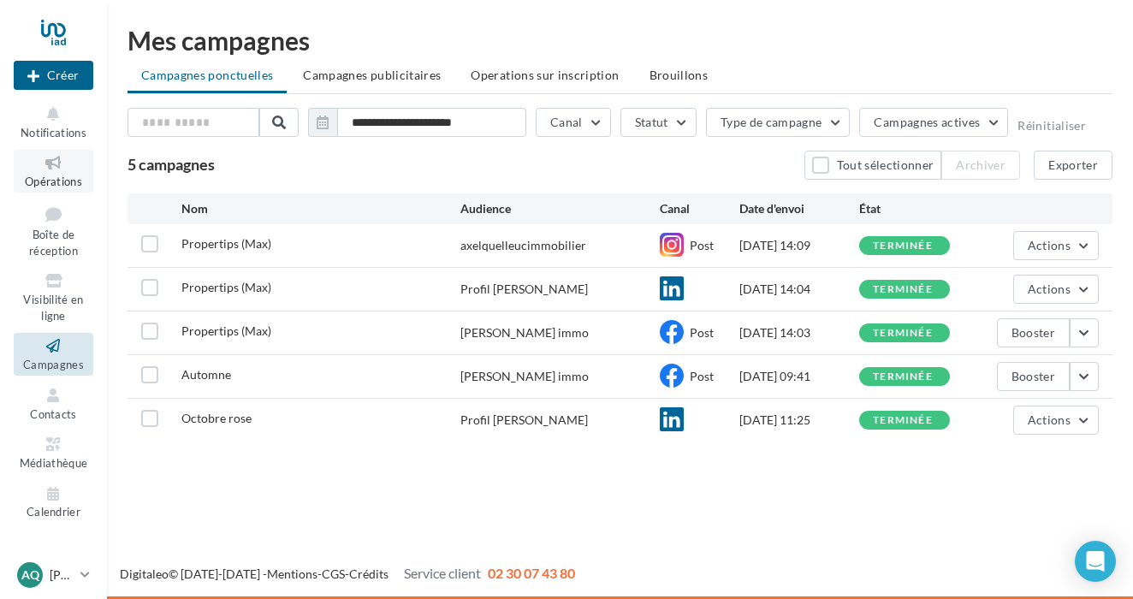
click at [67, 162] on icon at bounding box center [53, 163] width 69 height 20
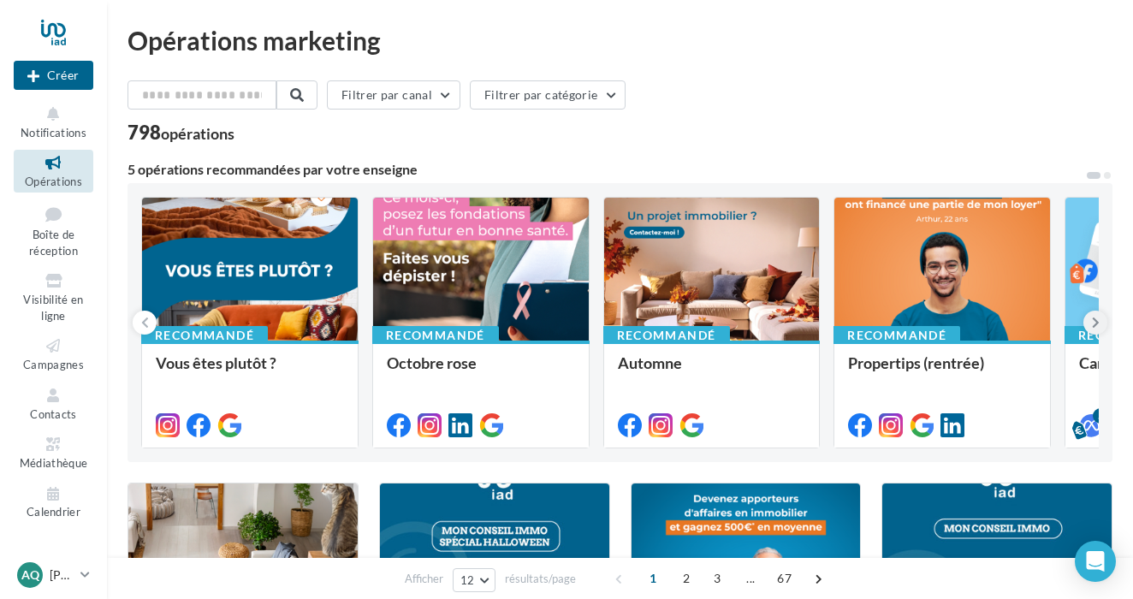
click at [1094, 313] on button at bounding box center [1095, 323] width 24 height 24
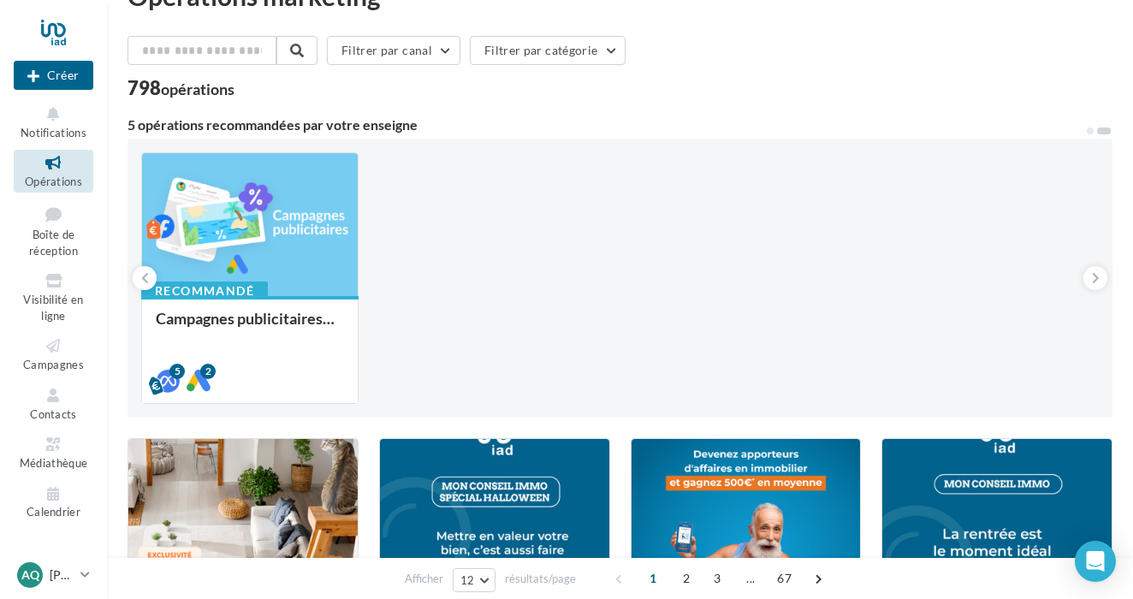
scroll to position [86, 0]
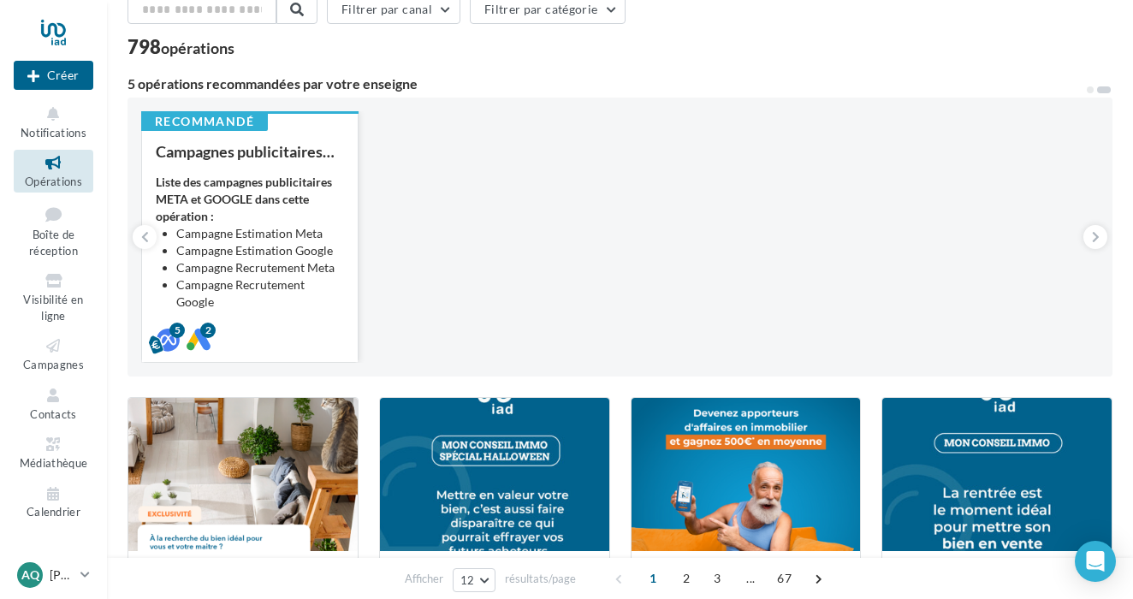
click at [295, 212] on div "Liste des campagnes publicitaires META et GOOGLE dans cette opération : Campagn…" at bounding box center [250, 259] width 188 height 171
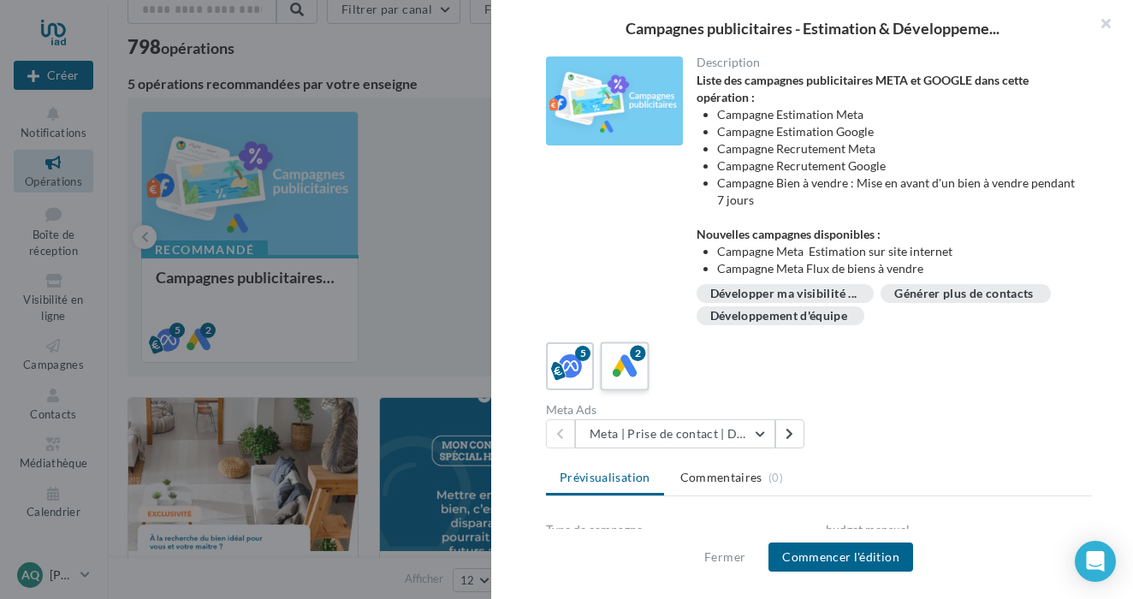
click at [625, 369] on icon at bounding box center [625, 366] width 25 height 25
click at [752, 433] on button "Google | Demandes d'estimation" at bounding box center [675, 433] width 200 height 29
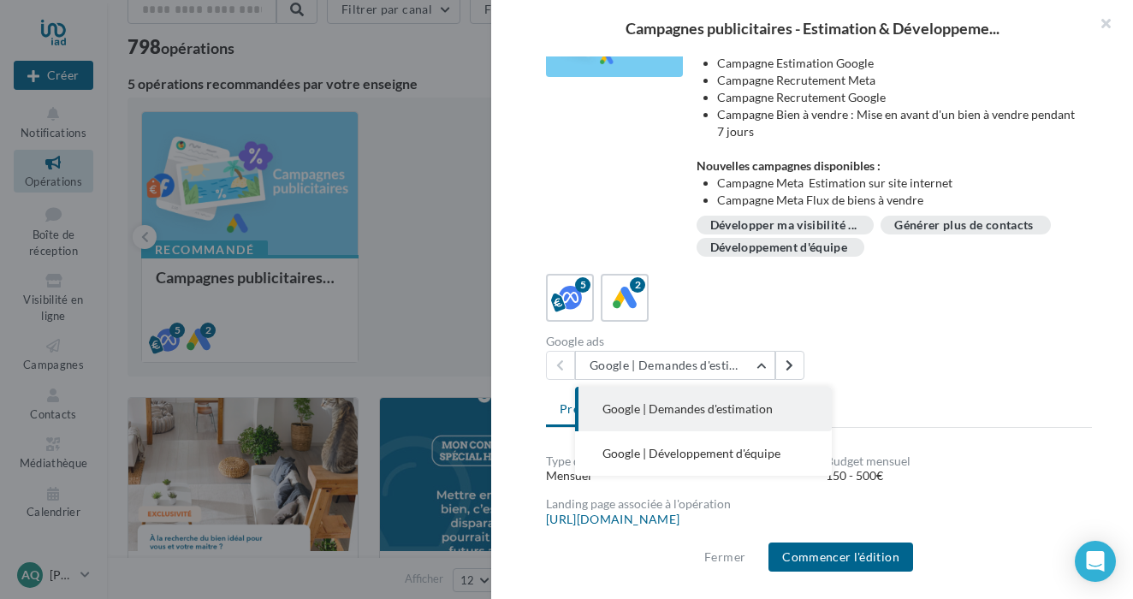
scroll to position [70, 0]
click at [911, 385] on div "Description Liste des campagnes publicitaires META et GOOGLE dans cette opérati…" at bounding box center [818, 300] width 655 height 488
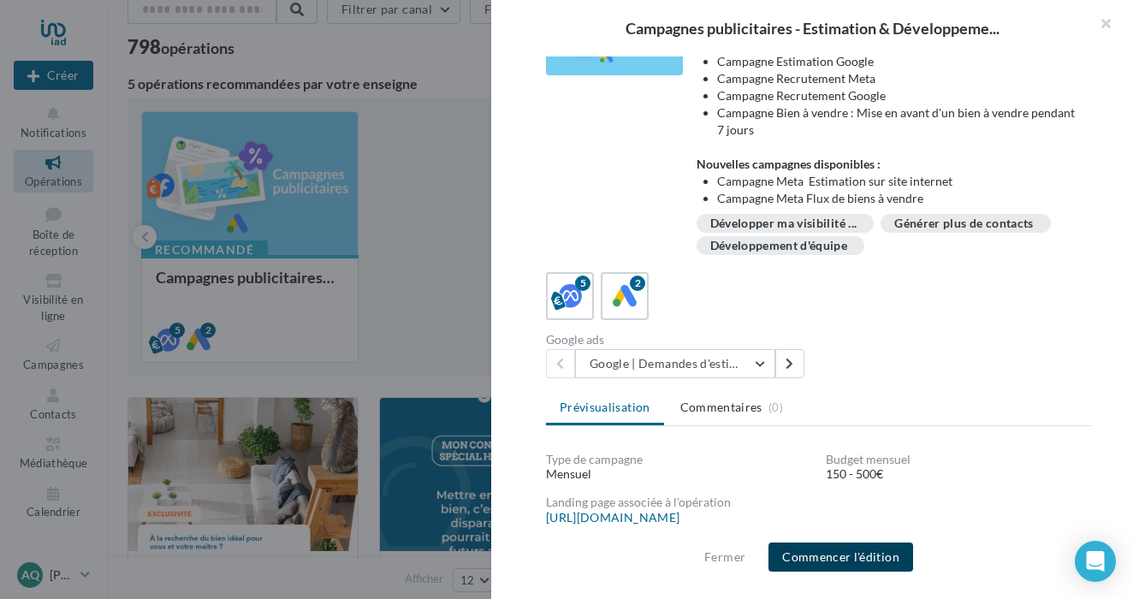
click at [878, 549] on button "Commencer l'édition" at bounding box center [840, 556] width 145 height 29
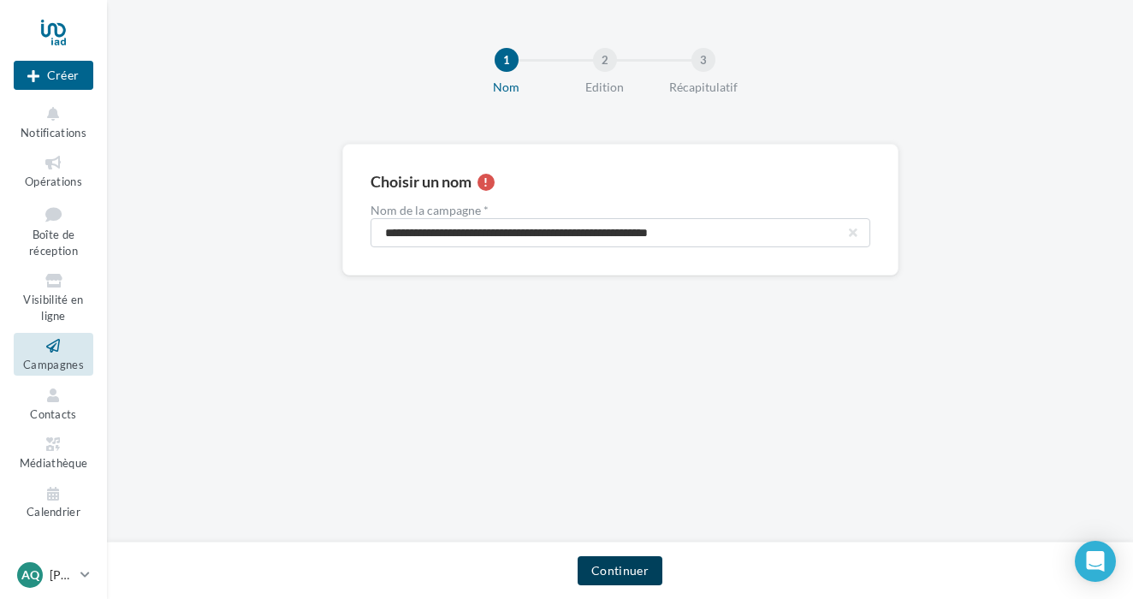
click at [643, 564] on button "Continuer" at bounding box center [620, 570] width 85 height 29
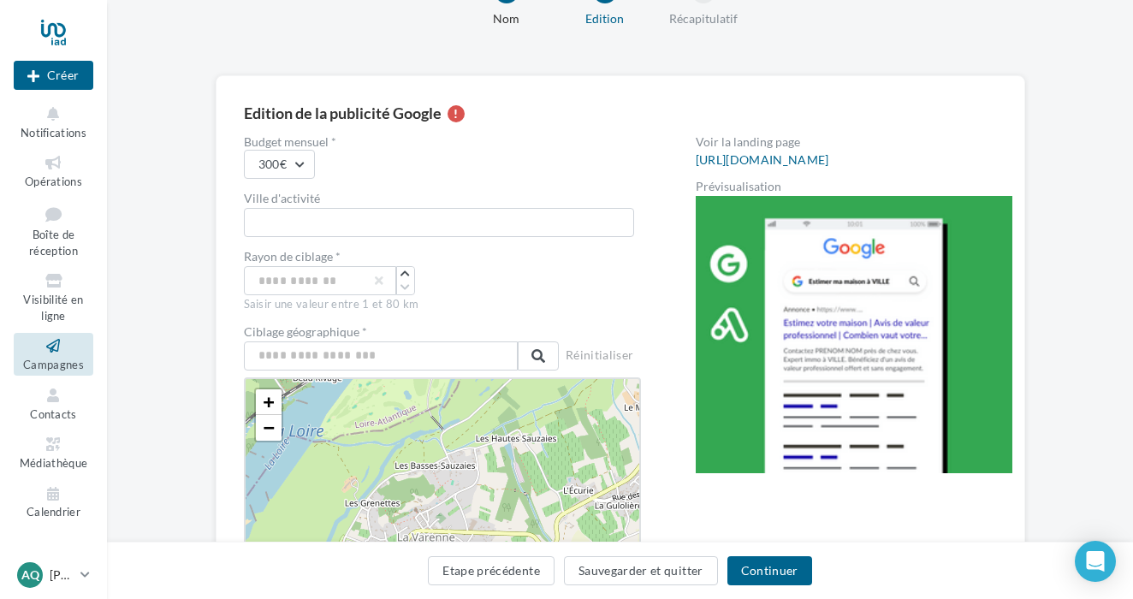
scroll to position [71, 0]
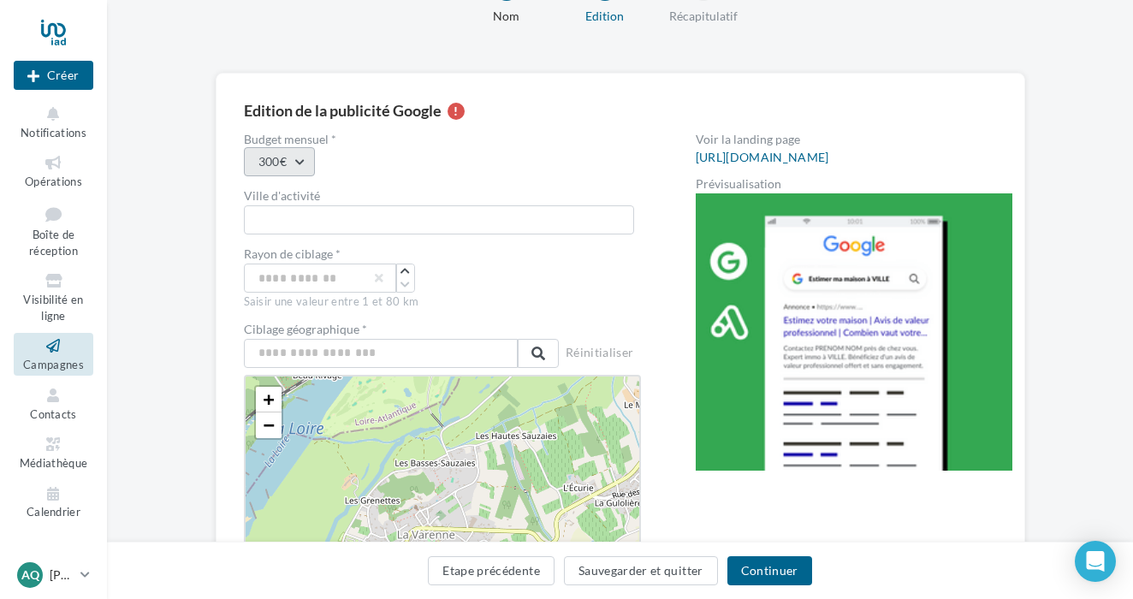
click at [286, 164] on button "300€" at bounding box center [279, 161] width 71 height 29
click at [445, 151] on div "300€ 150€ 300€ 500€" at bounding box center [442, 161] width 397 height 29
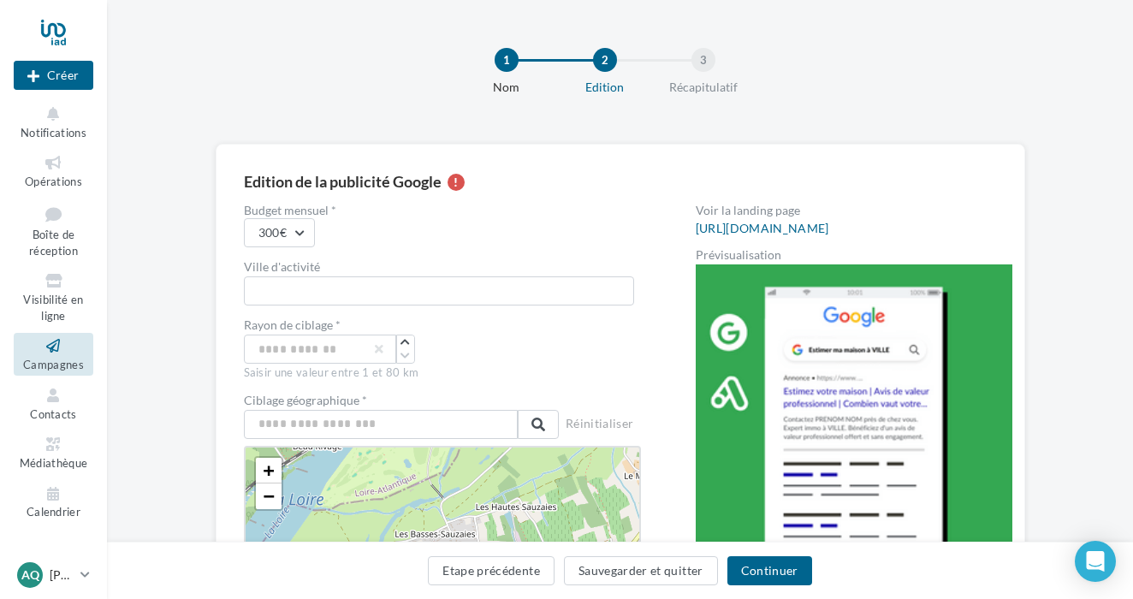
scroll to position [0, 0]
click at [59, 48] on div at bounding box center [54, 32] width 80 height 43
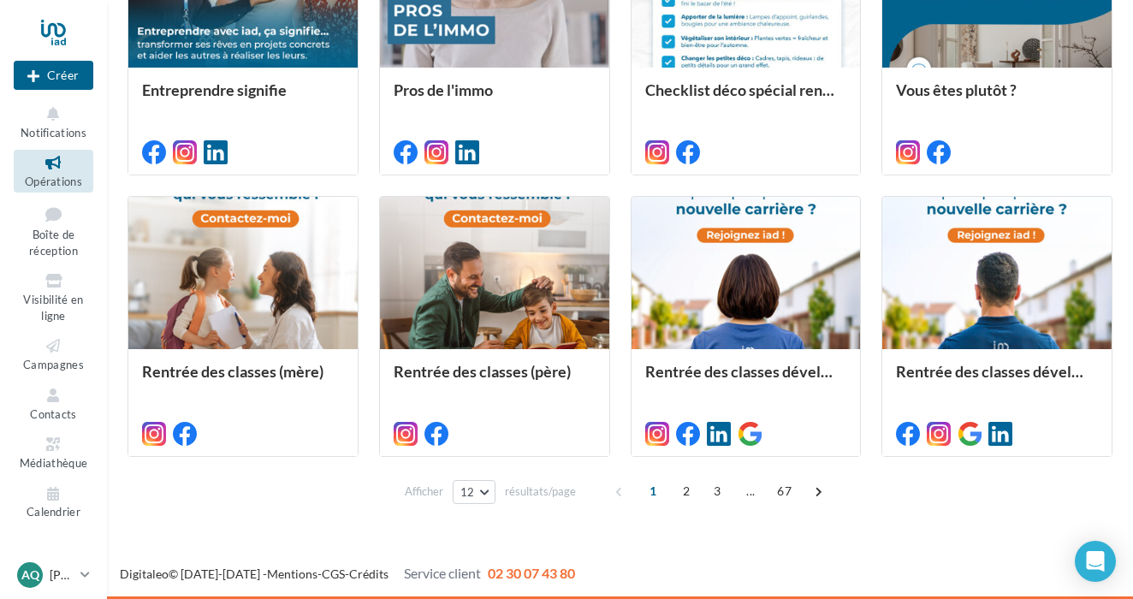
scroll to position [851, 0]
click at [695, 491] on span "2" at bounding box center [686, 490] width 27 height 27
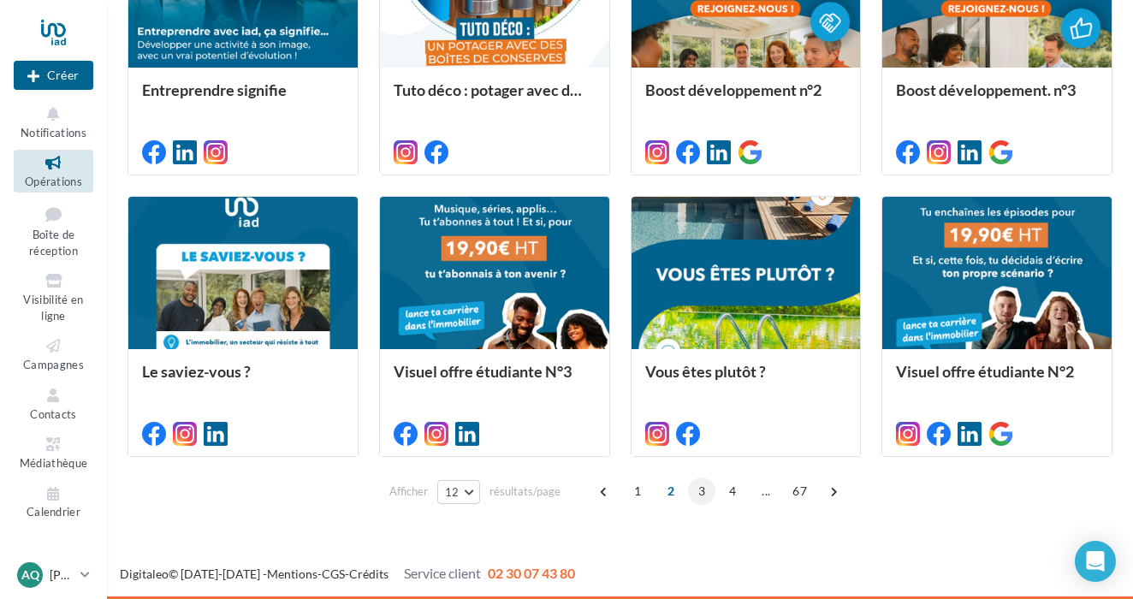
click at [702, 495] on span "3" at bounding box center [701, 490] width 27 height 27
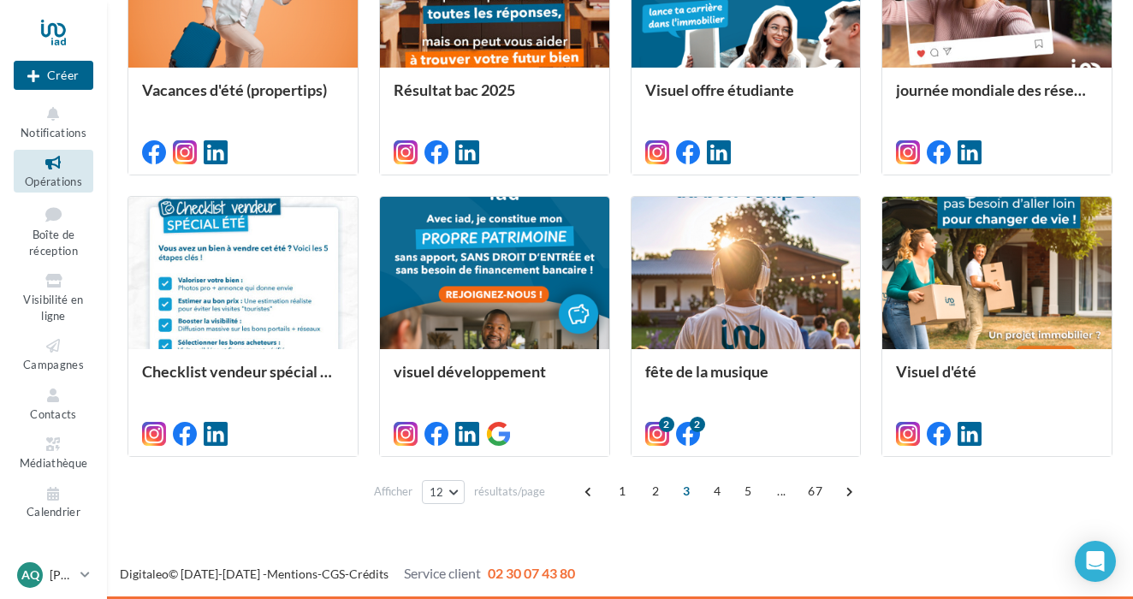
click at [62, 24] on div at bounding box center [54, 32] width 80 height 43
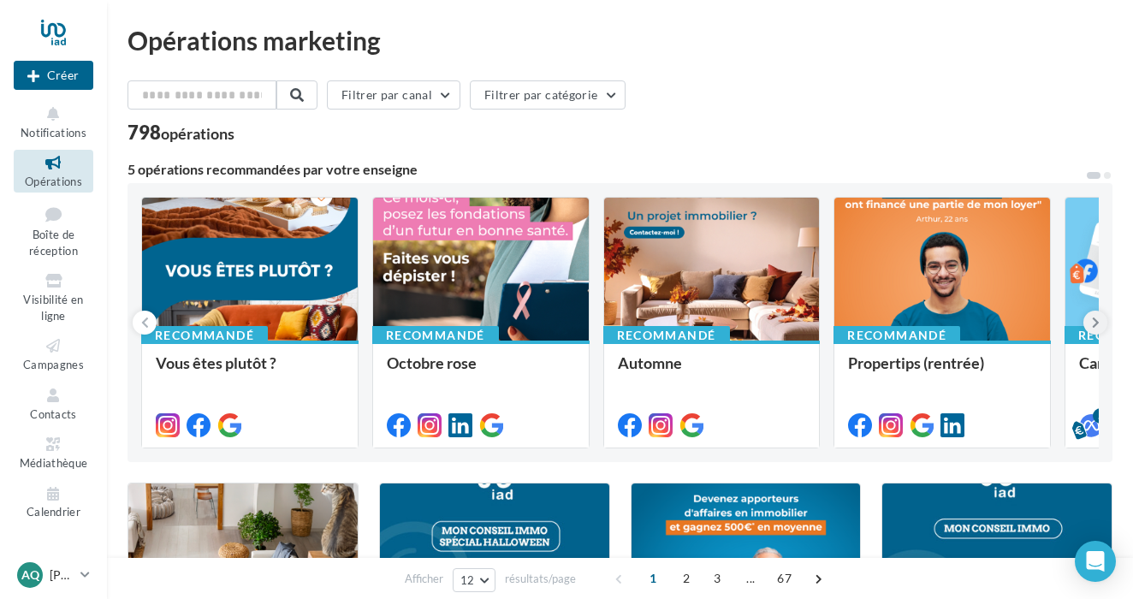
click at [1094, 320] on icon at bounding box center [1096, 322] width 8 height 17
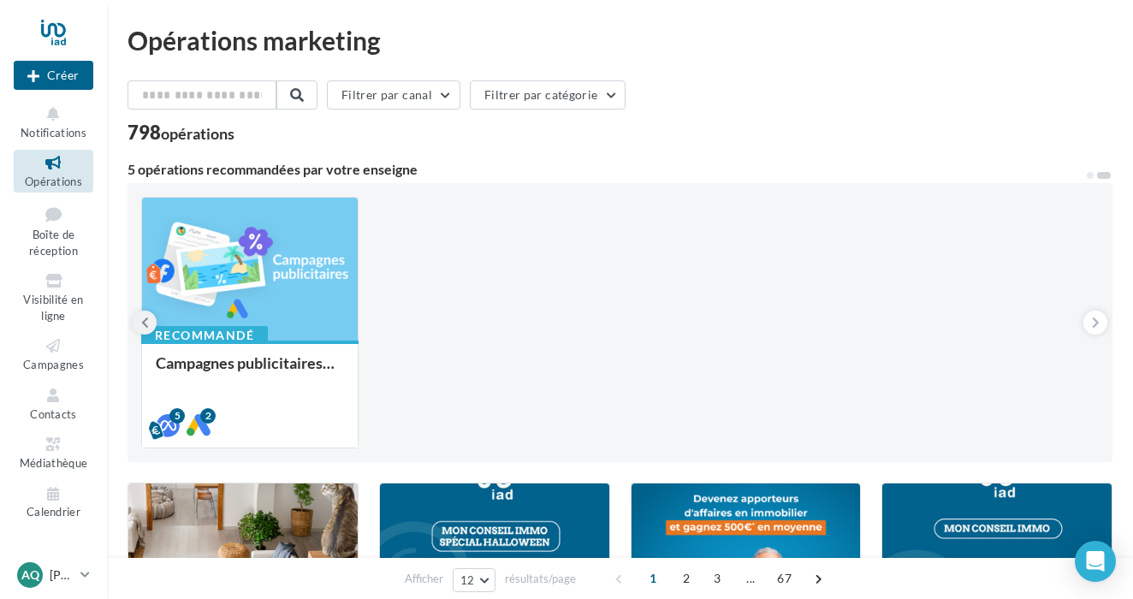
click at [139, 328] on button at bounding box center [145, 323] width 24 height 24
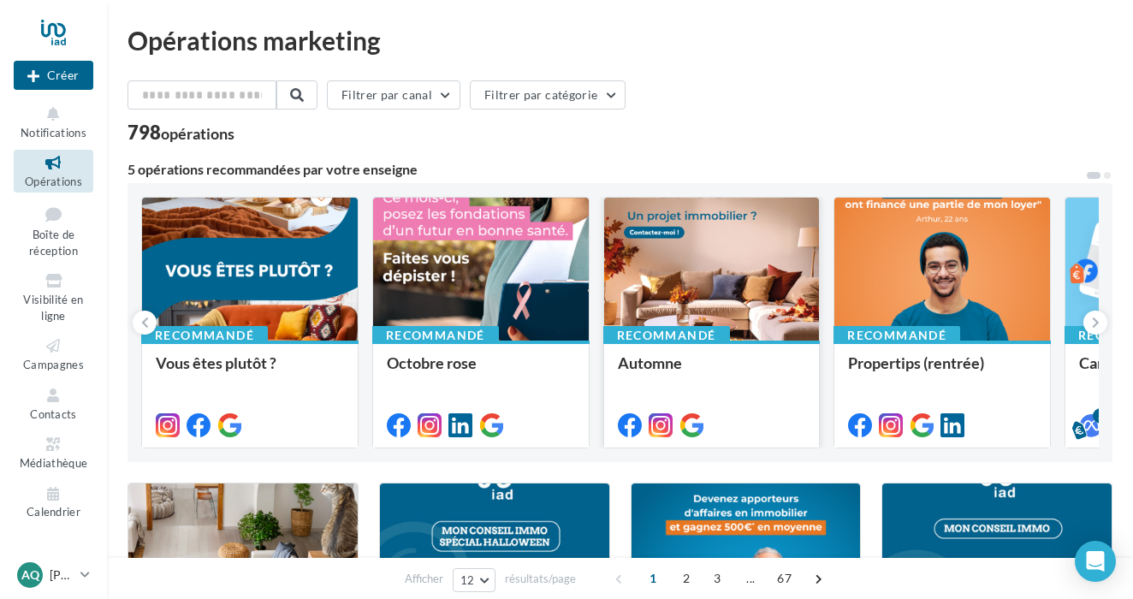
click at [737, 287] on div at bounding box center [712, 270] width 216 height 145
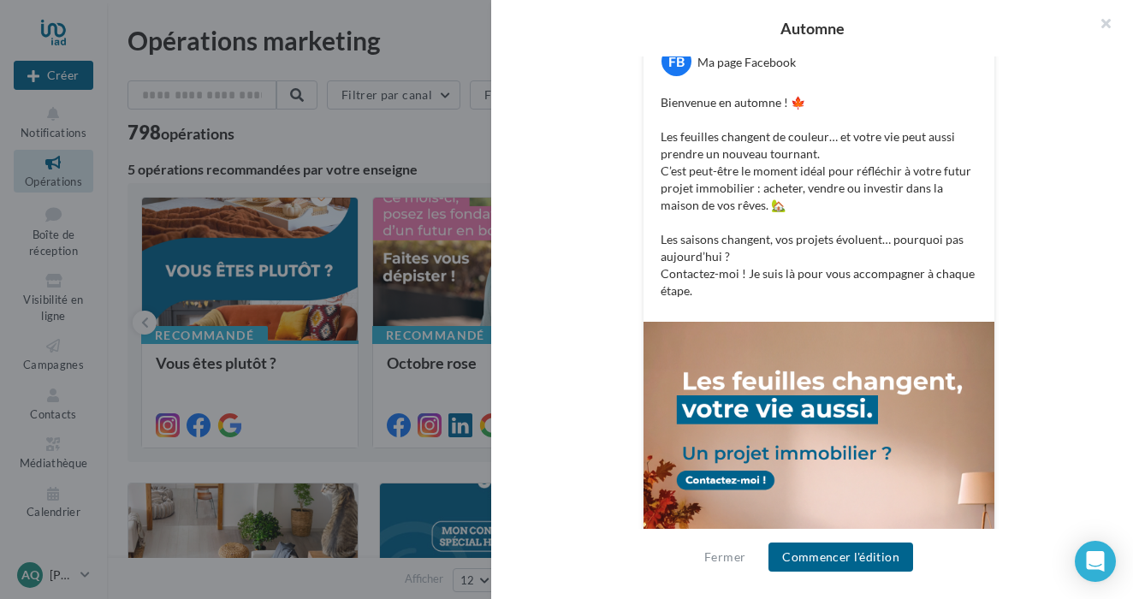
scroll to position [353, 0]
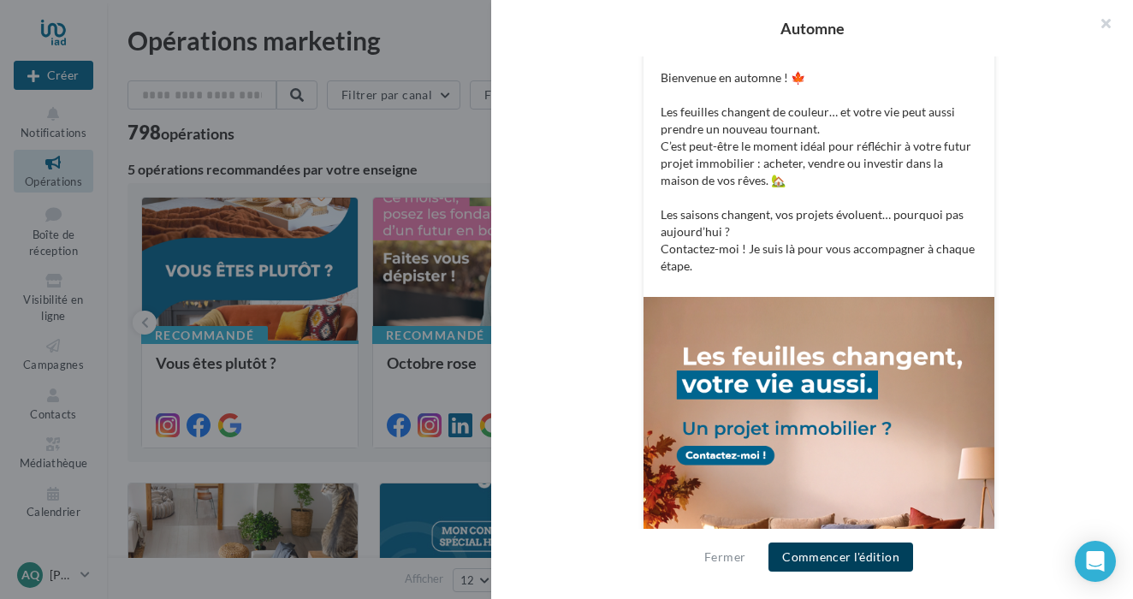
click at [886, 560] on button "Commencer l'édition" at bounding box center [840, 556] width 145 height 29
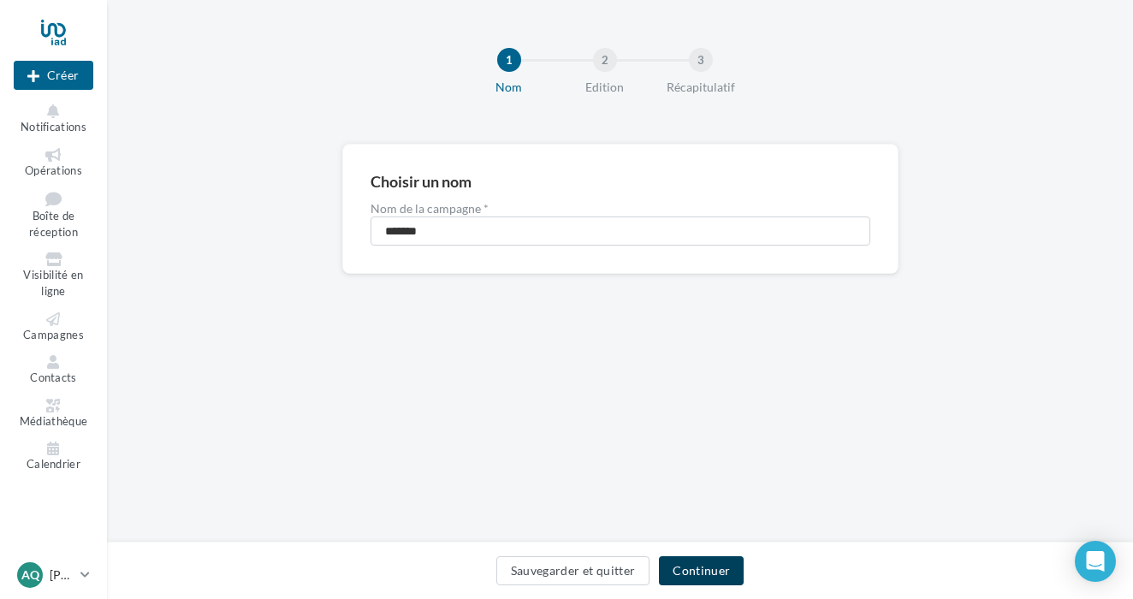
click at [696, 577] on button "Continuer" at bounding box center [701, 570] width 85 height 29
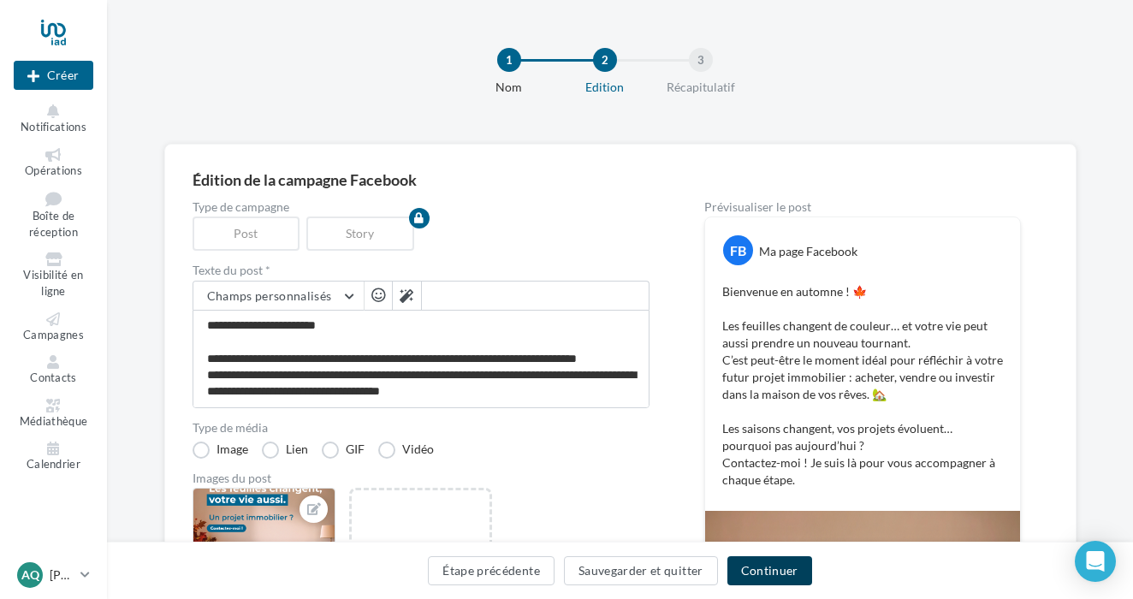
click at [780, 572] on button "Continuer" at bounding box center [769, 570] width 85 height 29
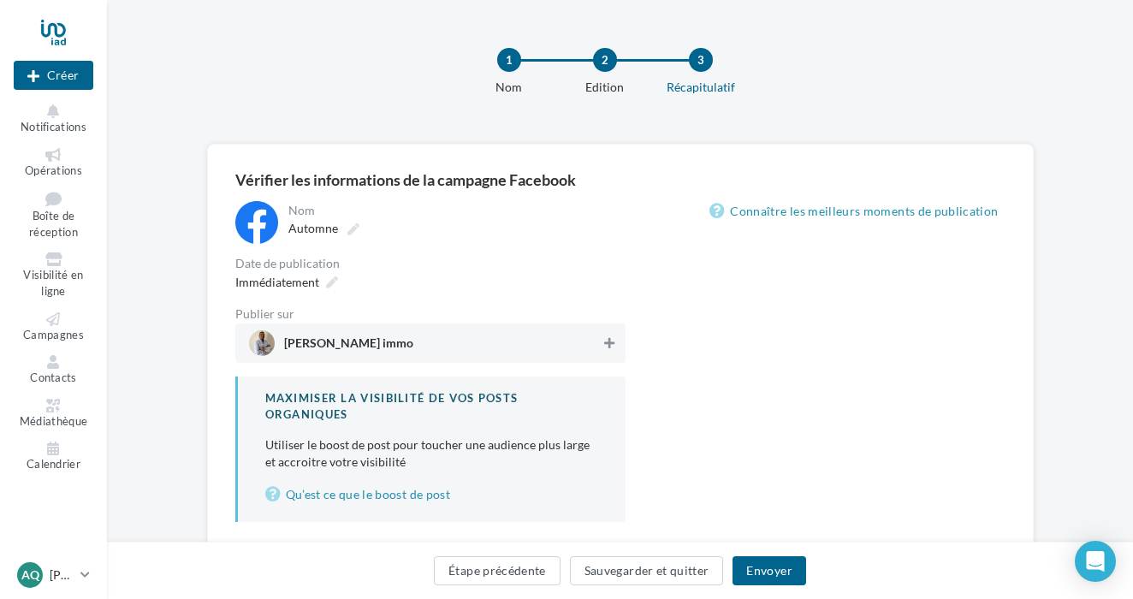
click at [608, 343] on icon at bounding box center [609, 343] width 10 height 12
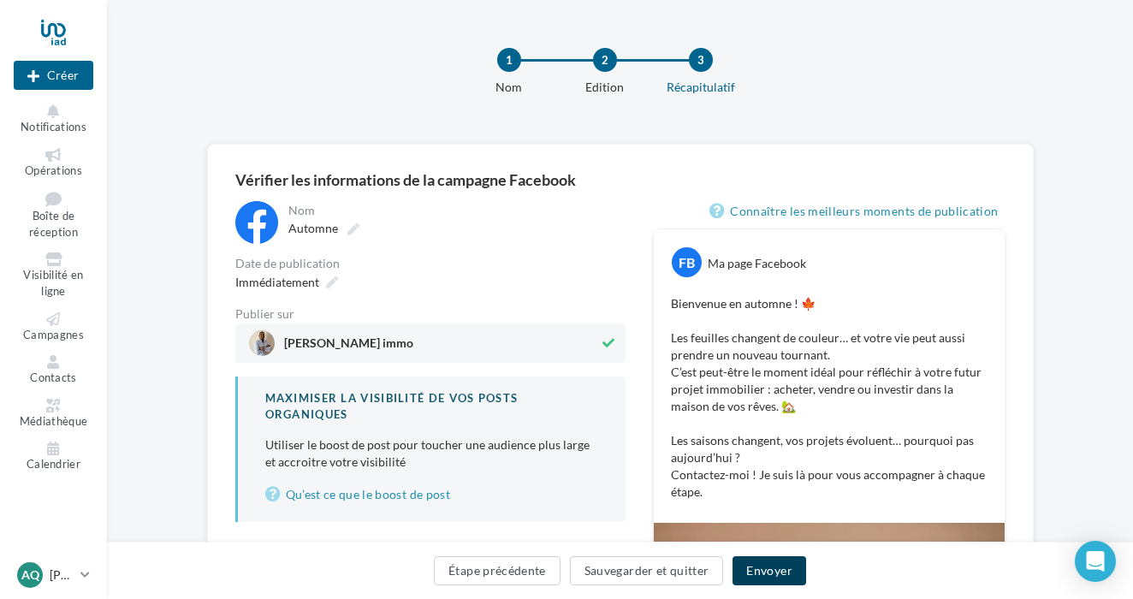
click at [766, 569] on button "Envoyer" at bounding box center [768, 570] width 73 height 29
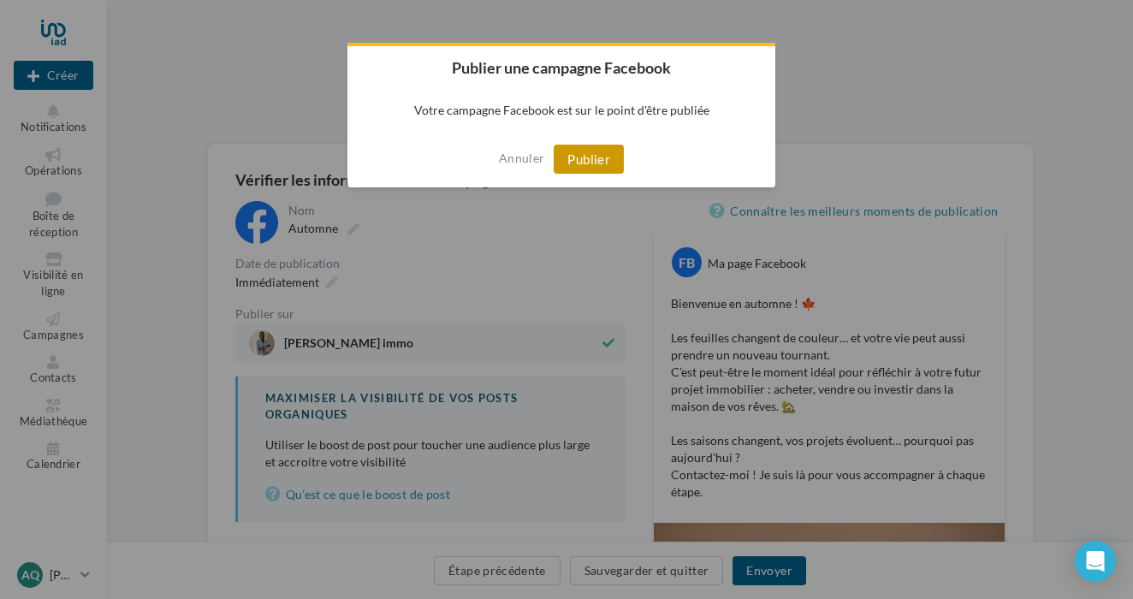
click at [601, 169] on button "Publier" at bounding box center [589, 159] width 70 height 29
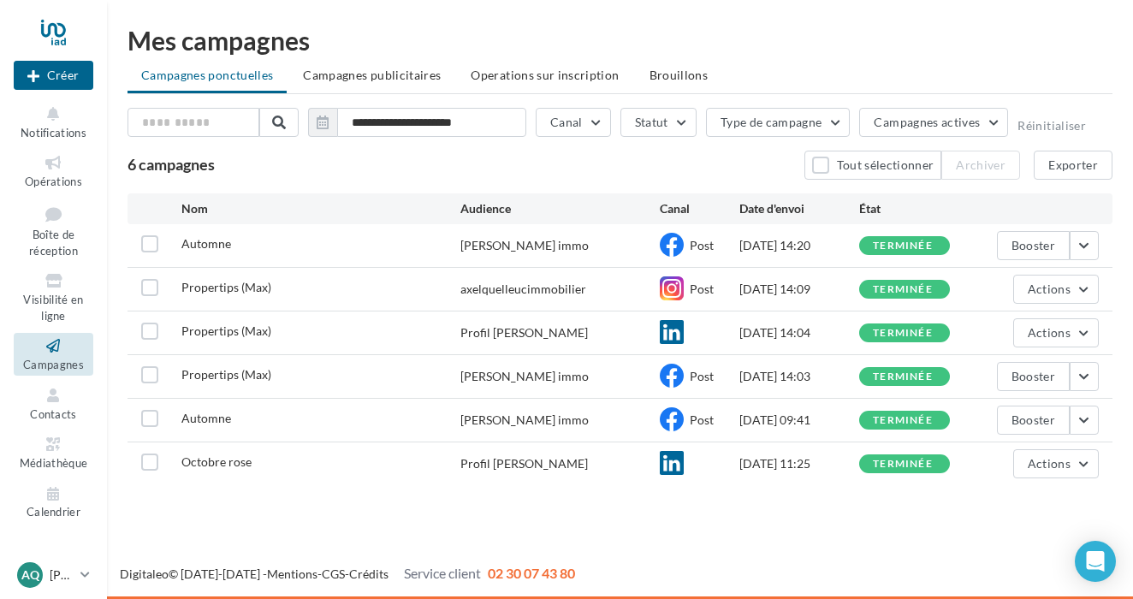
click at [59, 40] on div at bounding box center [54, 32] width 80 height 43
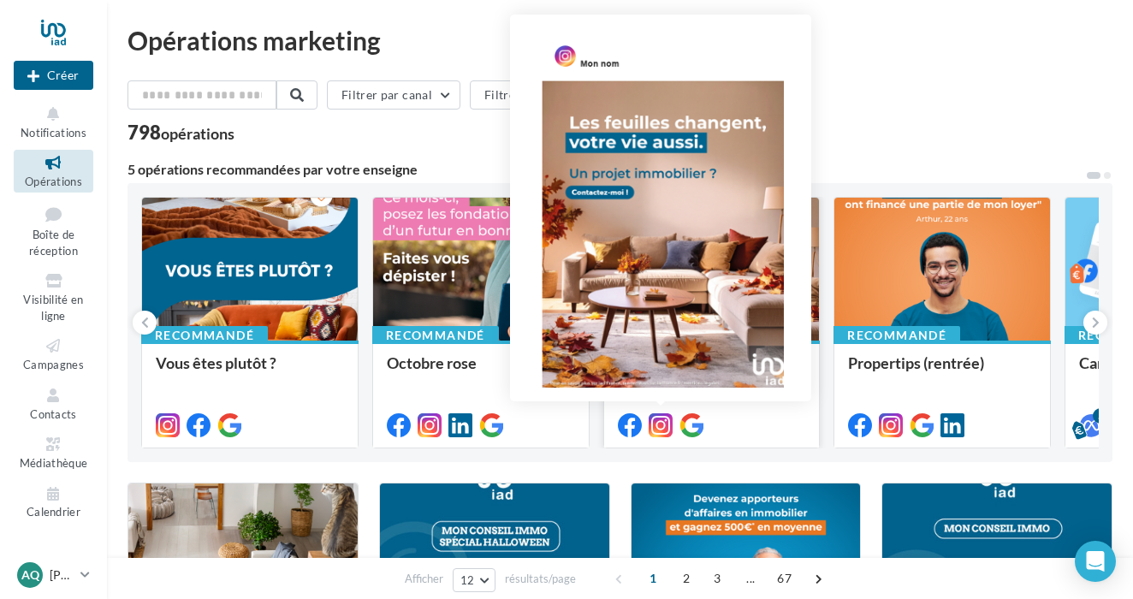
click at [667, 425] on icon at bounding box center [661, 425] width 24 height 24
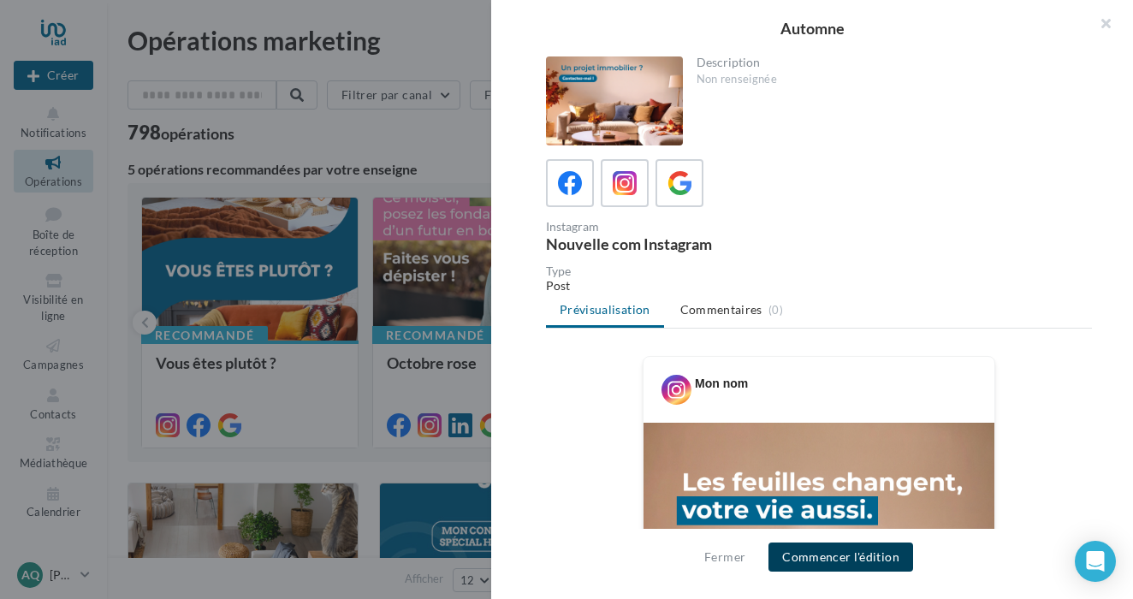
click at [858, 555] on button "Commencer l'édition" at bounding box center [840, 556] width 145 height 29
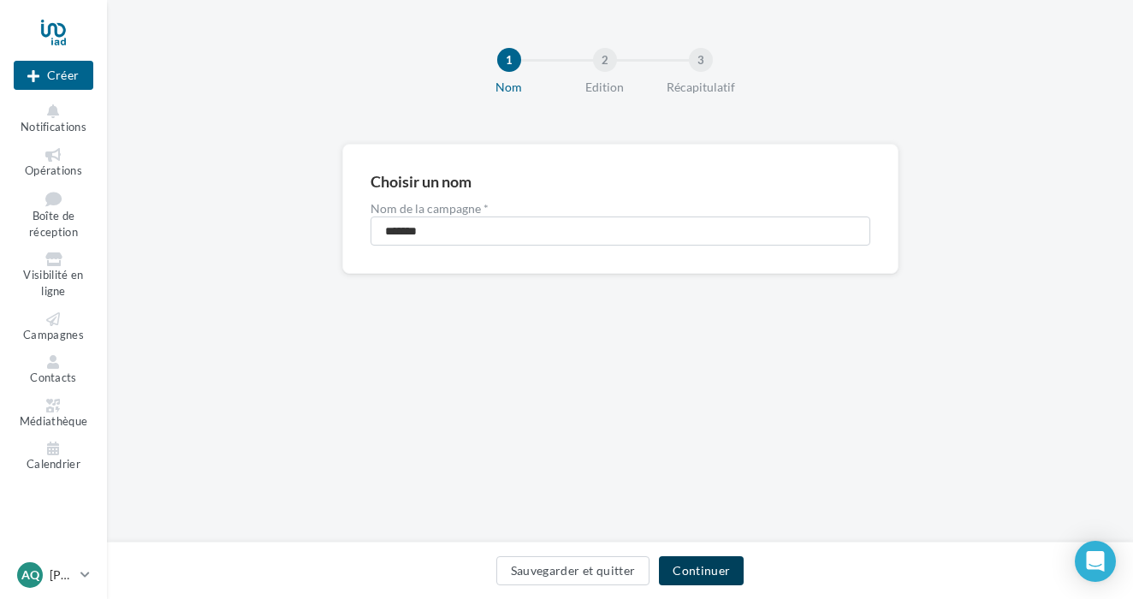
click at [722, 573] on button "Continuer" at bounding box center [701, 570] width 85 height 29
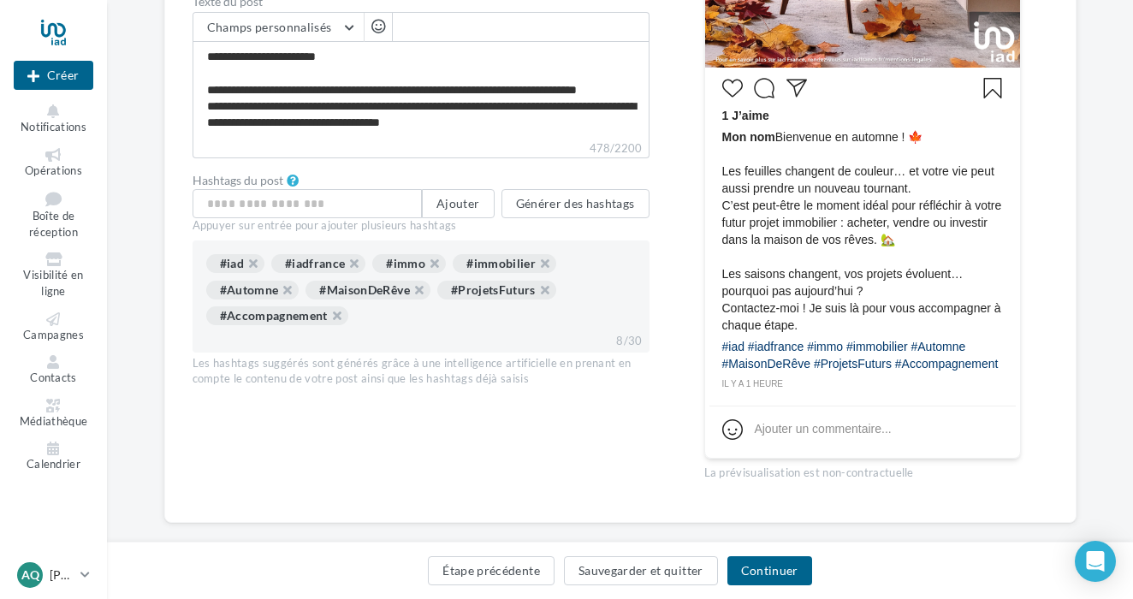
scroll to position [610, 0]
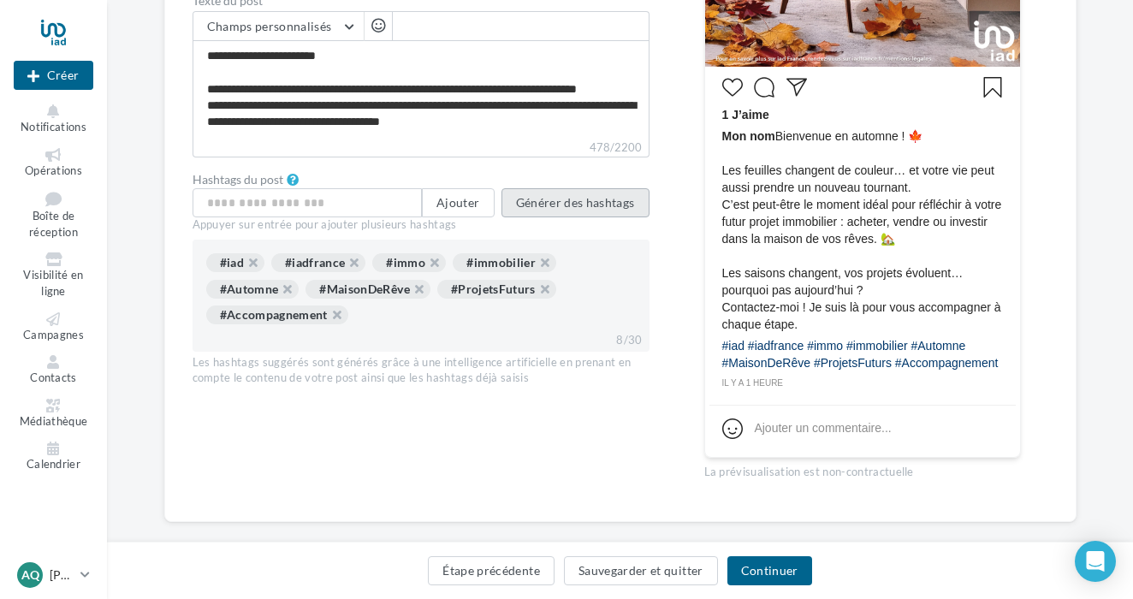
click at [566, 210] on button "Générer des hashtags" at bounding box center [575, 202] width 148 height 29
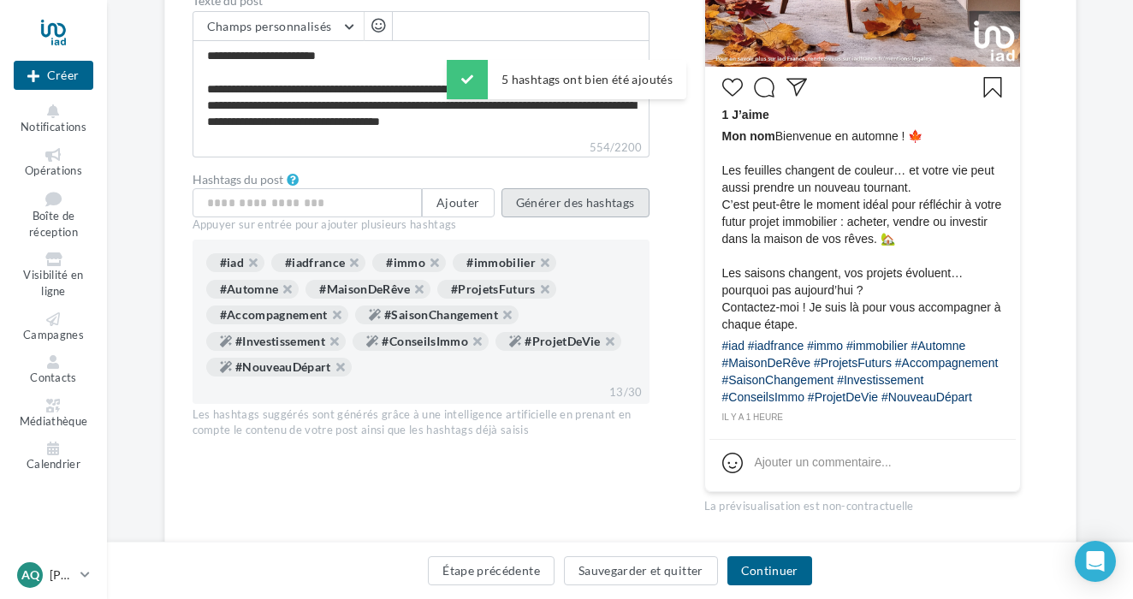
click at [625, 210] on button "Générer des hashtags" at bounding box center [575, 202] width 148 height 29
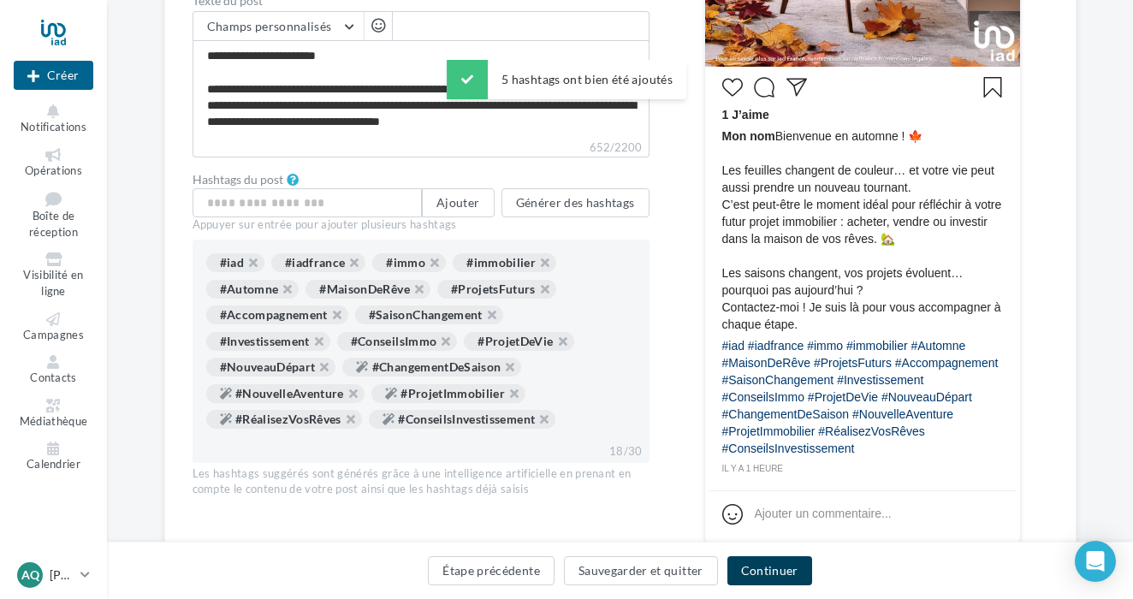
click at [764, 571] on button "Continuer" at bounding box center [769, 570] width 85 height 29
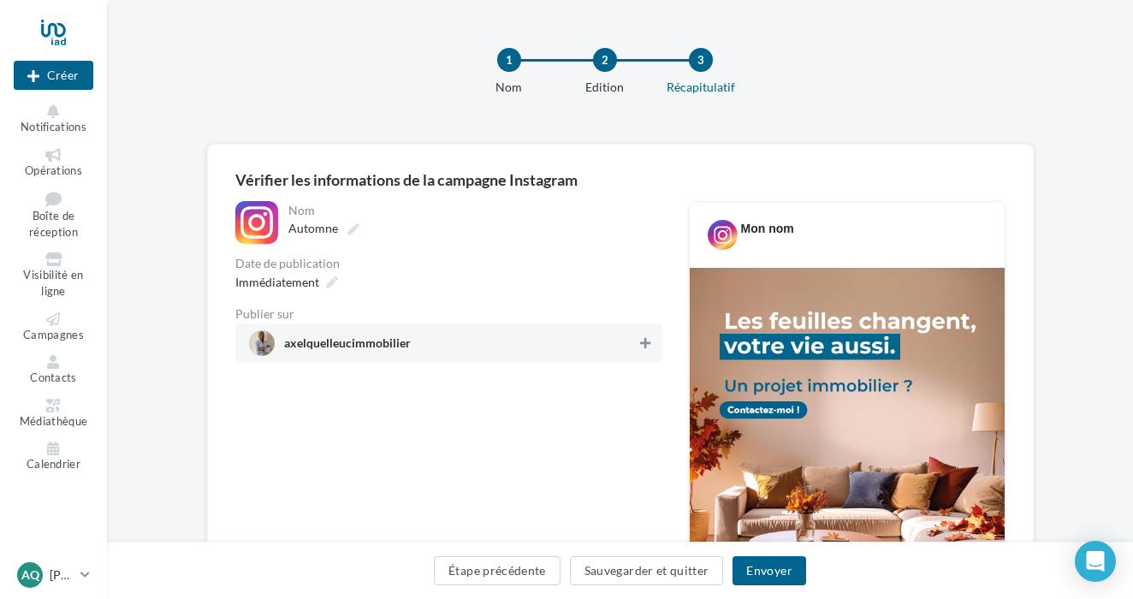
click at [647, 342] on icon at bounding box center [645, 343] width 10 height 12
click at [768, 581] on button "Envoyer" at bounding box center [768, 570] width 73 height 29
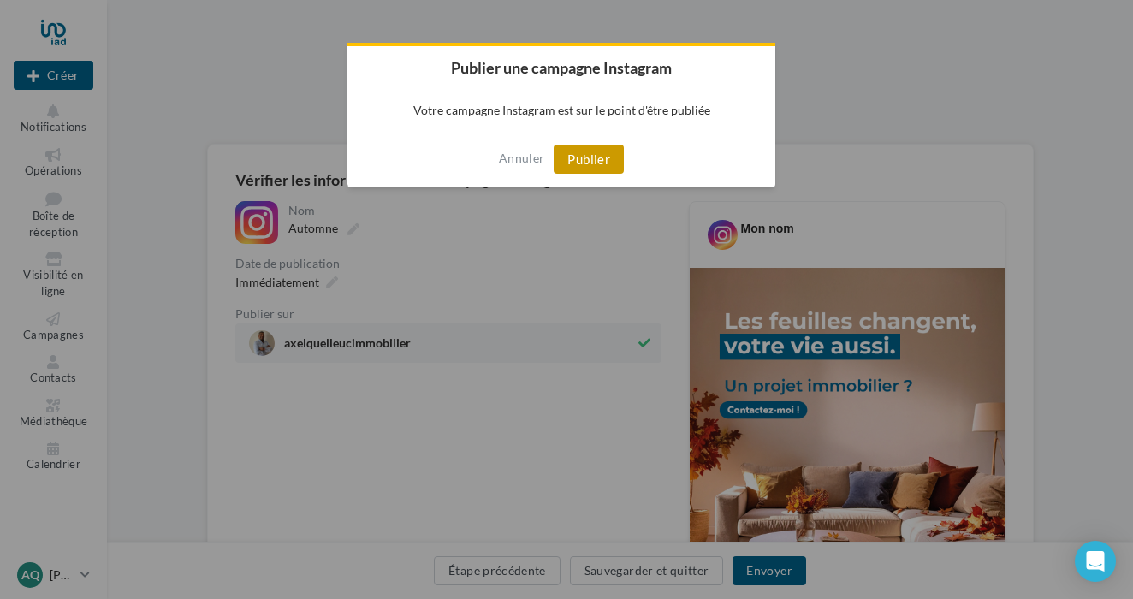
click at [609, 159] on button "Publier" at bounding box center [589, 159] width 70 height 29
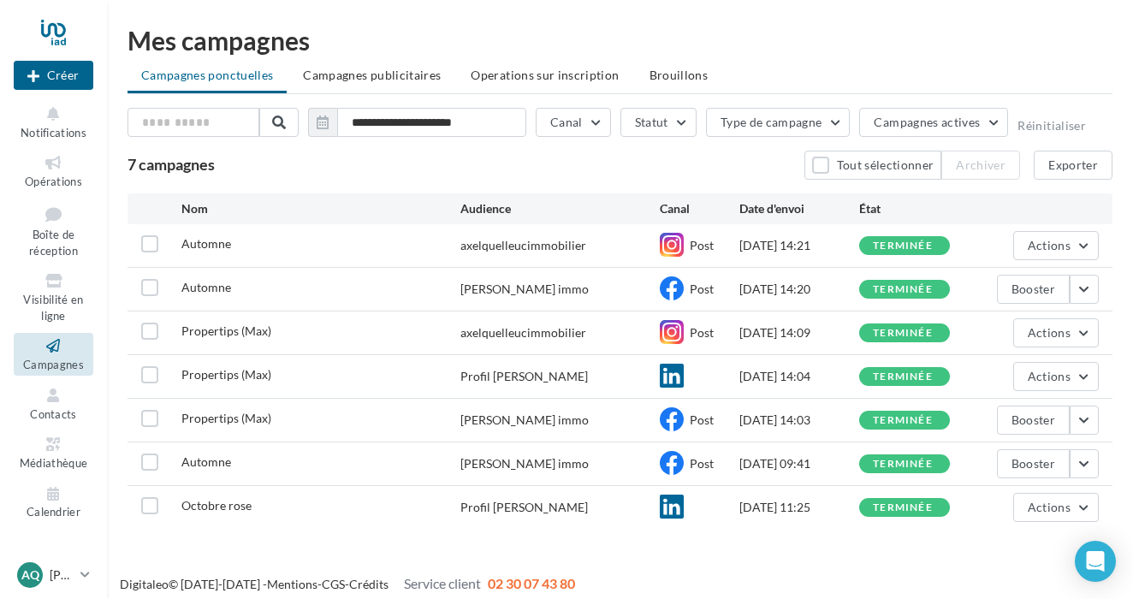
click at [61, 33] on div at bounding box center [54, 32] width 80 height 43
